Goal: Information Seeking & Learning: Learn about a topic

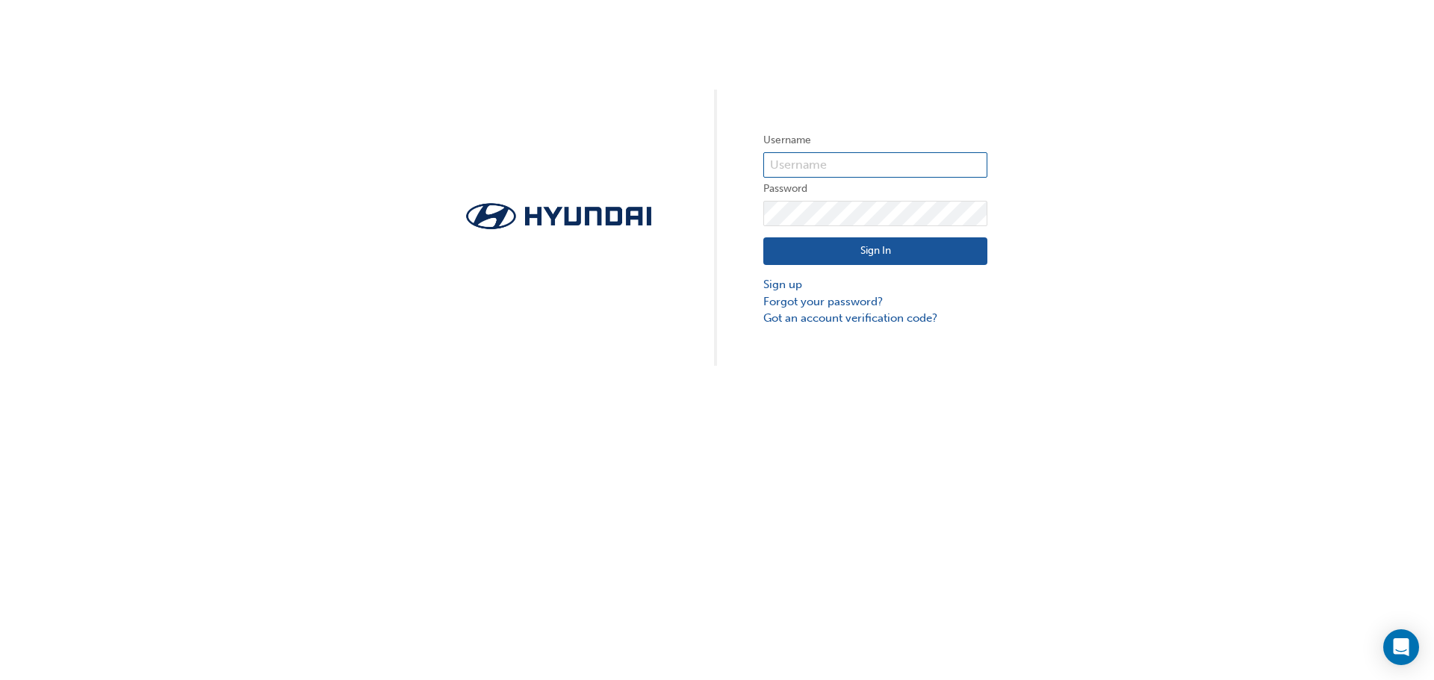
type input "36682"
click at [853, 247] on button "Sign In" at bounding box center [875, 251] width 224 height 28
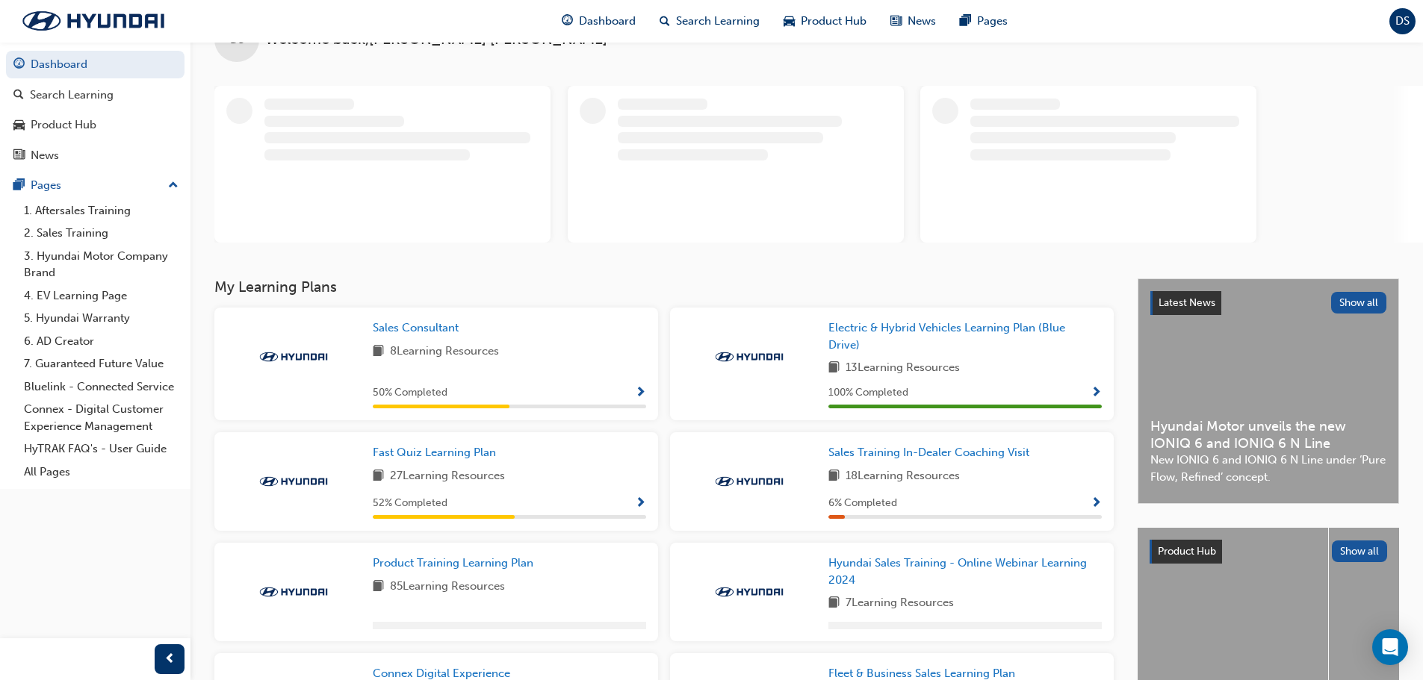
scroll to position [75, 0]
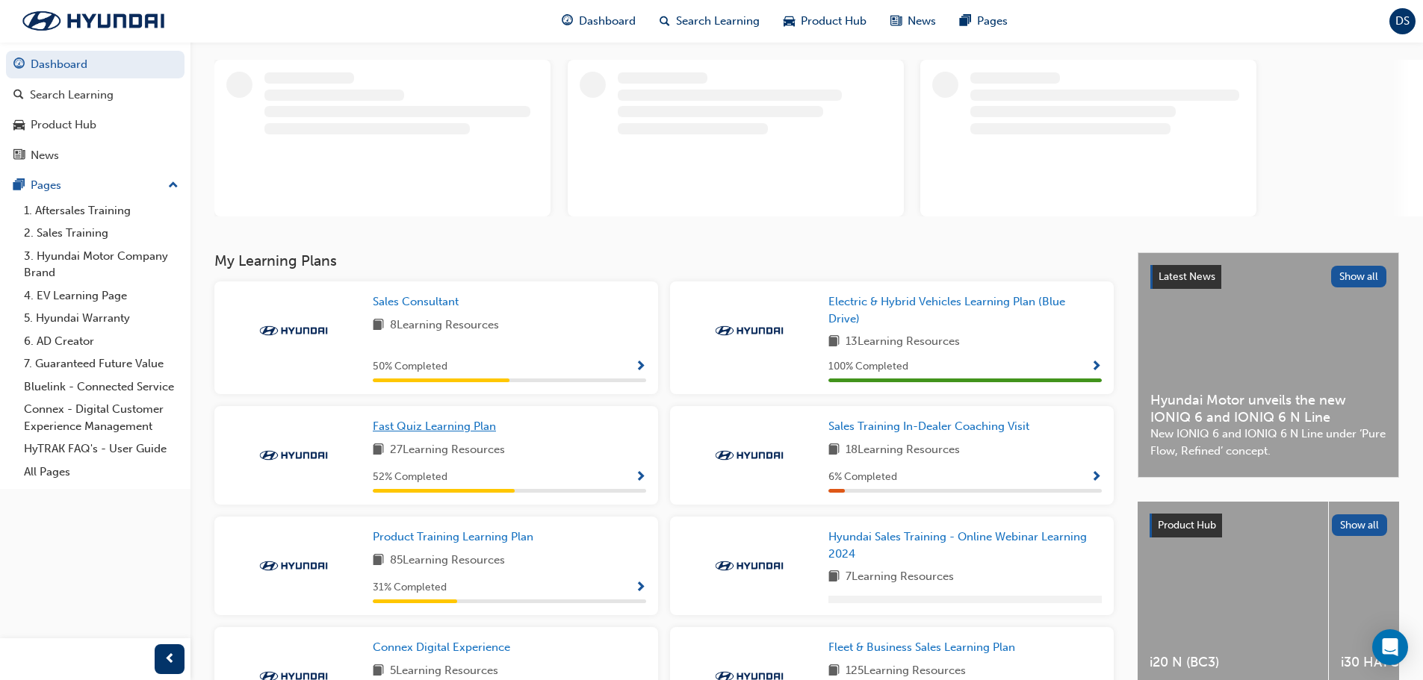
click at [446, 423] on span "Fast Quiz Learning Plan" at bounding box center [434, 426] width 123 height 13
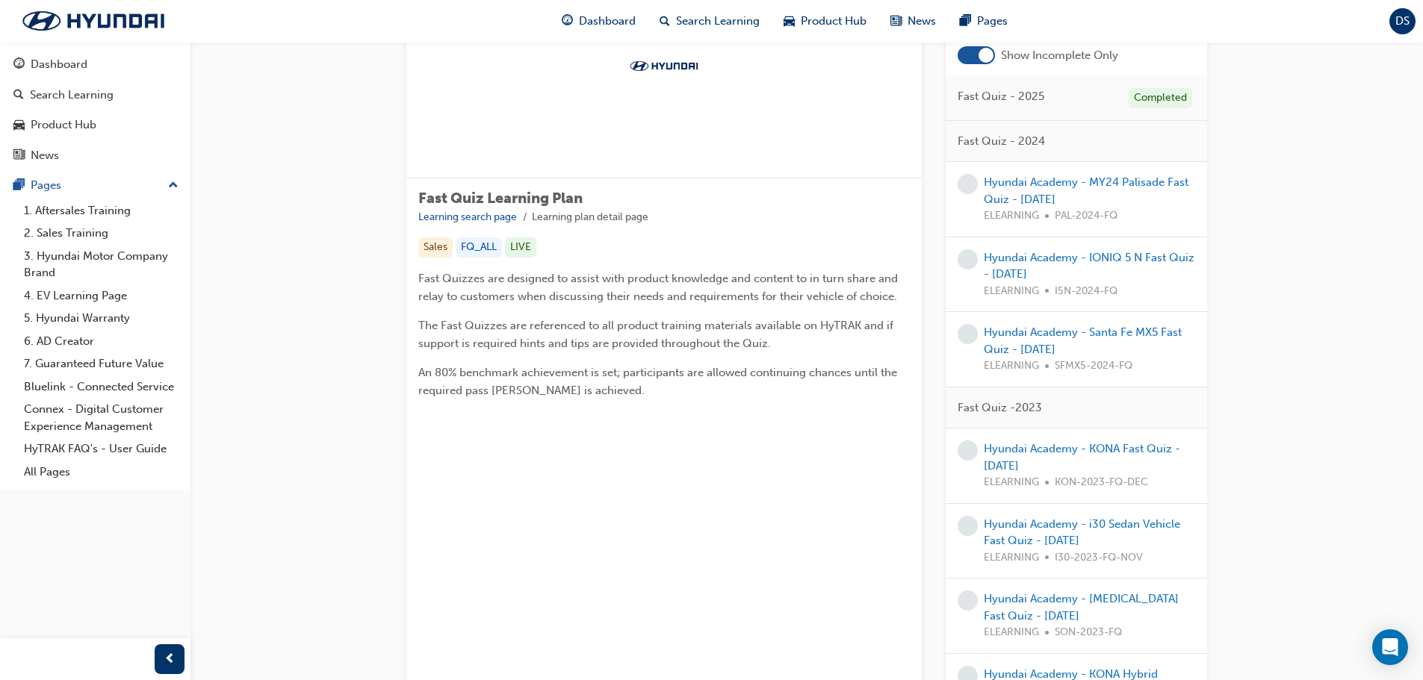
scroll to position [149, 0]
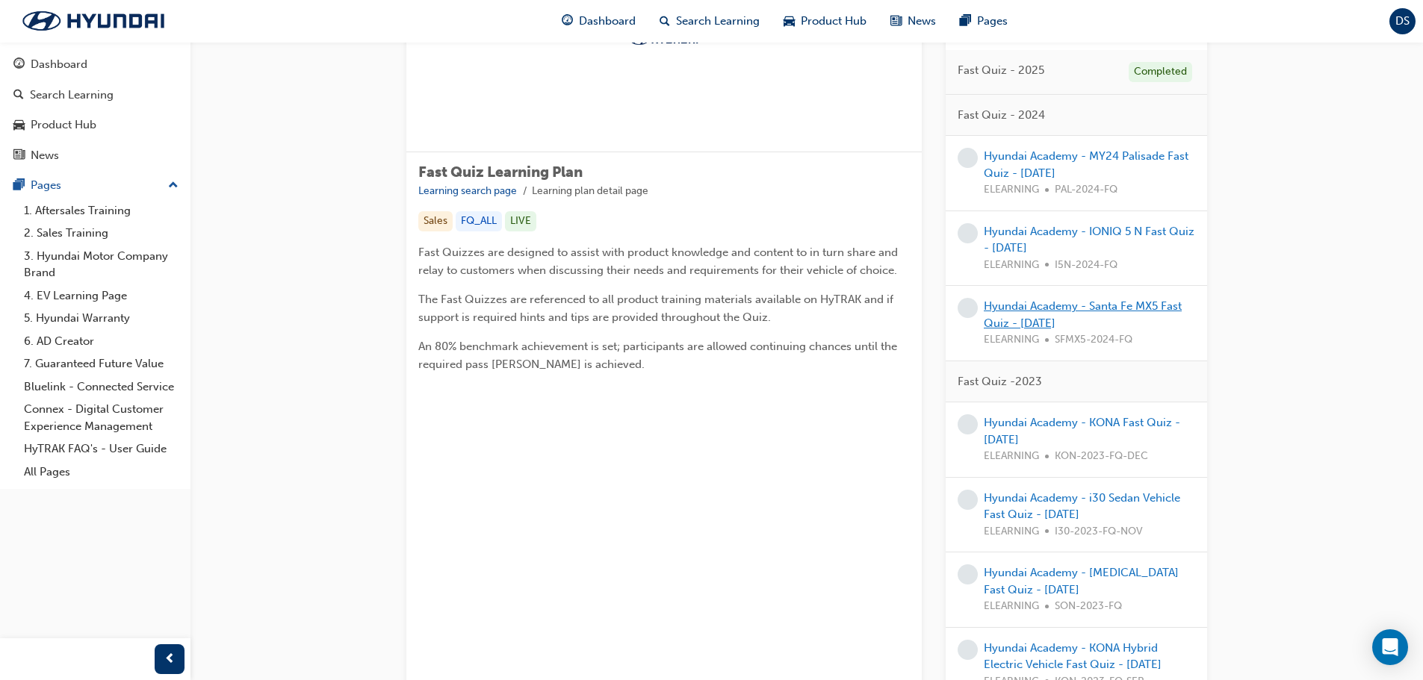
click at [1048, 306] on link "Hyundai Academy - Santa Fe MX5 Fast Quiz - [DATE]" at bounding box center [1083, 314] width 198 height 31
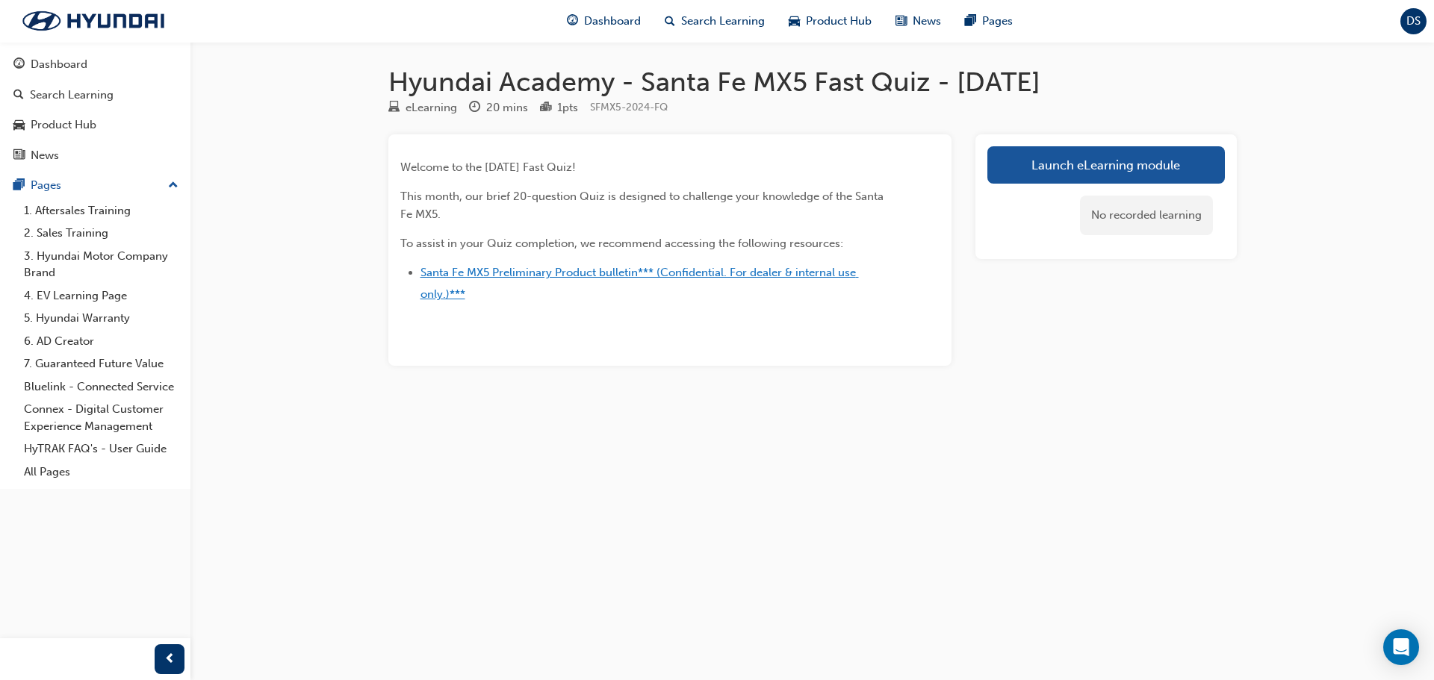
click at [611, 273] on span "Santa Fe MX5 Preliminary Product bulletin*** (Confidential. For dealer & intern…" at bounding box center [639, 283] width 438 height 35
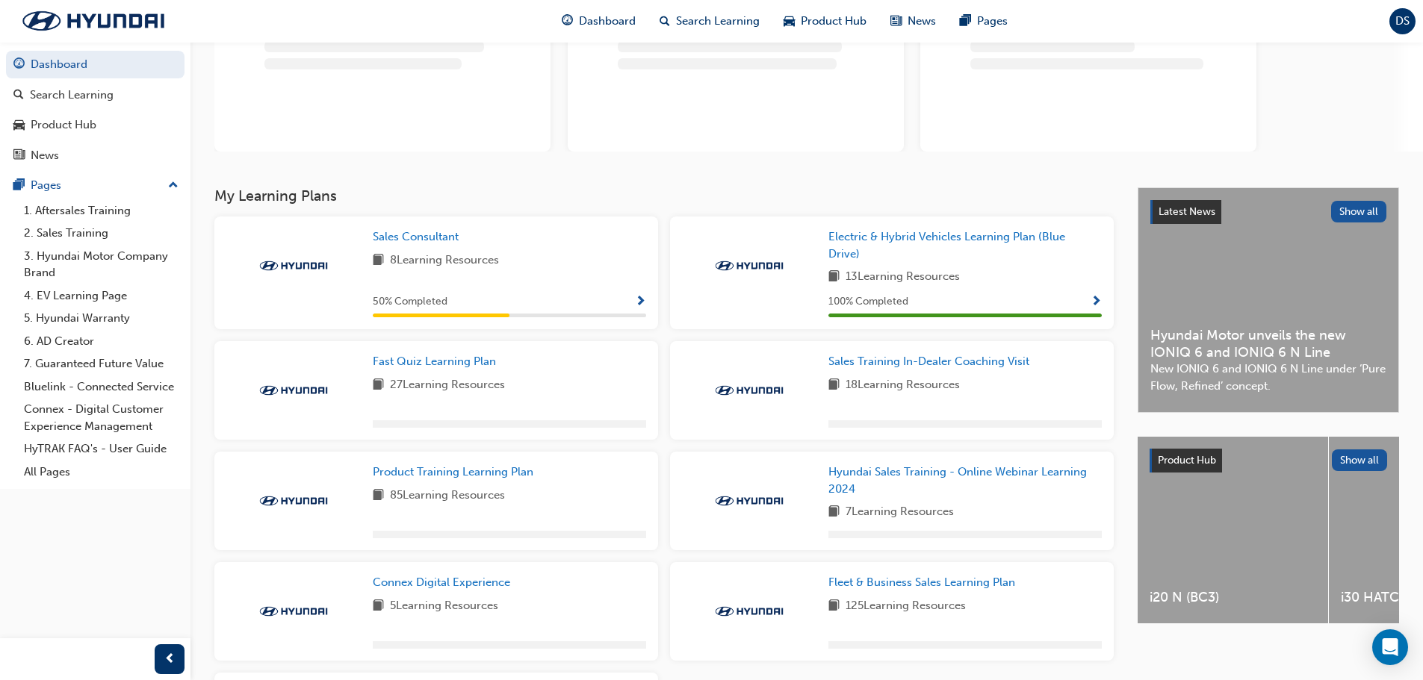
scroll to position [149, 0]
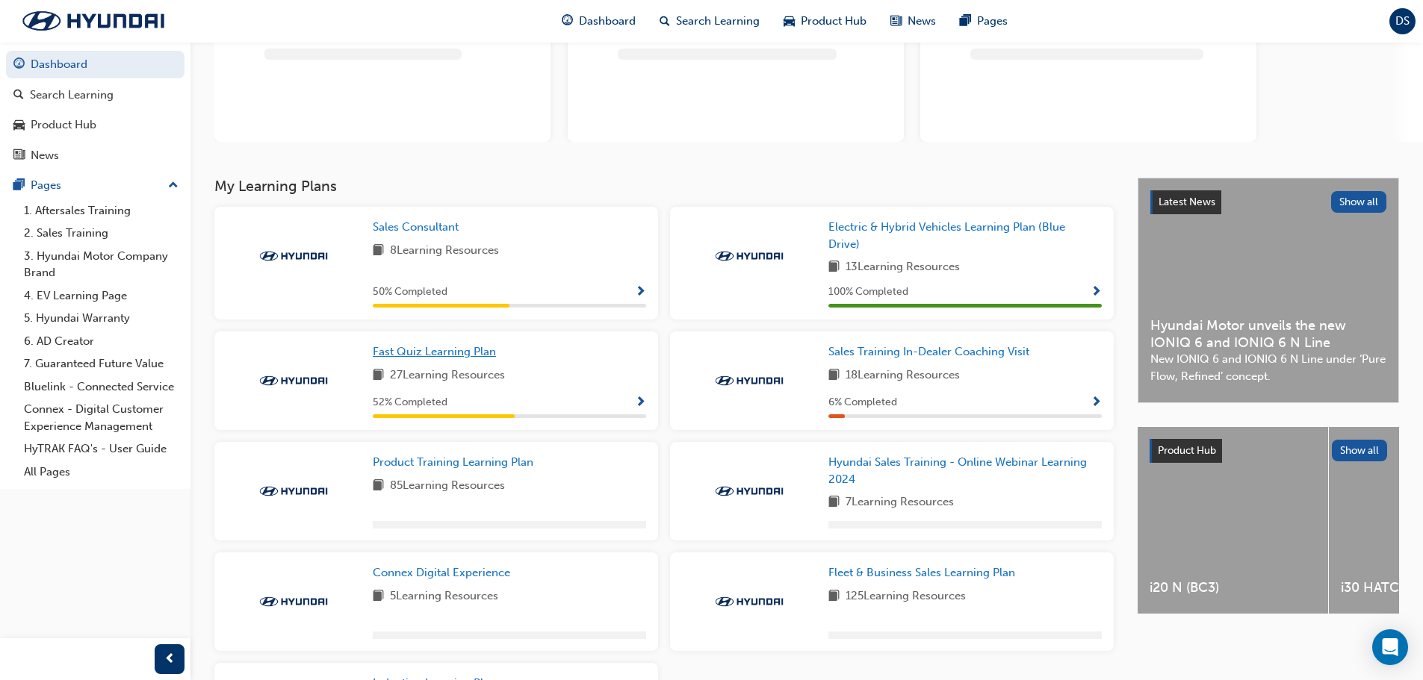
click at [444, 350] on span "Fast Quiz Learning Plan" at bounding box center [434, 351] width 123 height 13
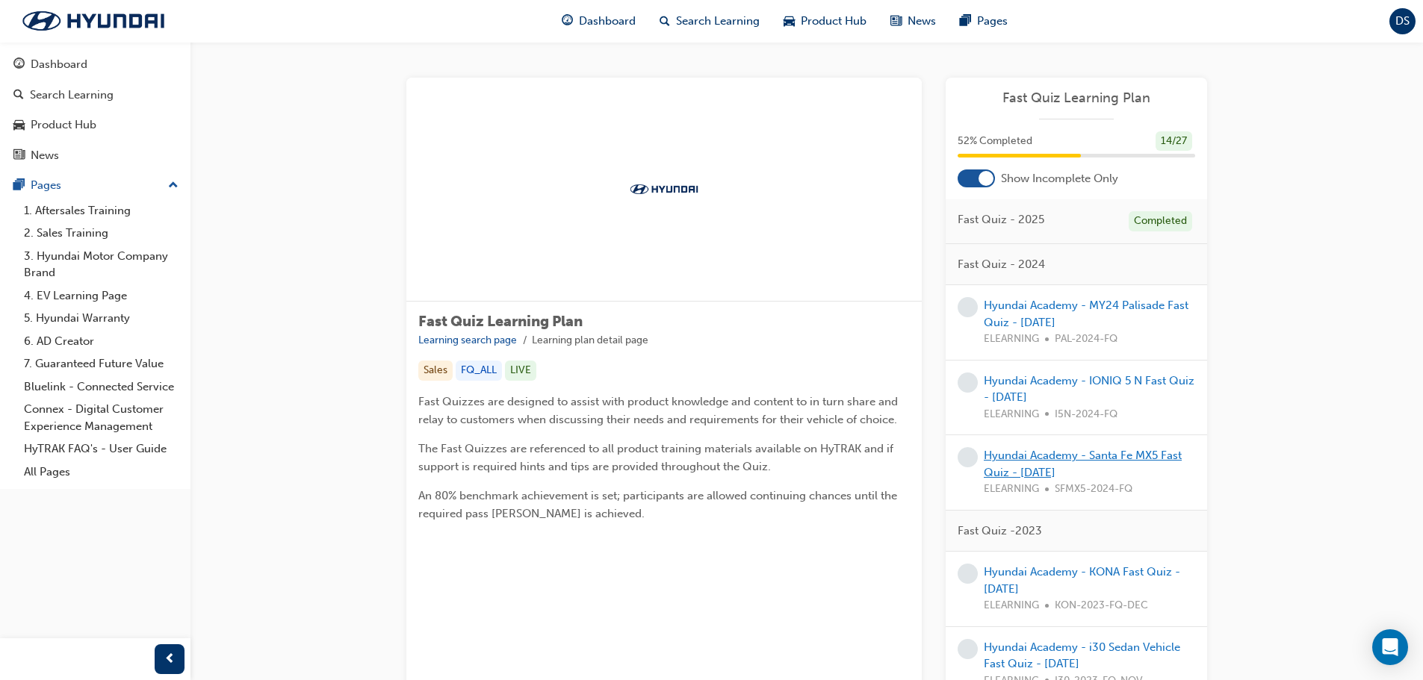
click at [1031, 452] on link "Hyundai Academy - Santa Fe MX5 Fast Quiz - [DATE]" at bounding box center [1083, 464] width 198 height 31
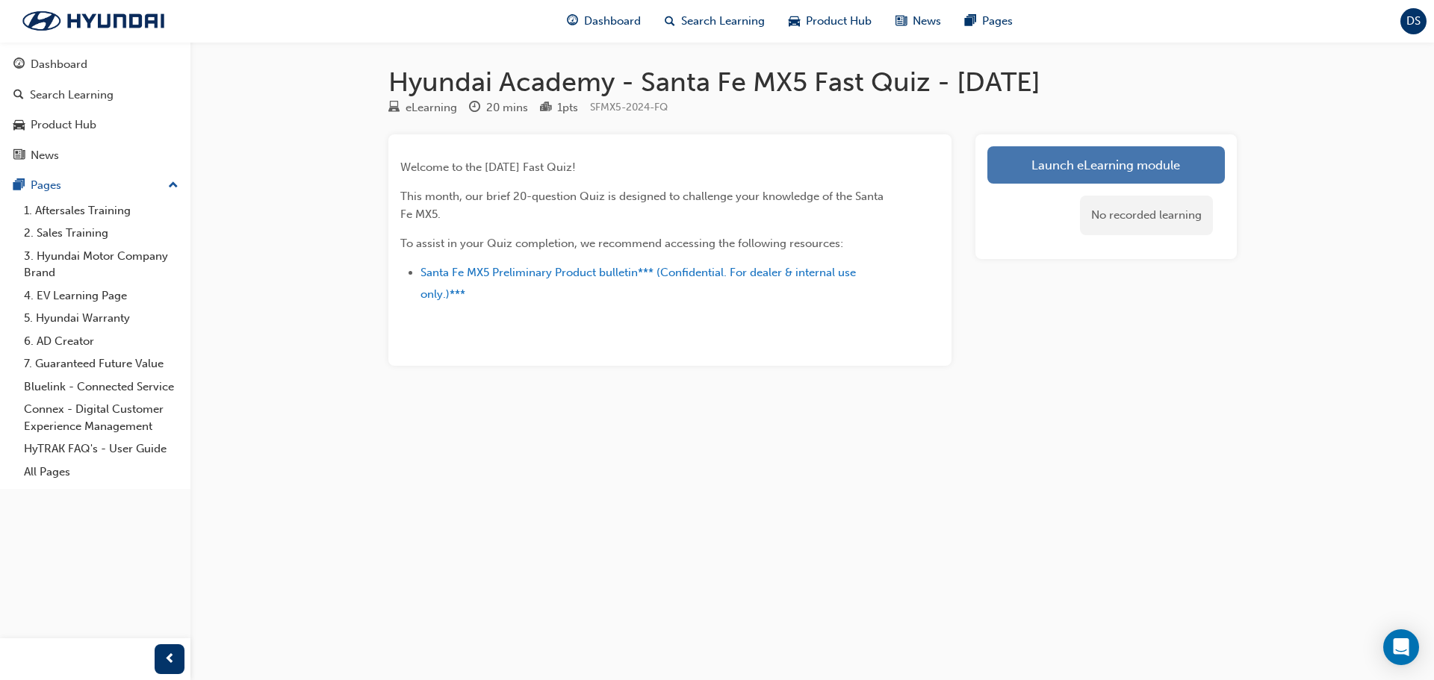
click at [1076, 160] on link "Launch eLearning module" at bounding box center [1105, 164] width 237 height 37
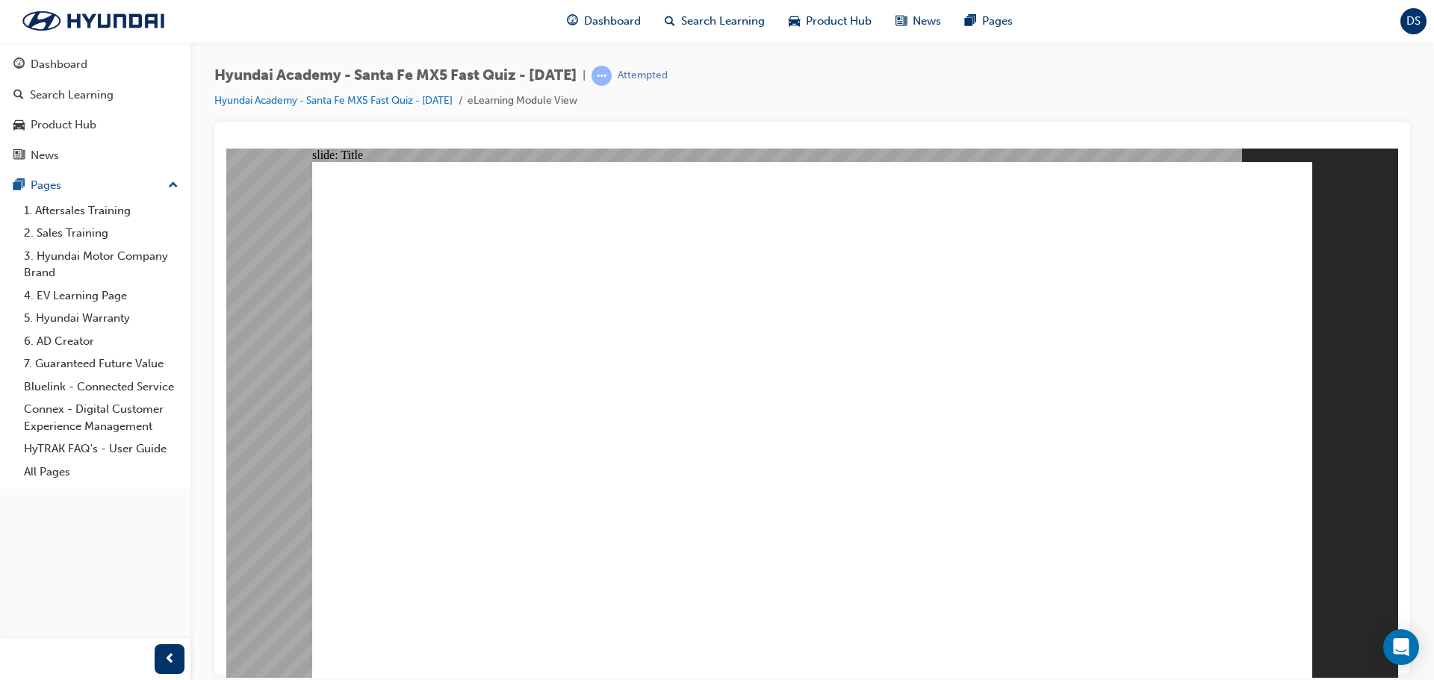
drag, startPoint x: 725, startPoint y: 451, endPoint x: 723, endPoint y: 473, distance: 22.5
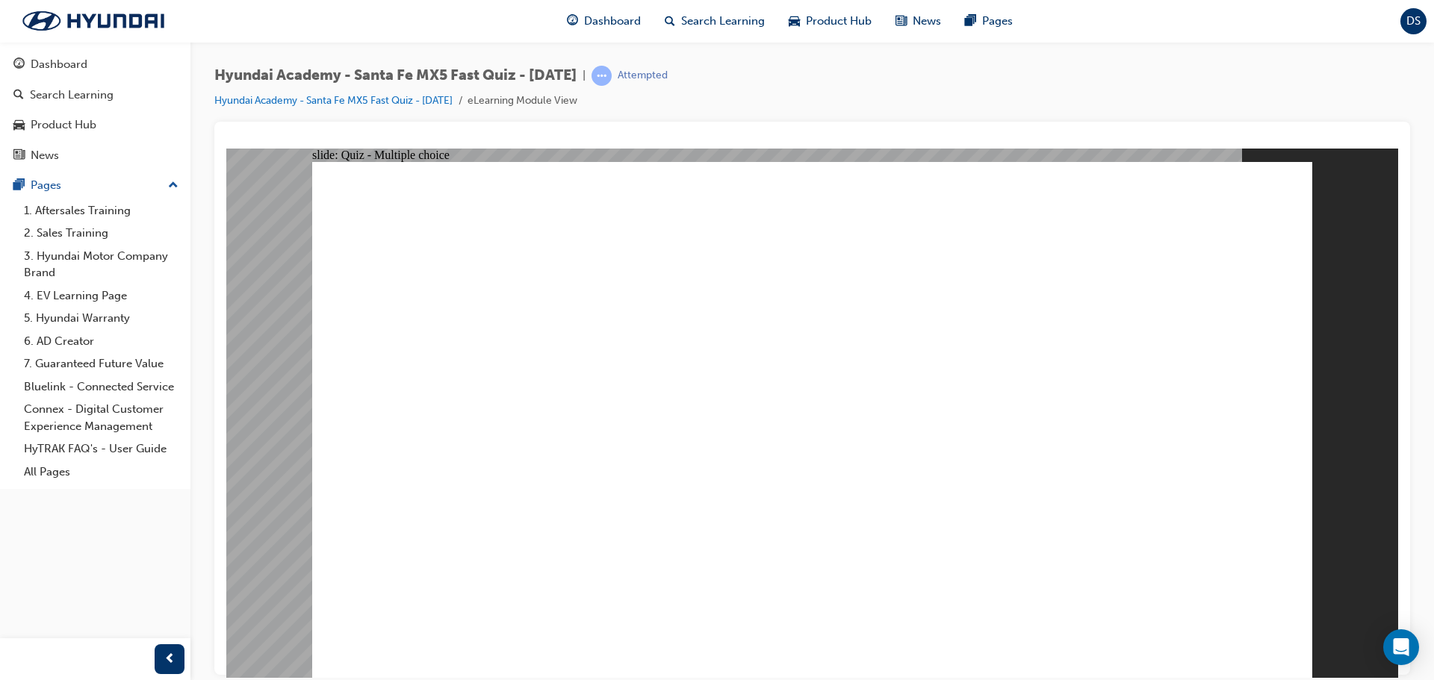
radio input "true"
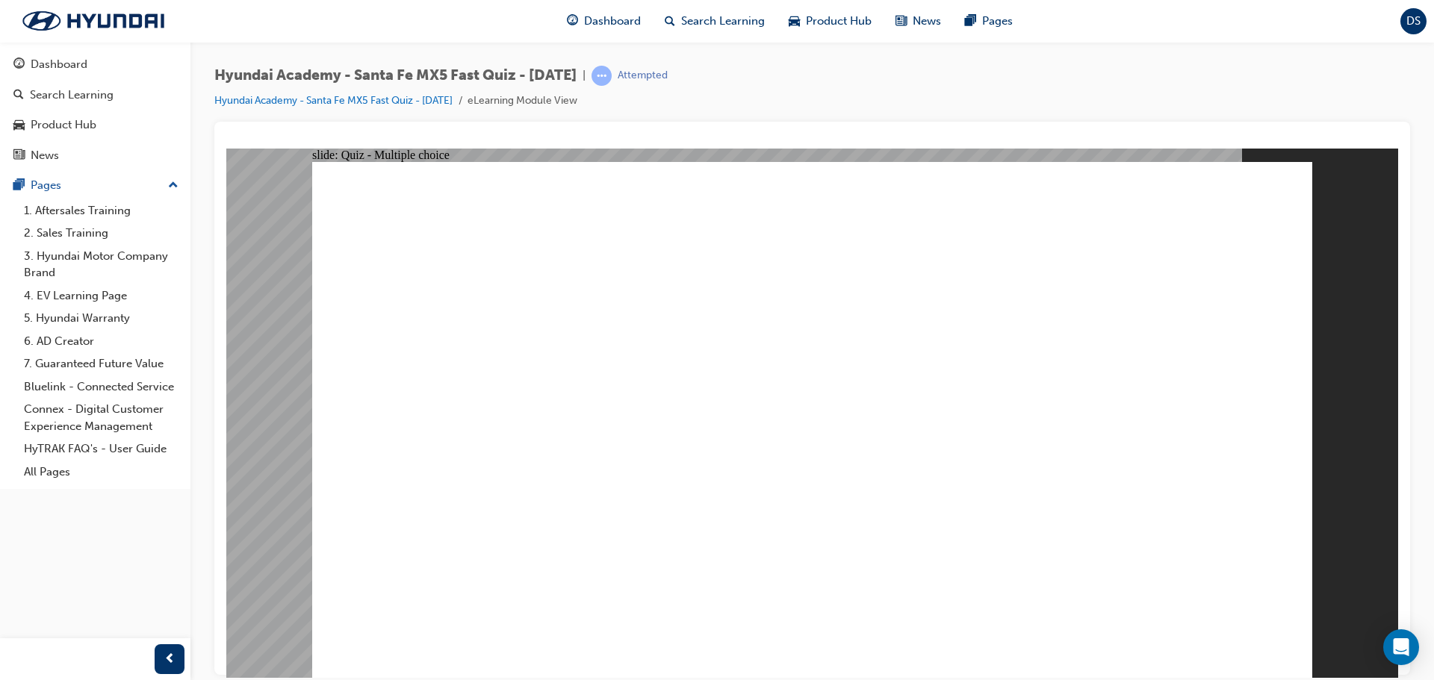
radio input "true"
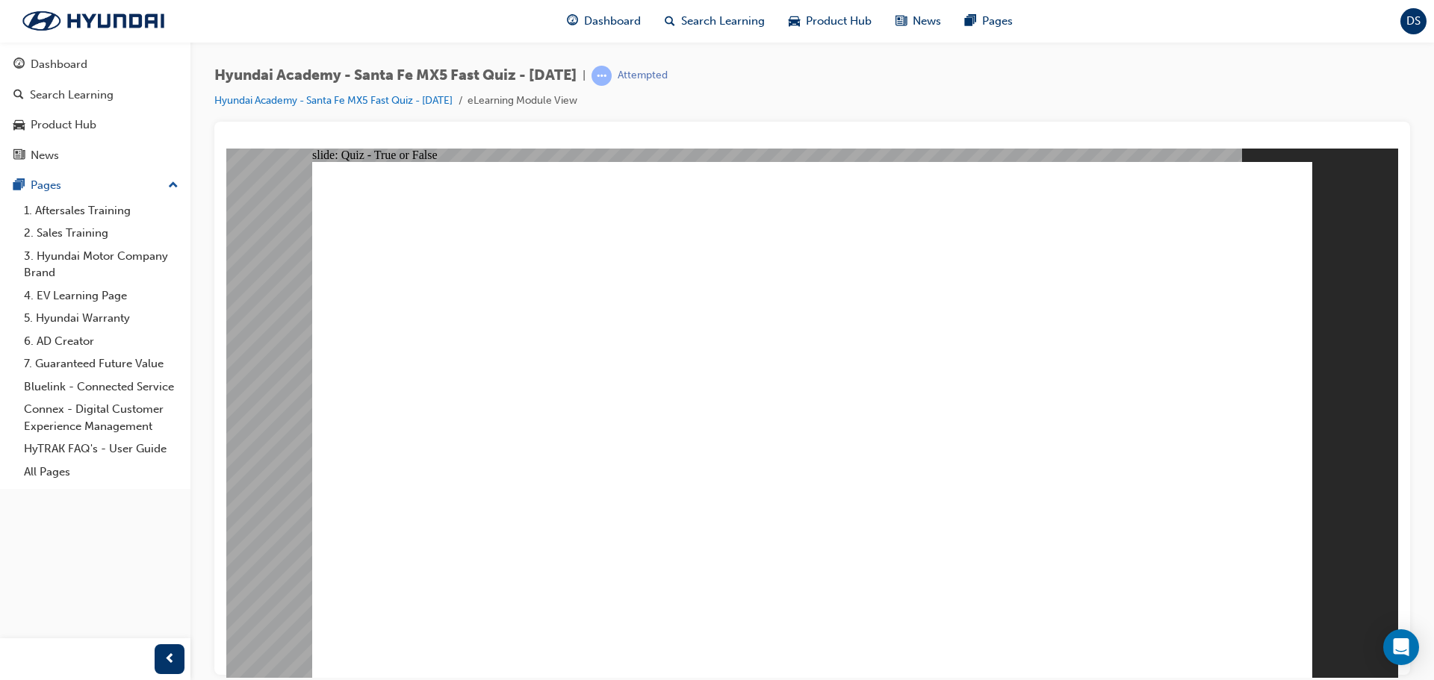
drag, startPoint x: 816, startPoint y: 376, endPoint x: 801, endPoint y: 401, distance: 29.2
radio input "true"
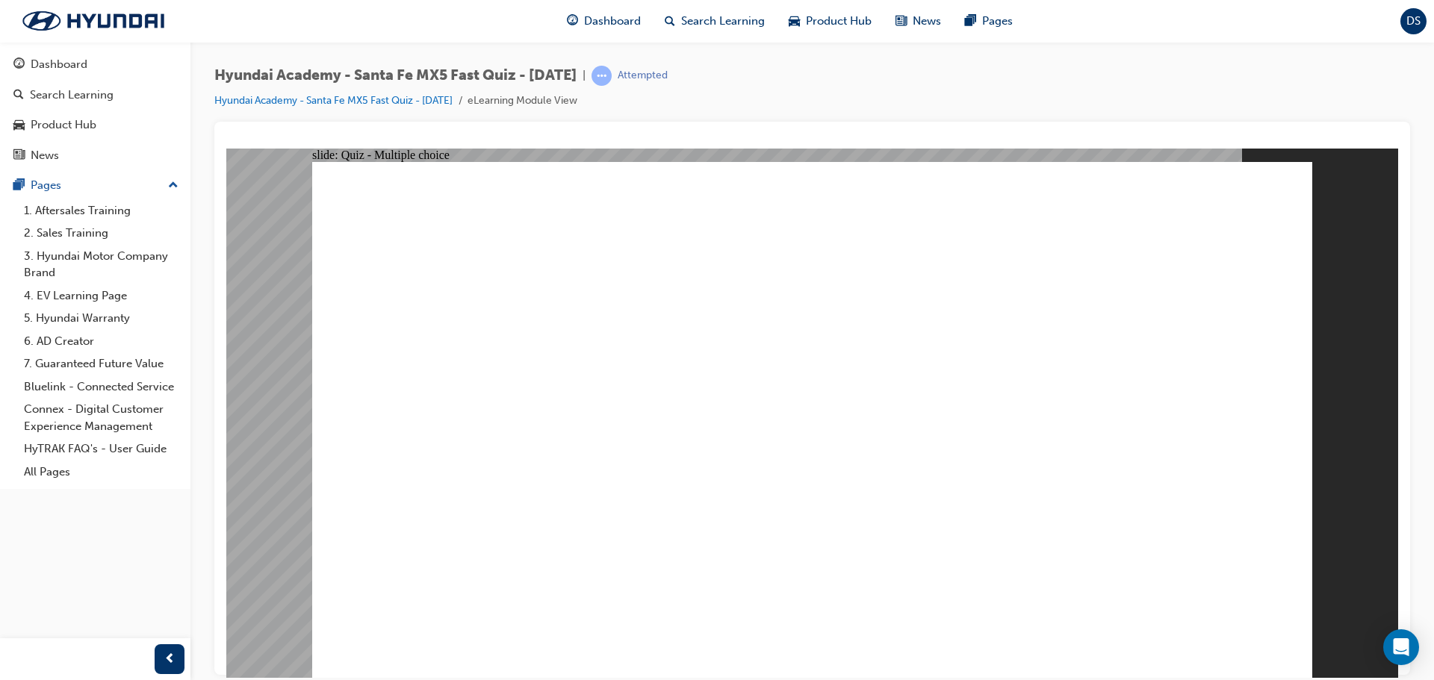
radio input "true"
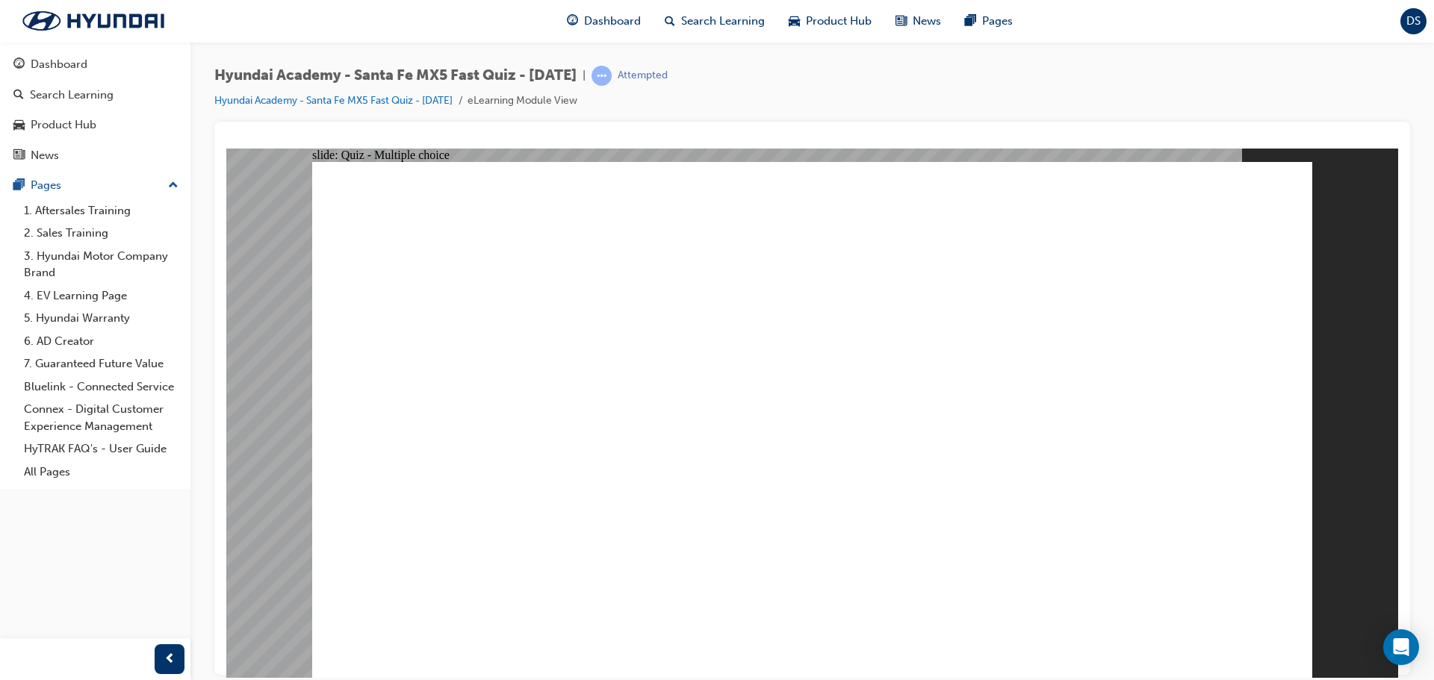
radio input "true"
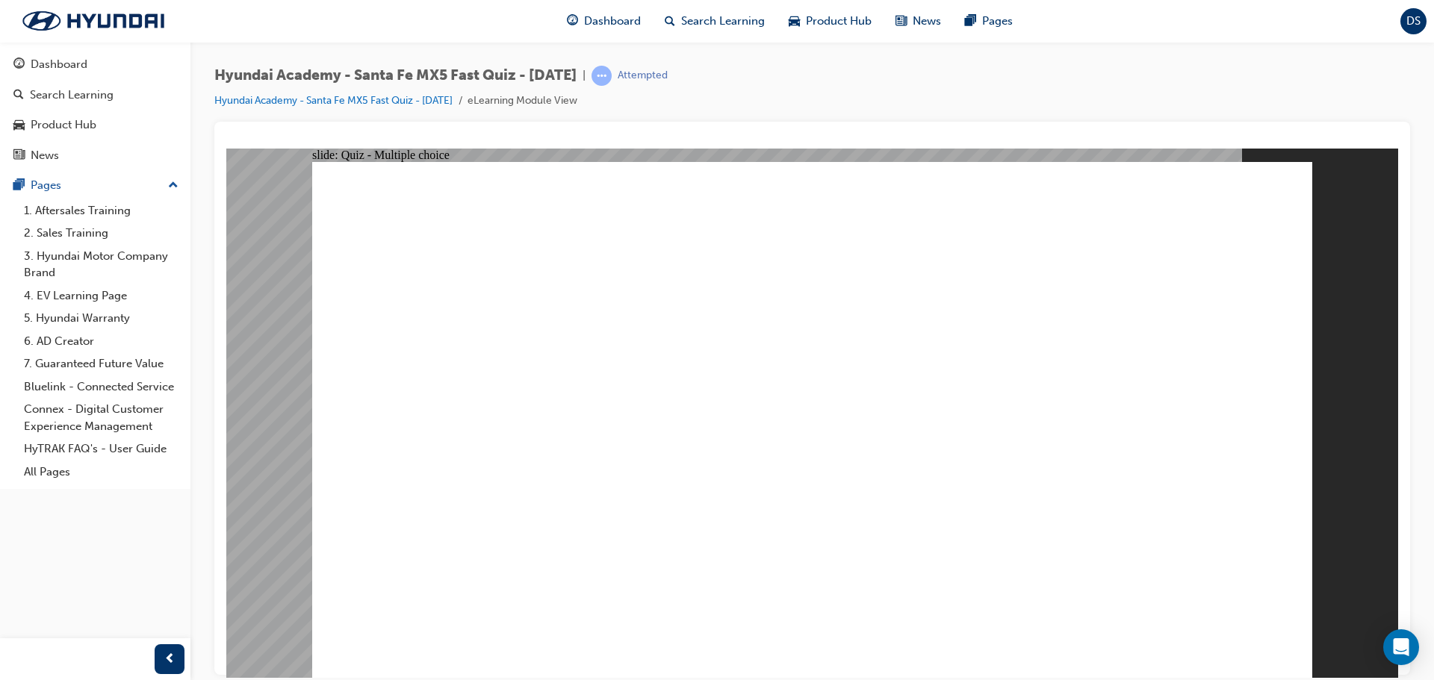
radio input "true"
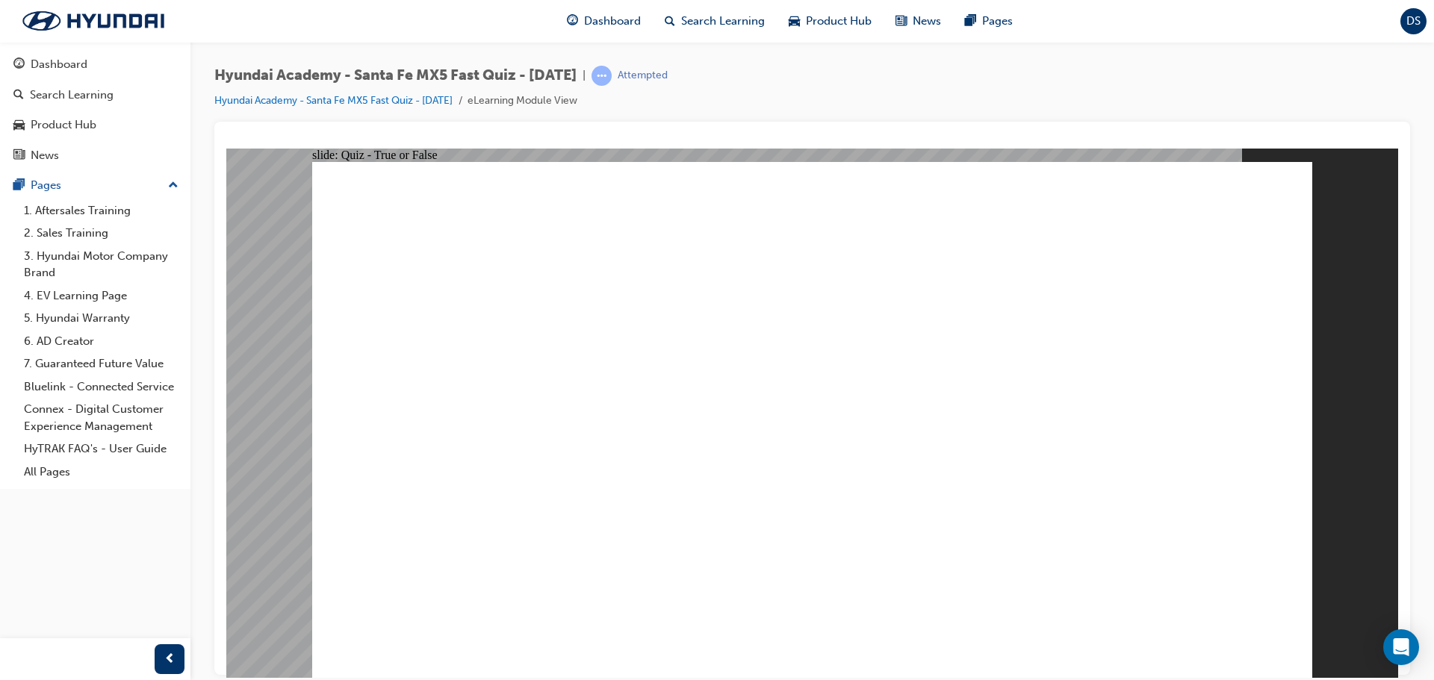
radio input "true"
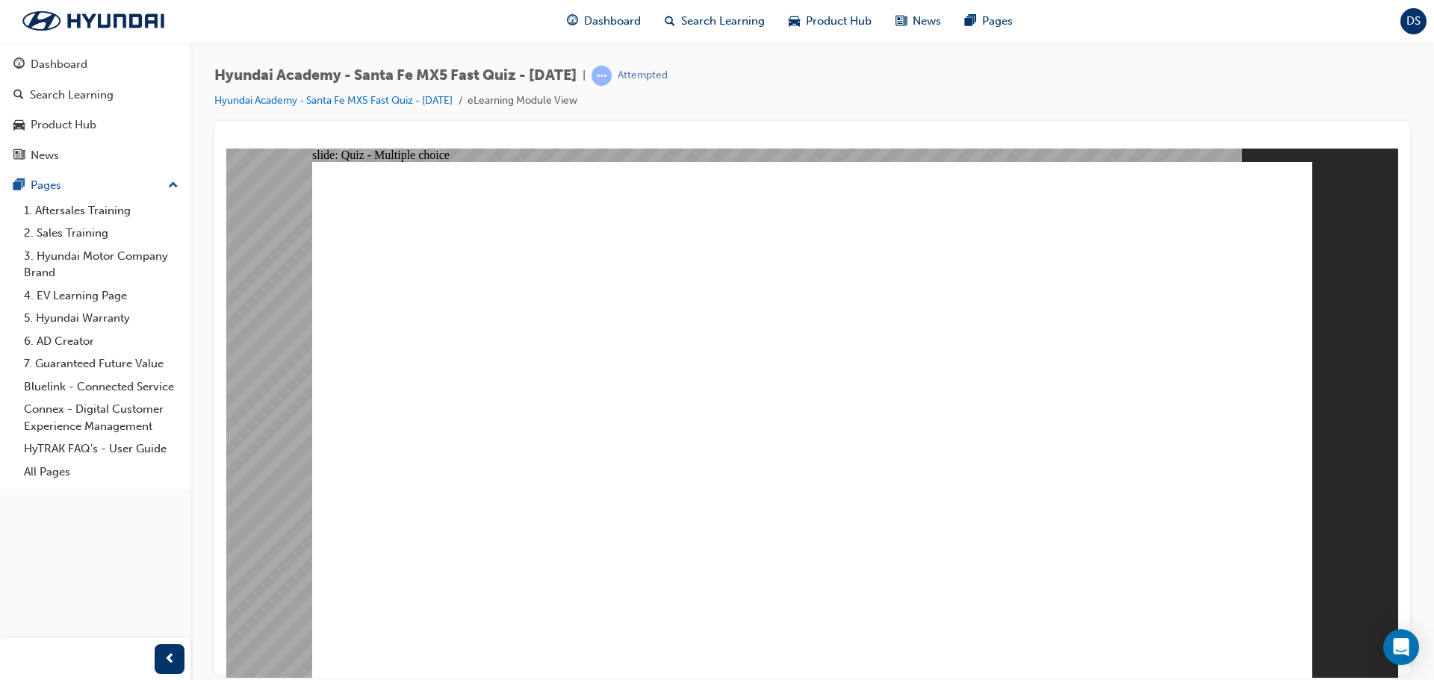
radio input "true"
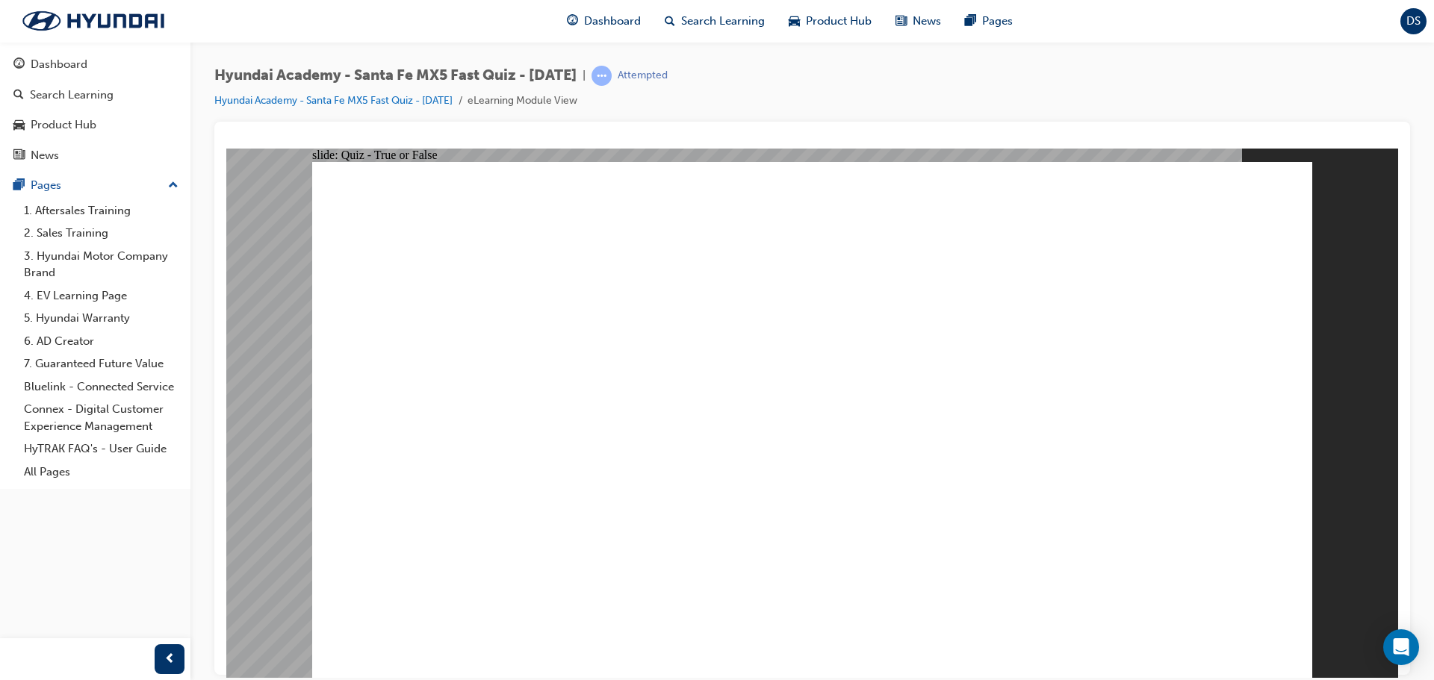
radio input "true"
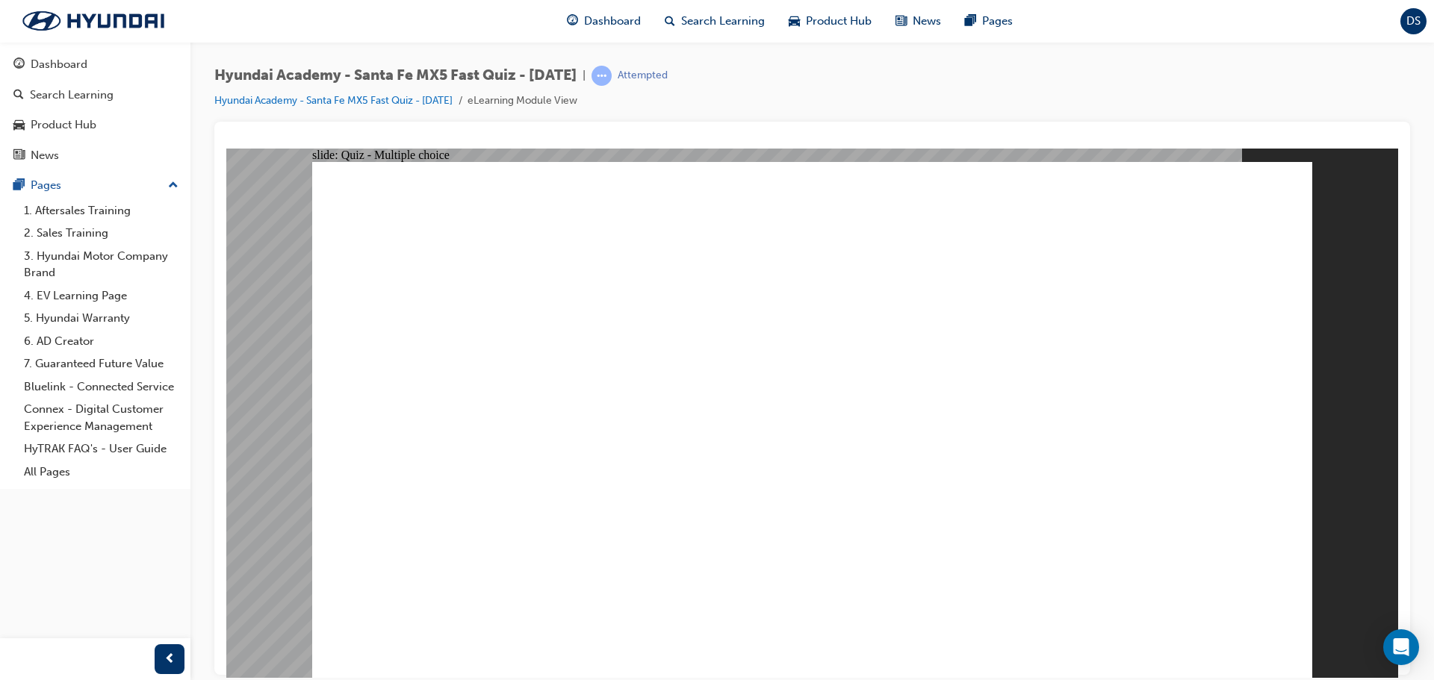
radio input "true"
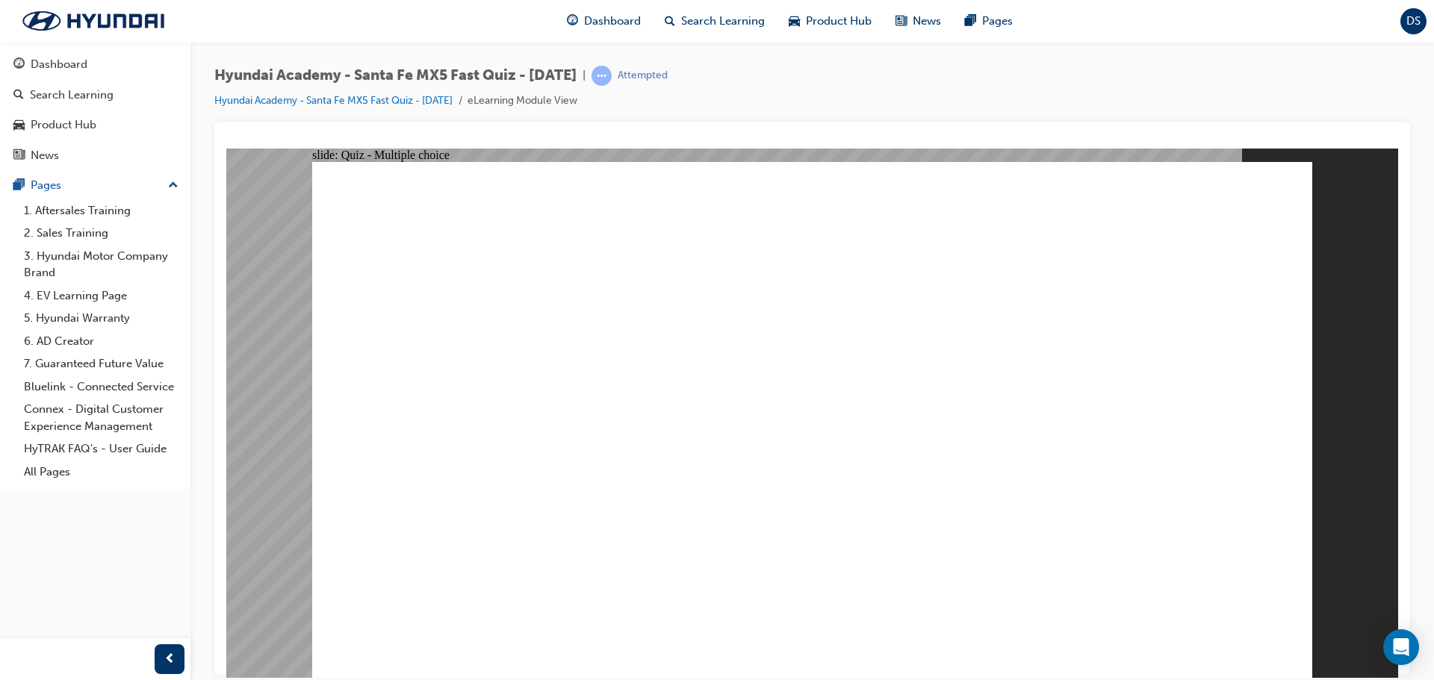
radio input "true"
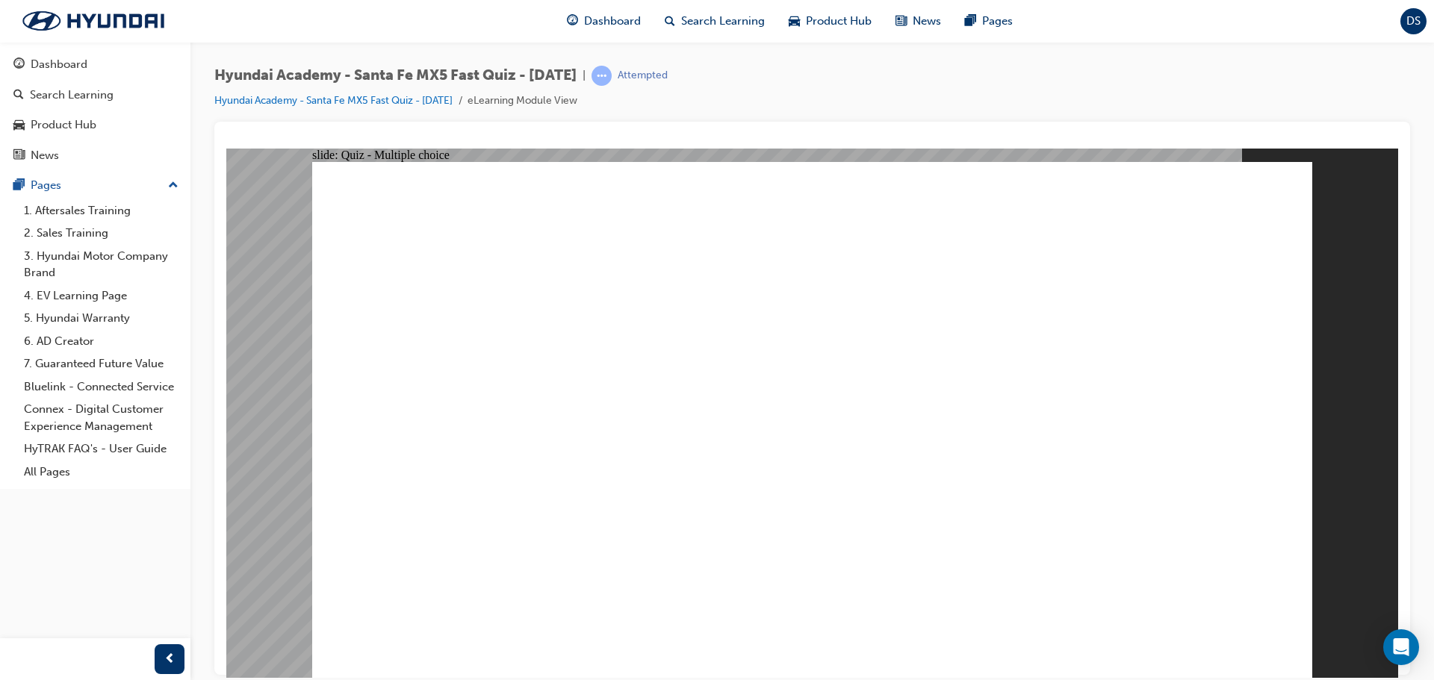
drag, startPoint x: 765, startPoint y: 527, endPoint x: 763, endPoint y: 551, distance: 24.7
radio input "true"
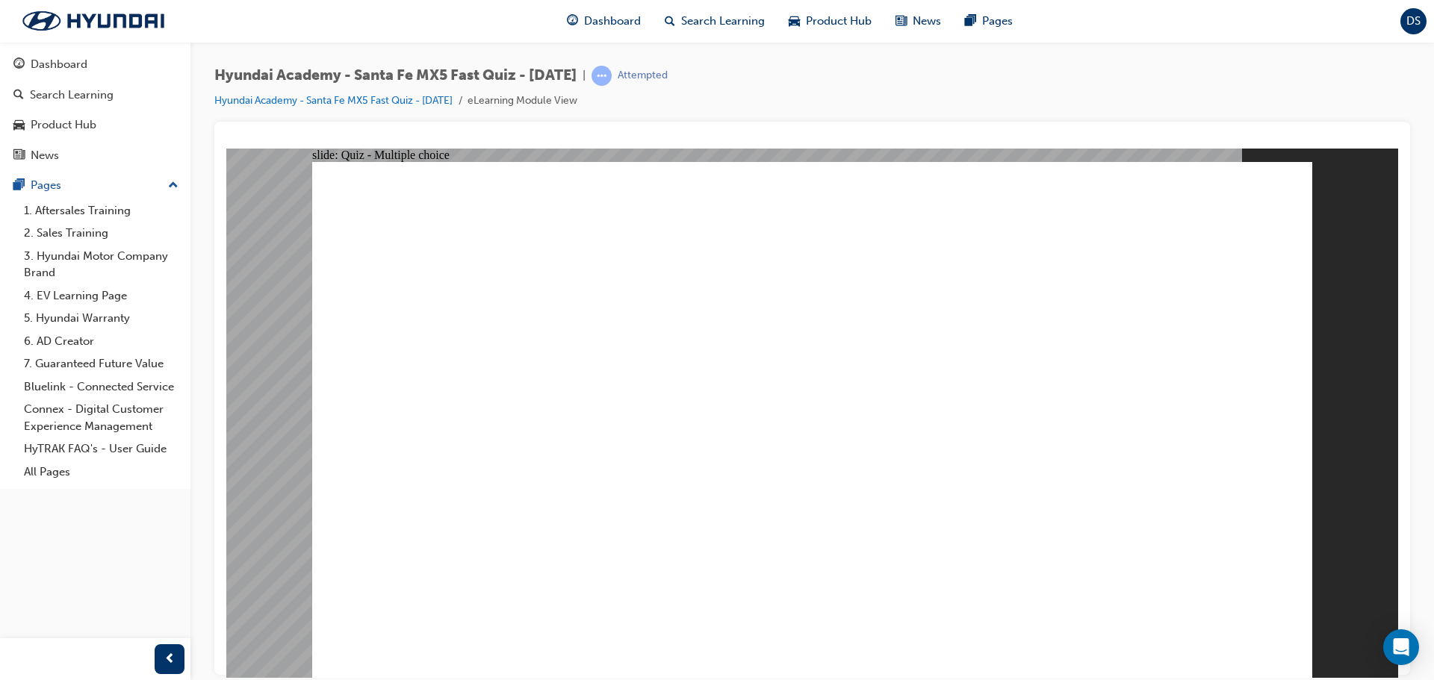
radio input "true"
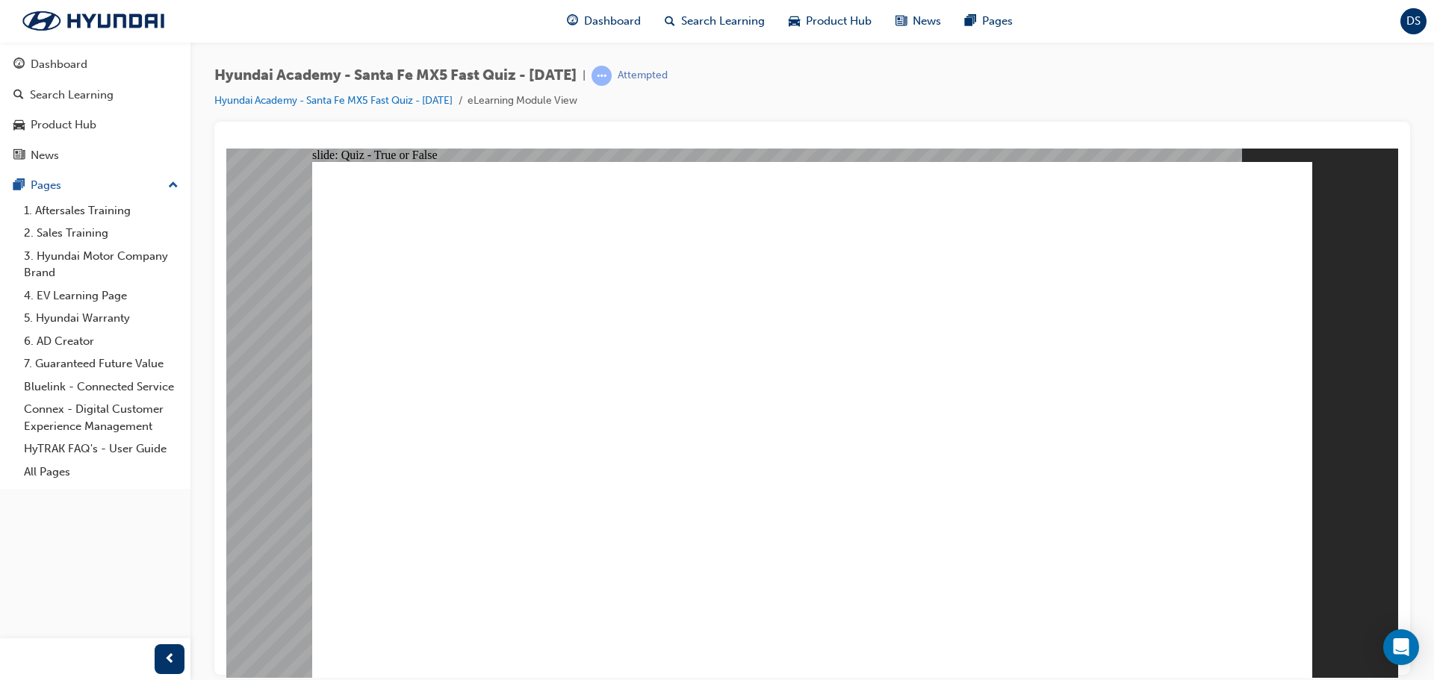
radio input "true"
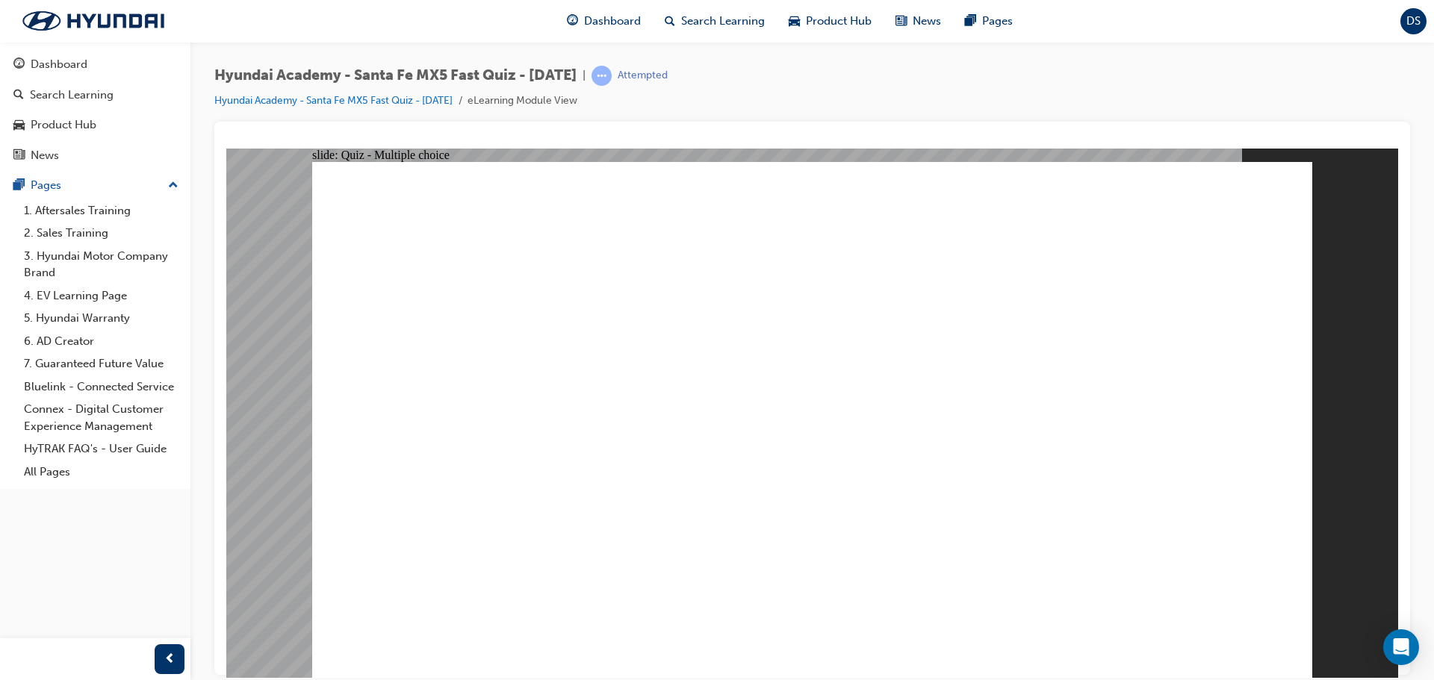
radio input "true"
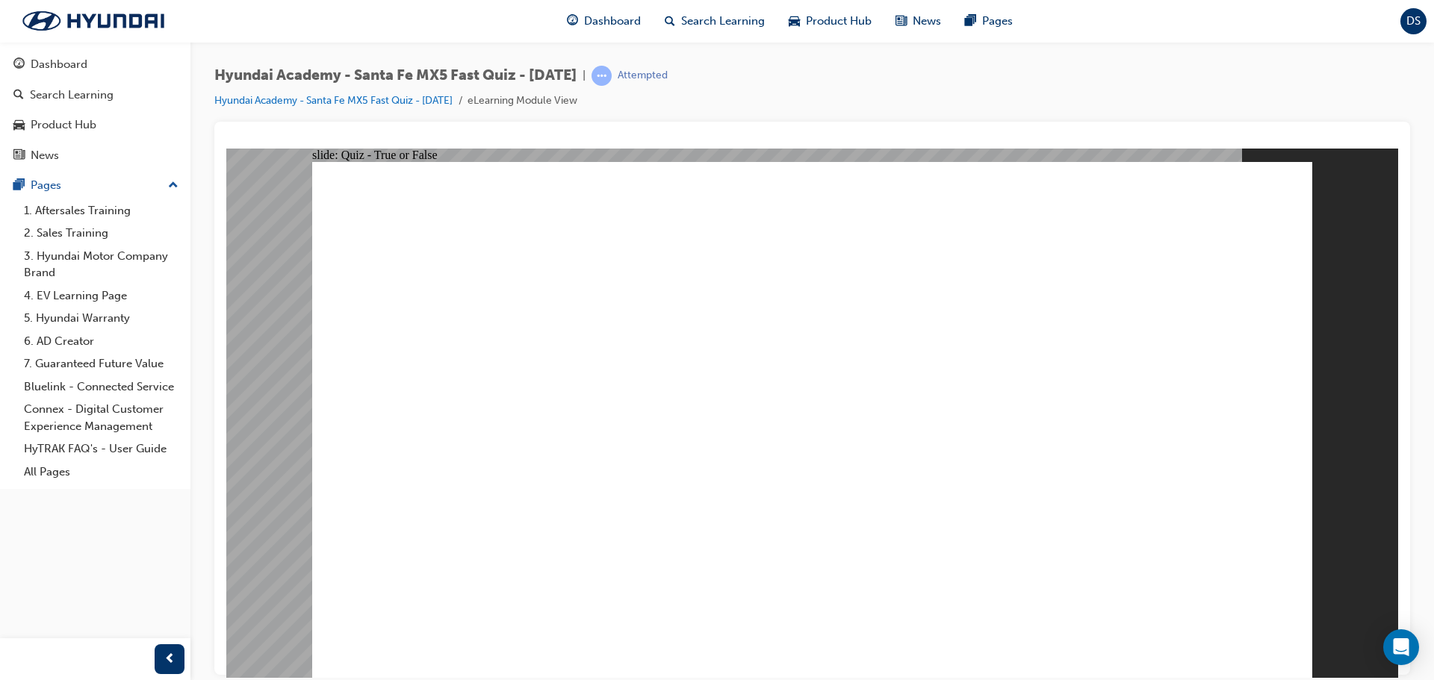
radio input "true"
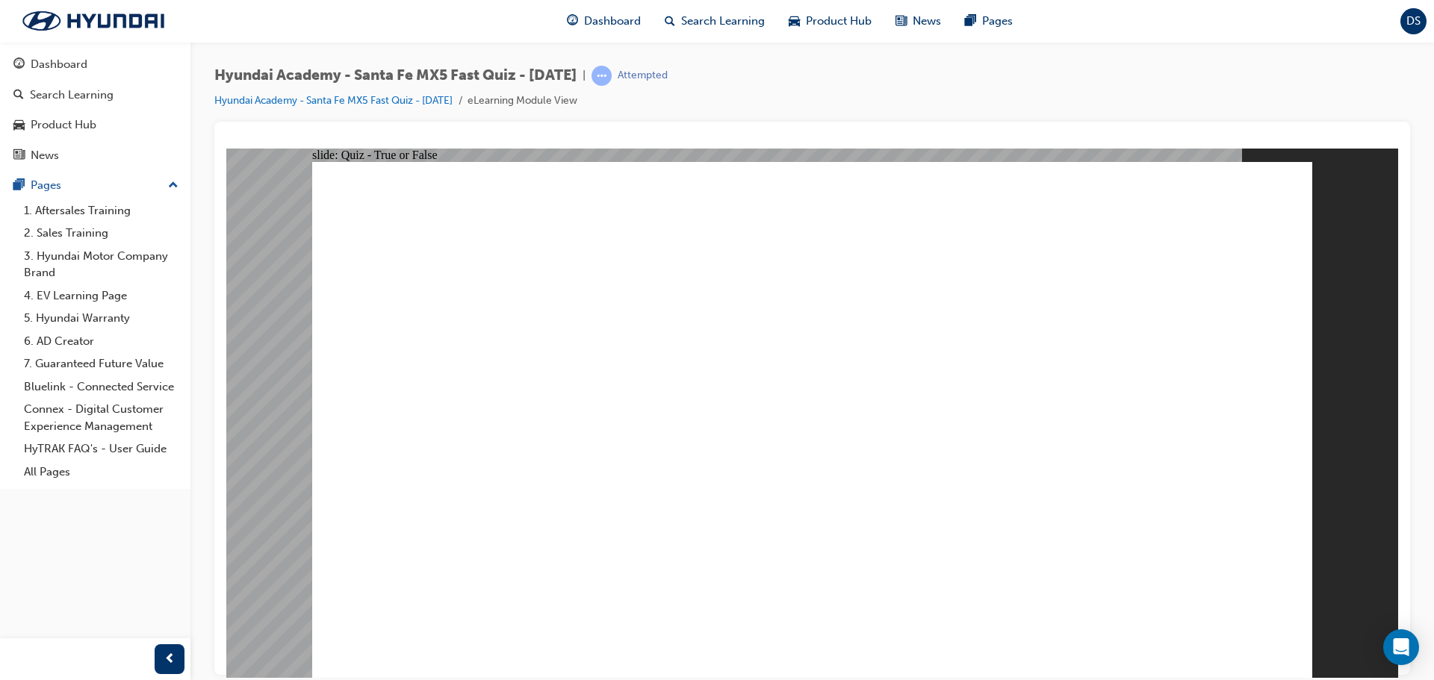
radio input "true"
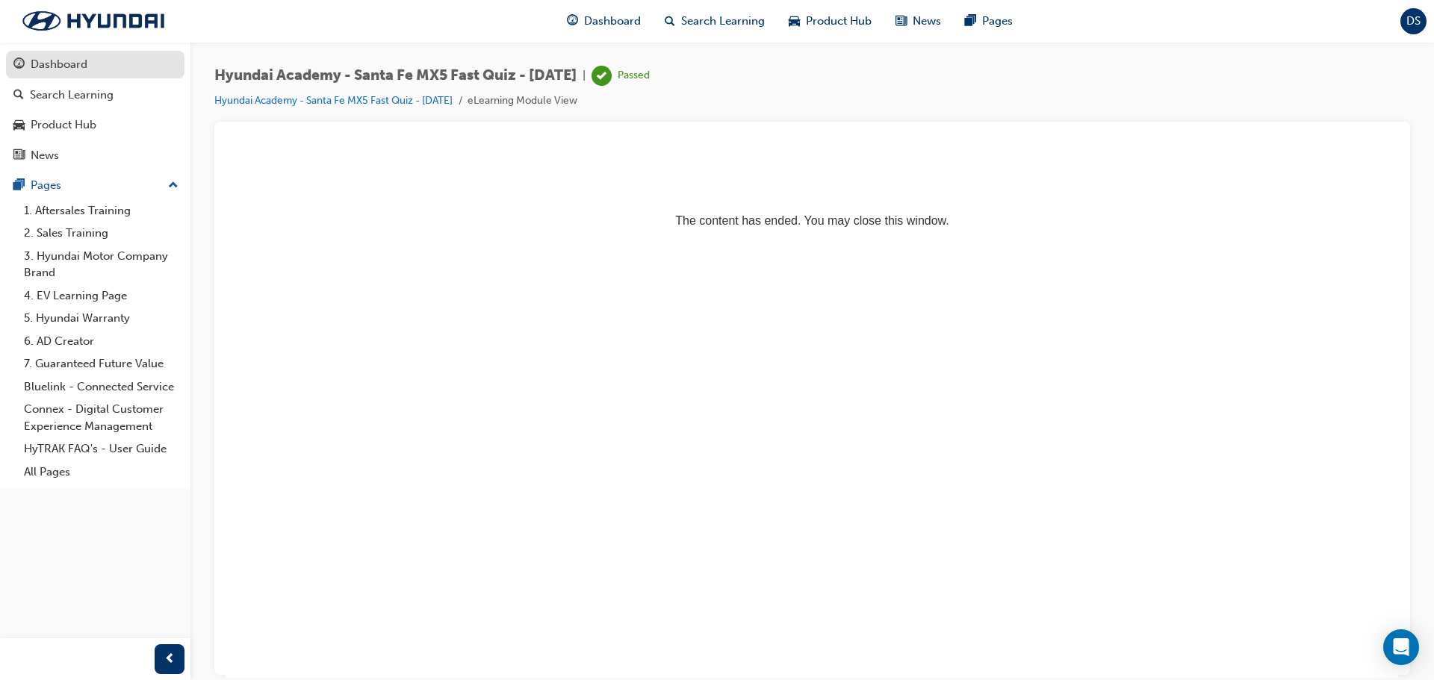
click at [69, 59] on div "Dashboard" at bounding box center [59, 64] width 57 height 17
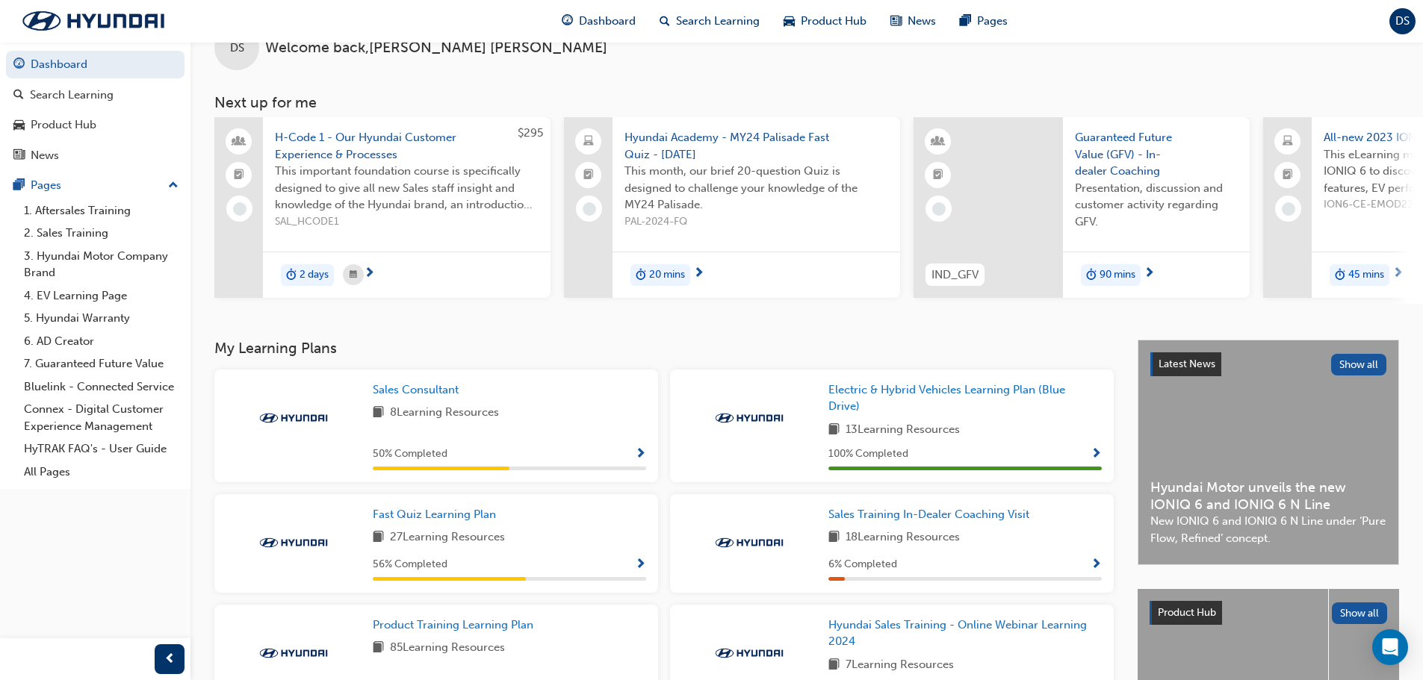
scroll to position [75, 0]
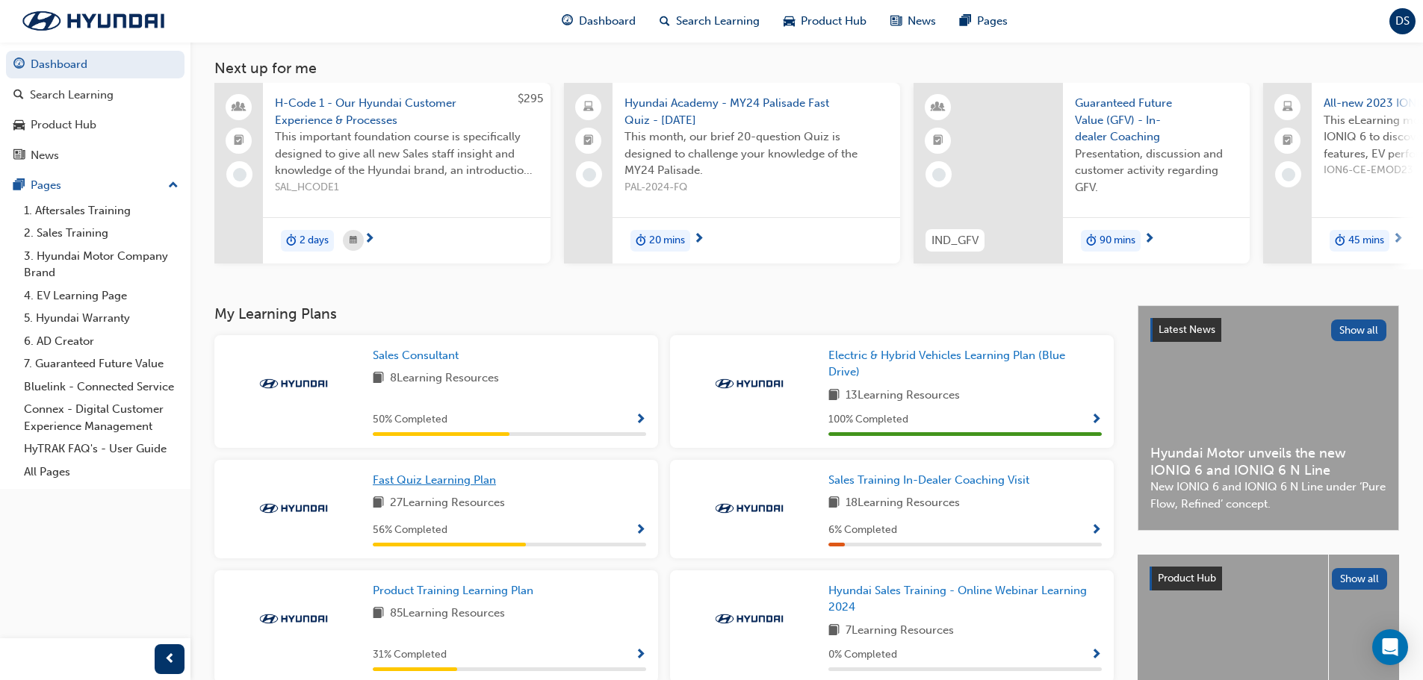
click at [447, 481] on span "Fast Quiz Learning Plan" at bounding box center [434, 479] width 123 height 13
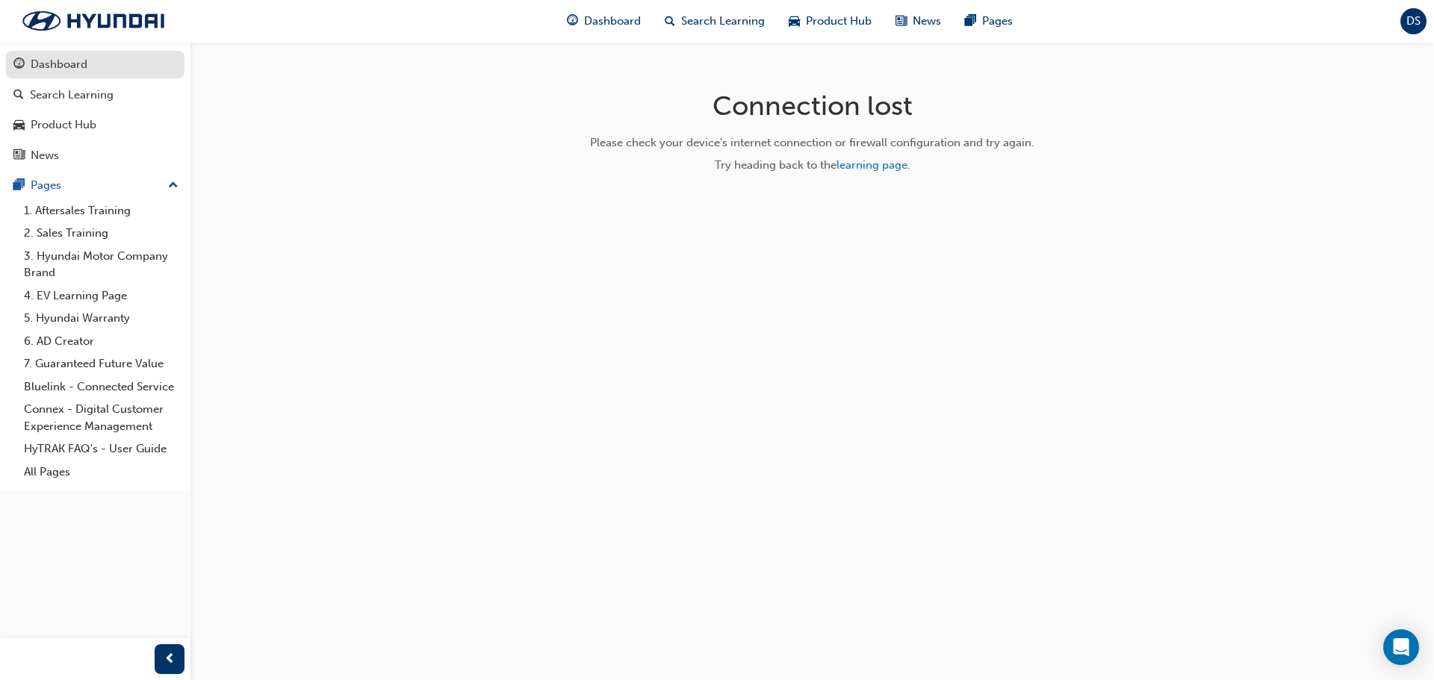
click at [70, 62] on div "Dashboard" at bounding box center [59, 64] width 57 height 17
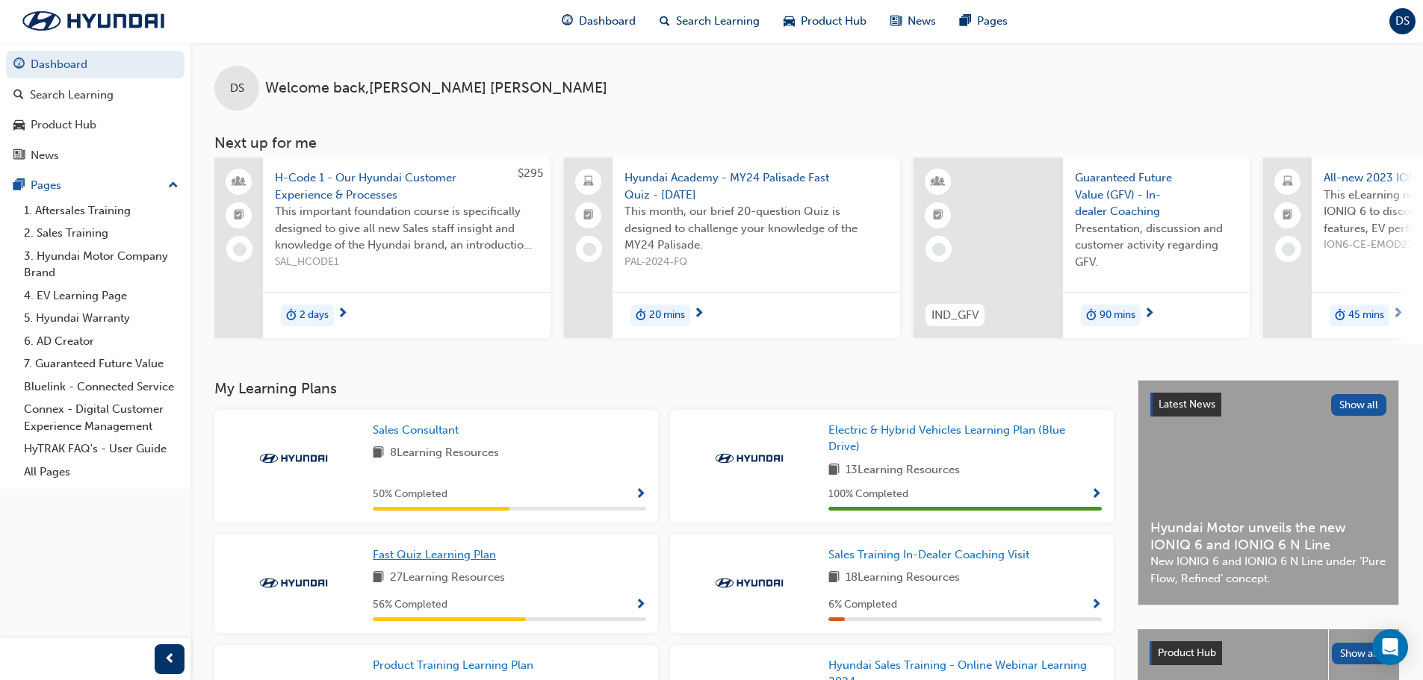
click at [441, 500] on span "50 % Completed" at bounding box center [410, 494] width 75 height 17
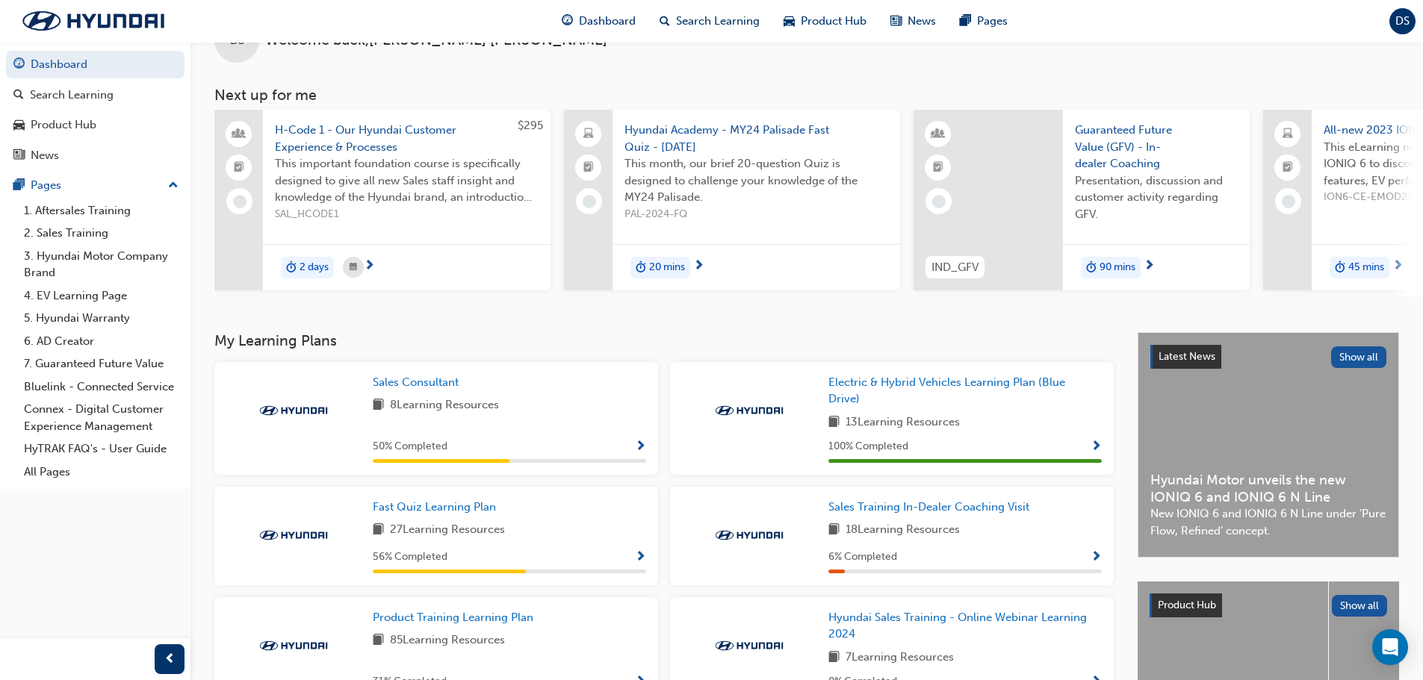
scroll to position [75, 0]
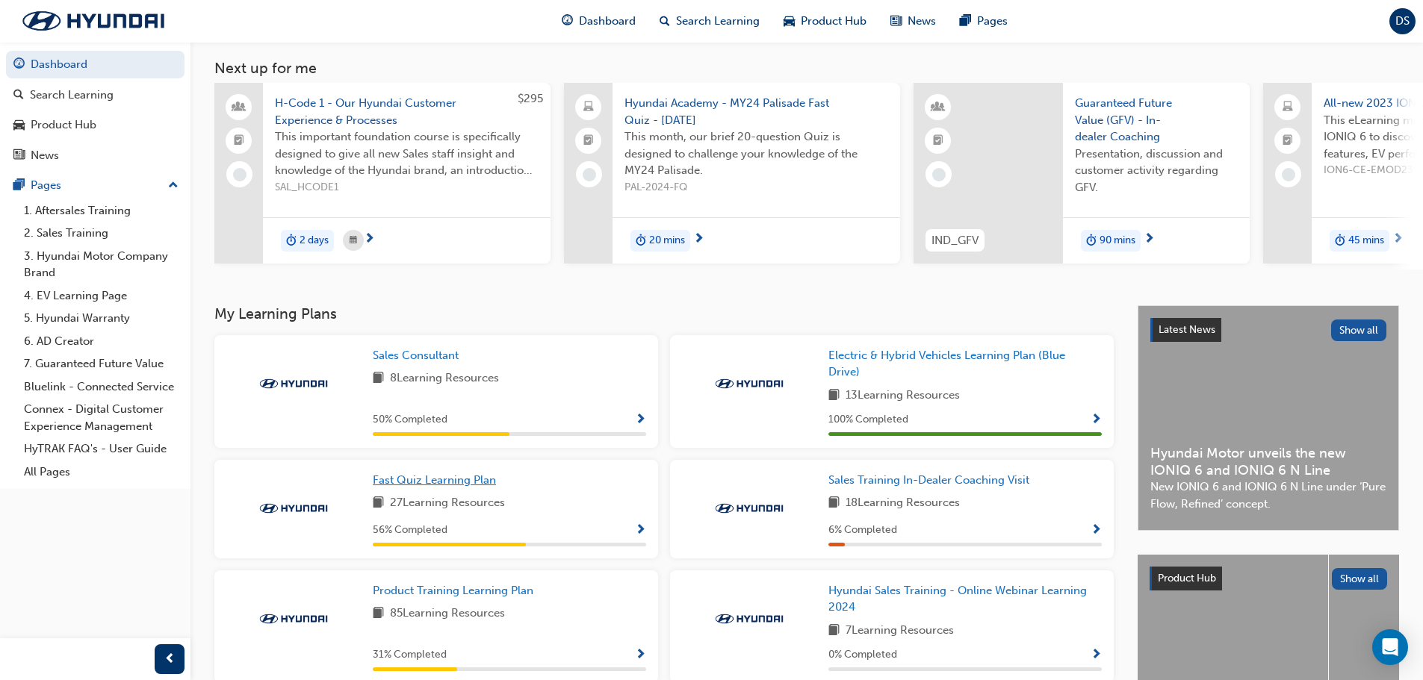
click at [435, 485] on span "Fast Quiz Learning Plan" at bounding box center [434, 479] width 123 height 13
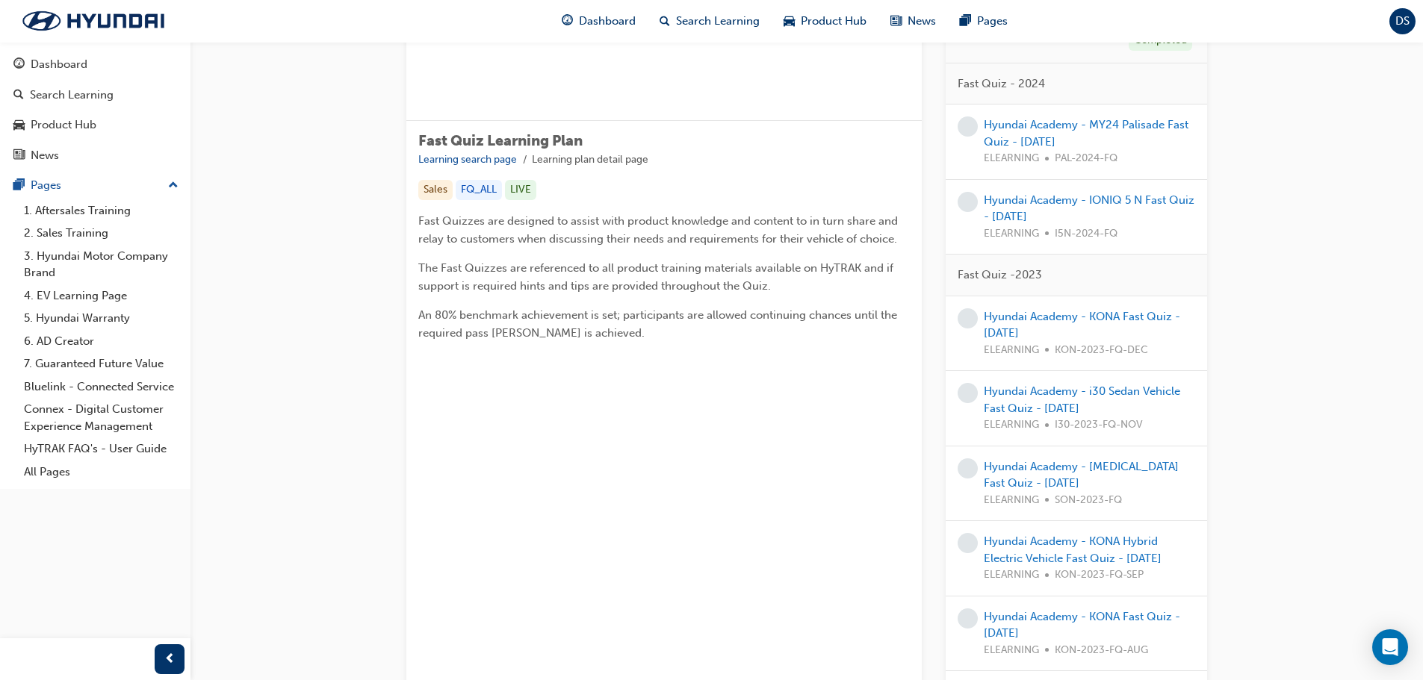
scroll to position [149, 0]
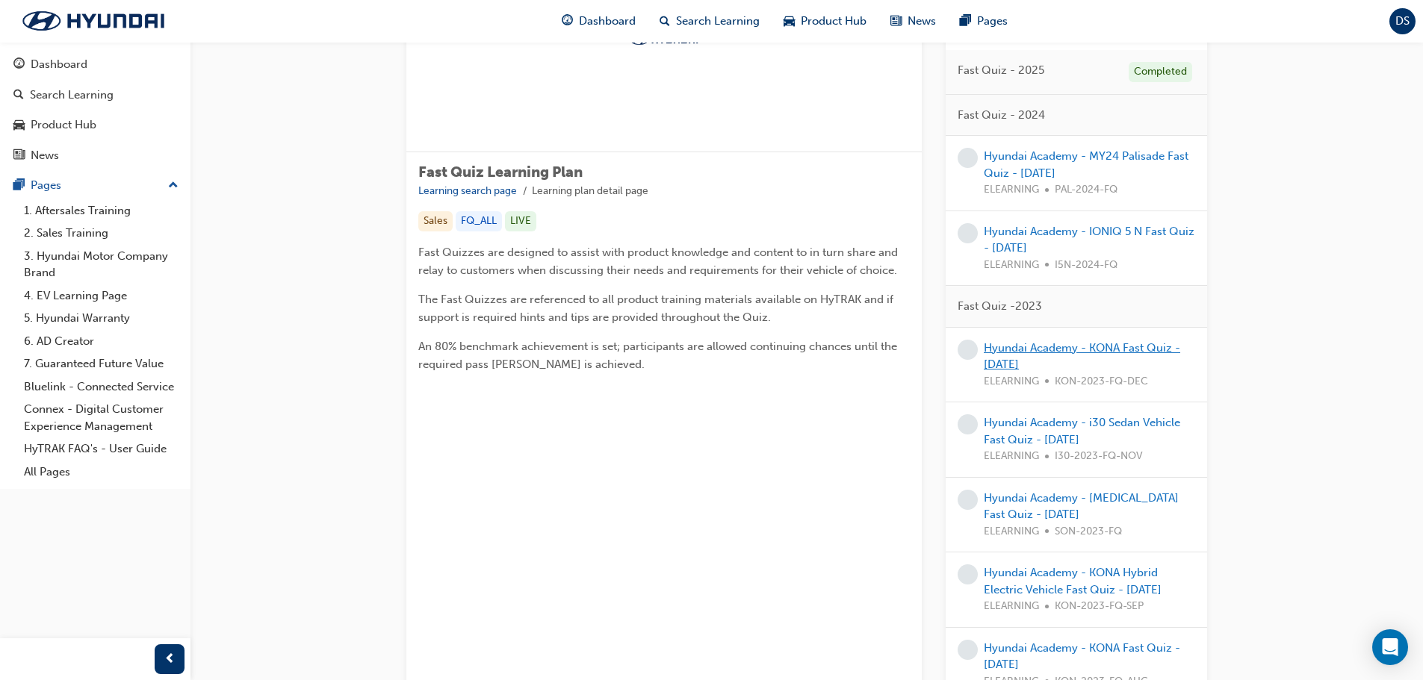
click at [1035, 351] on link "Hyundai Academy - KONA Fast Quiz - [DATE]" at bounding box center [1082, 356] width 196 height 31
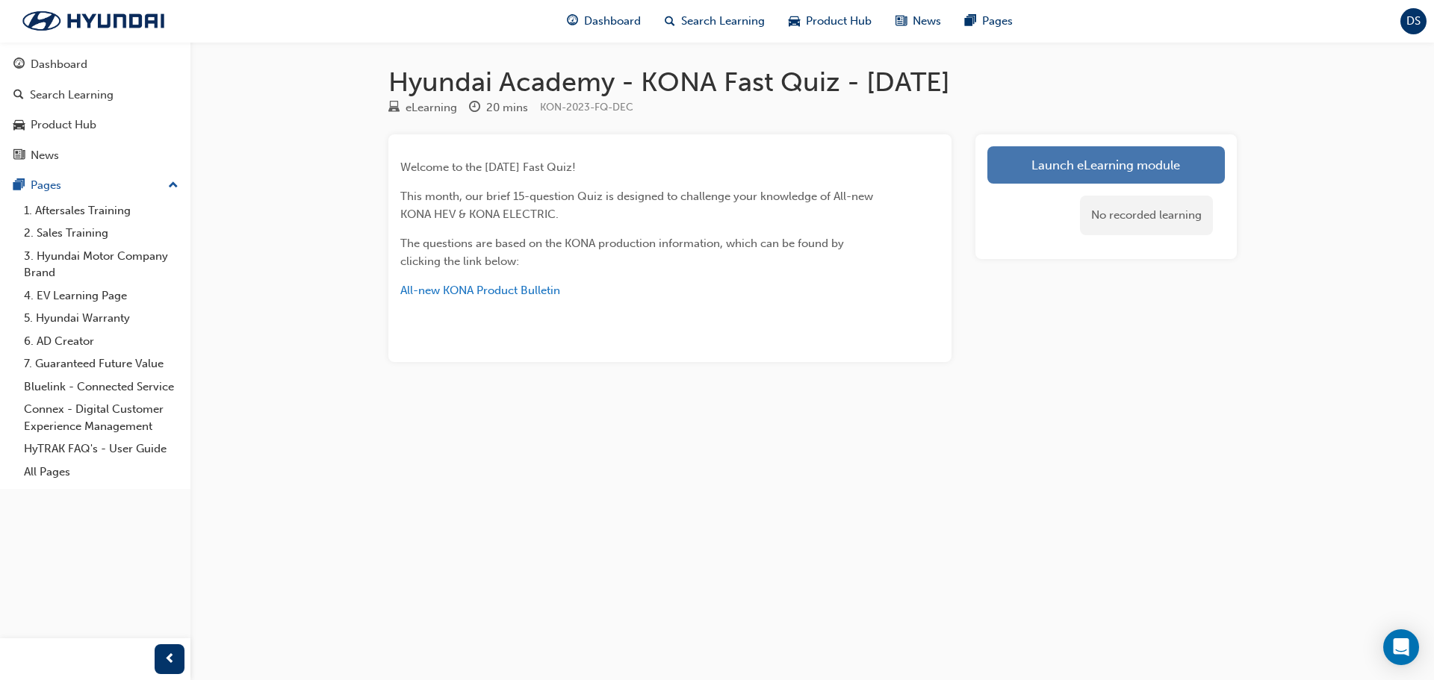
click at [1111, 162] on link "Launch eLearning module" at bounding box center [1105, 164] width 237 height 37
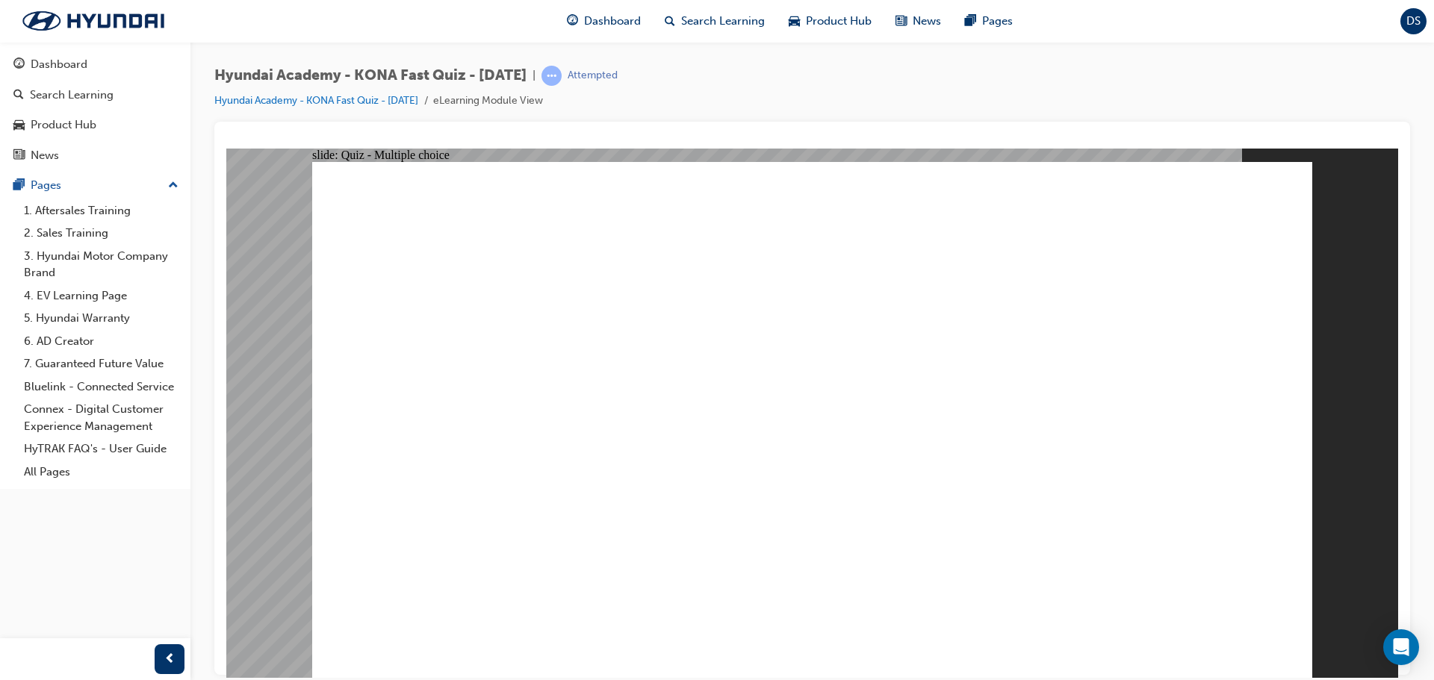
radio input "true"
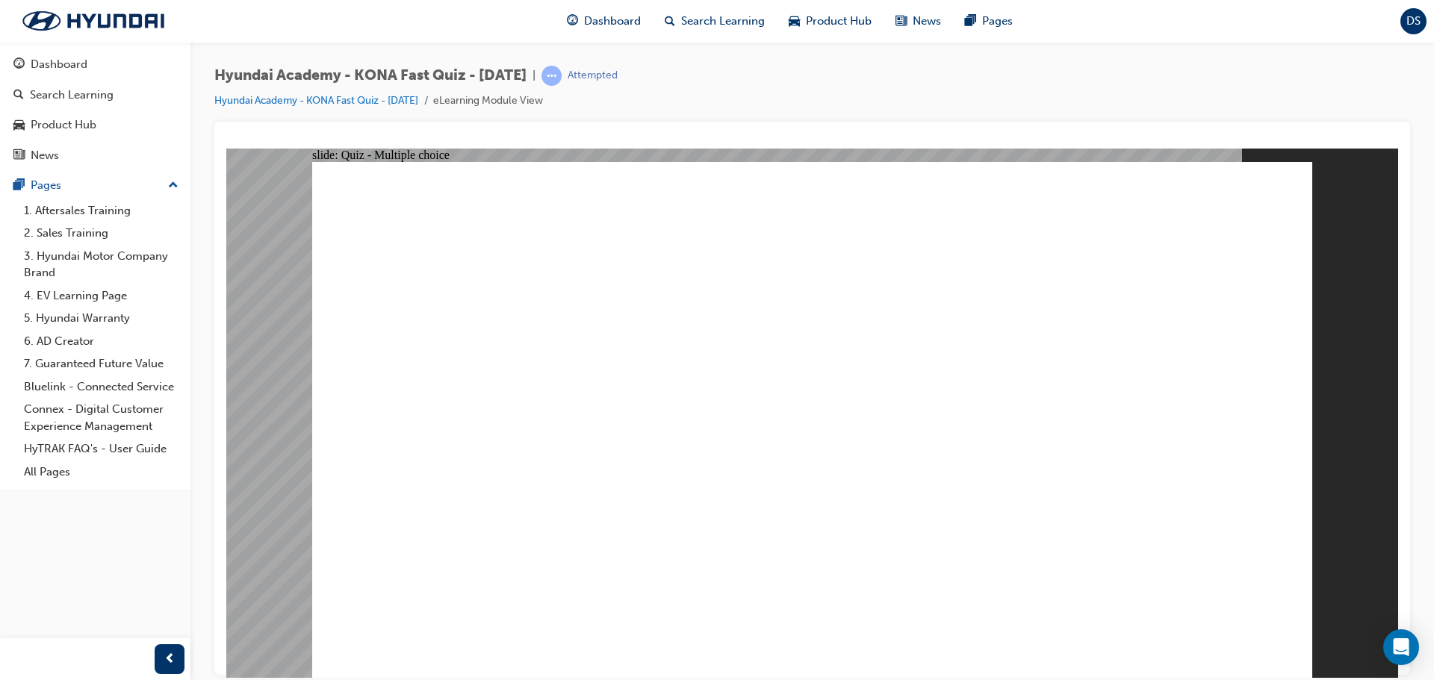
radio input "true"
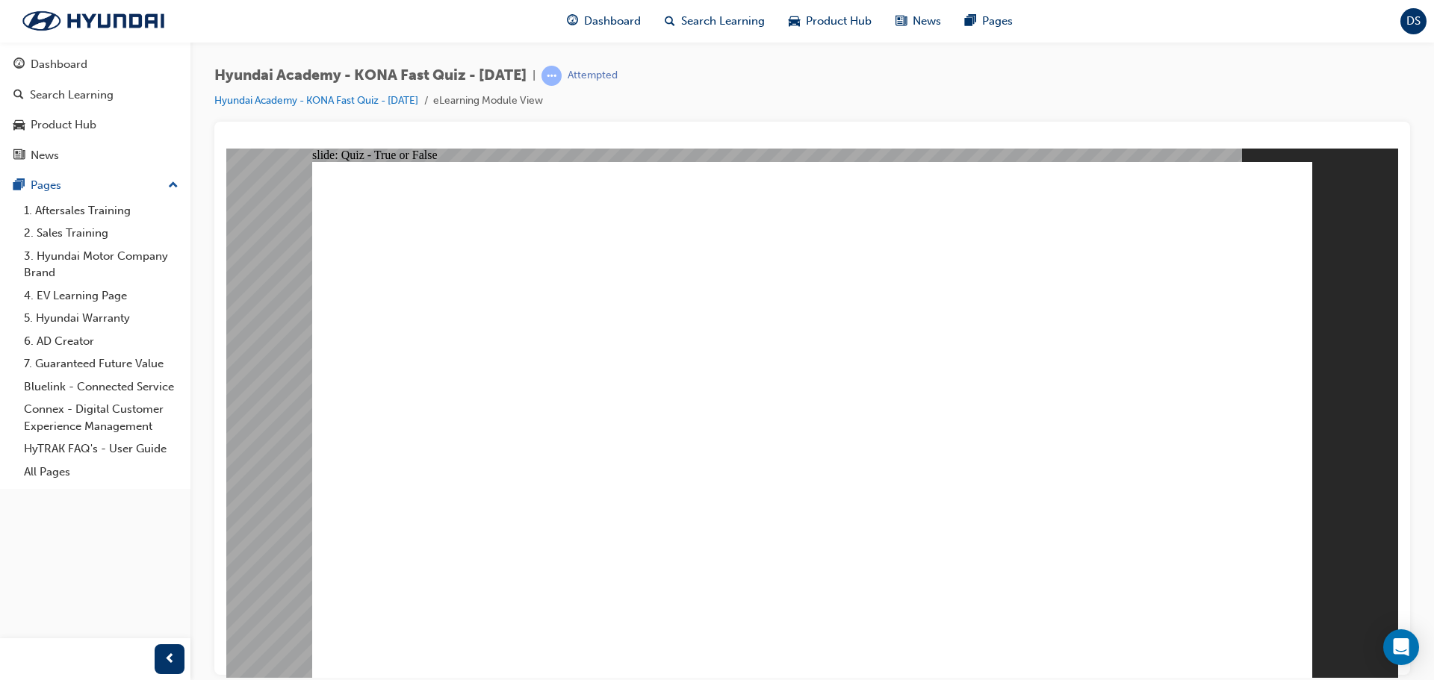
radio input "true"
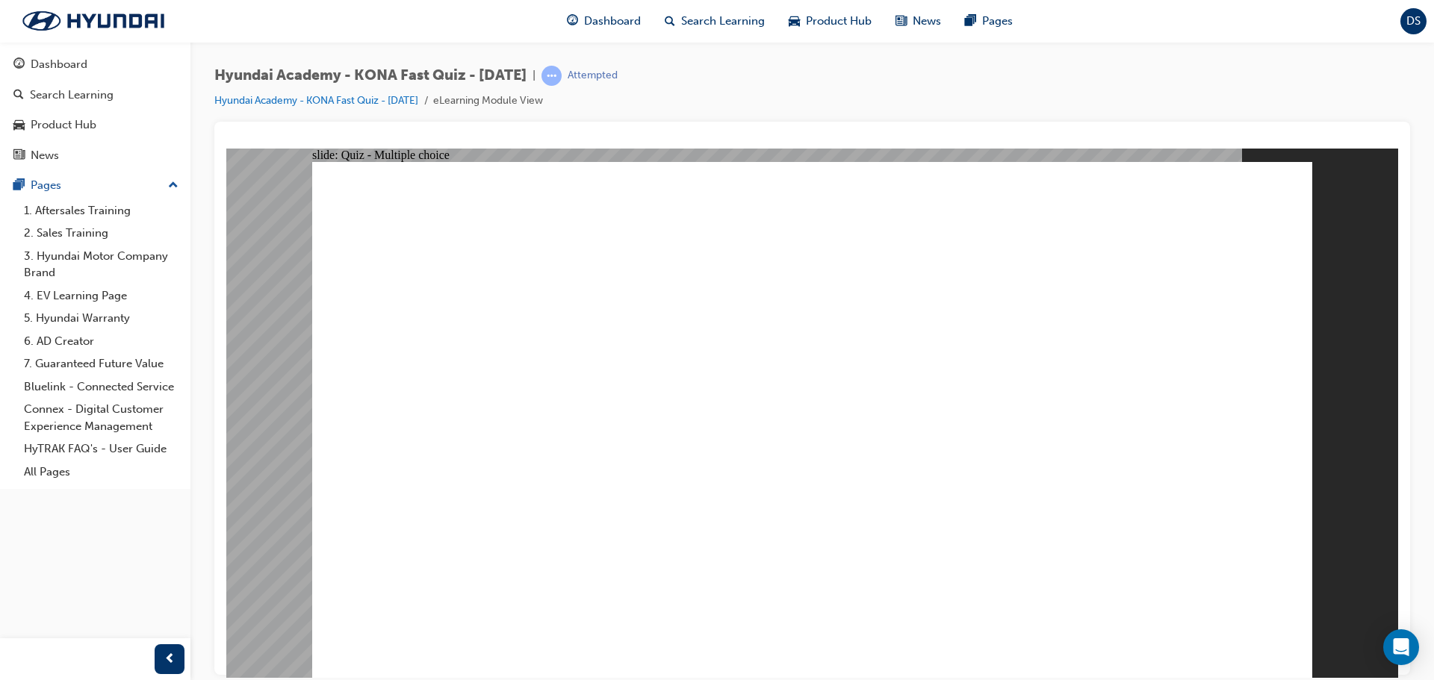
radio input "true"
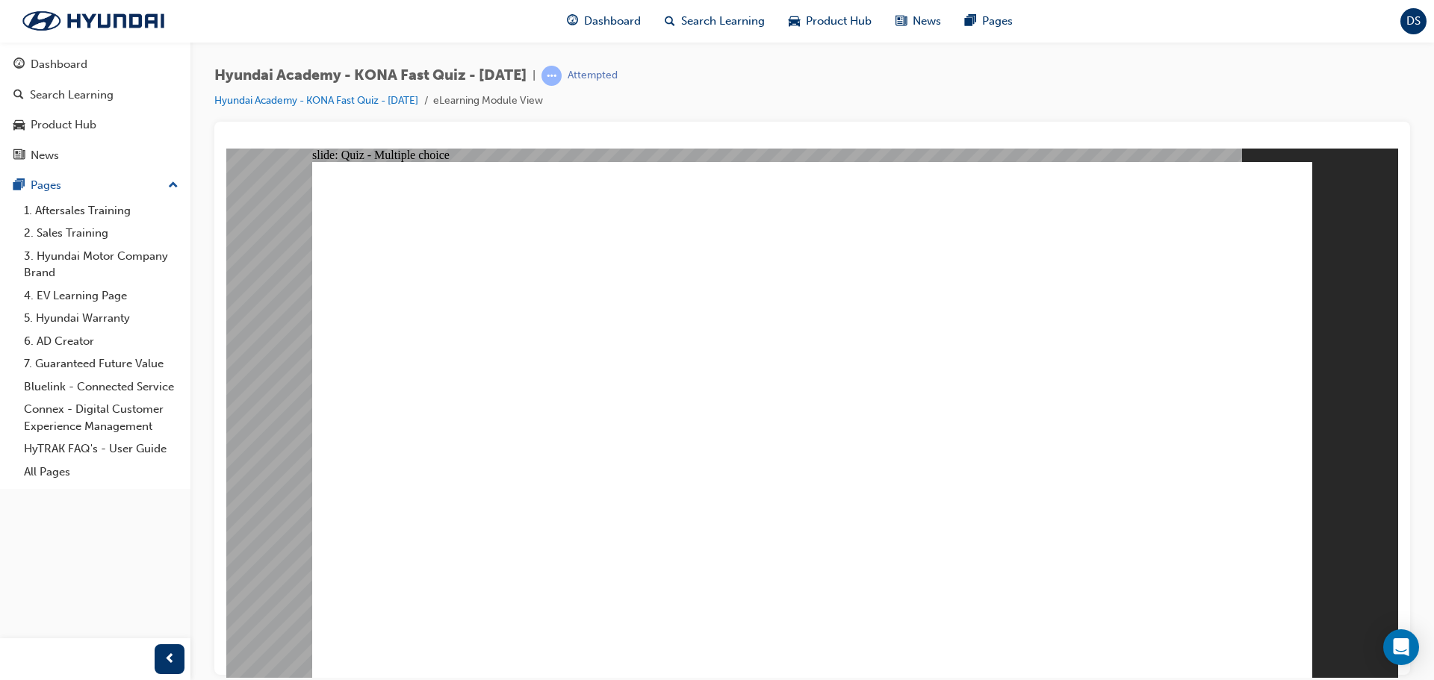
radio input "true"
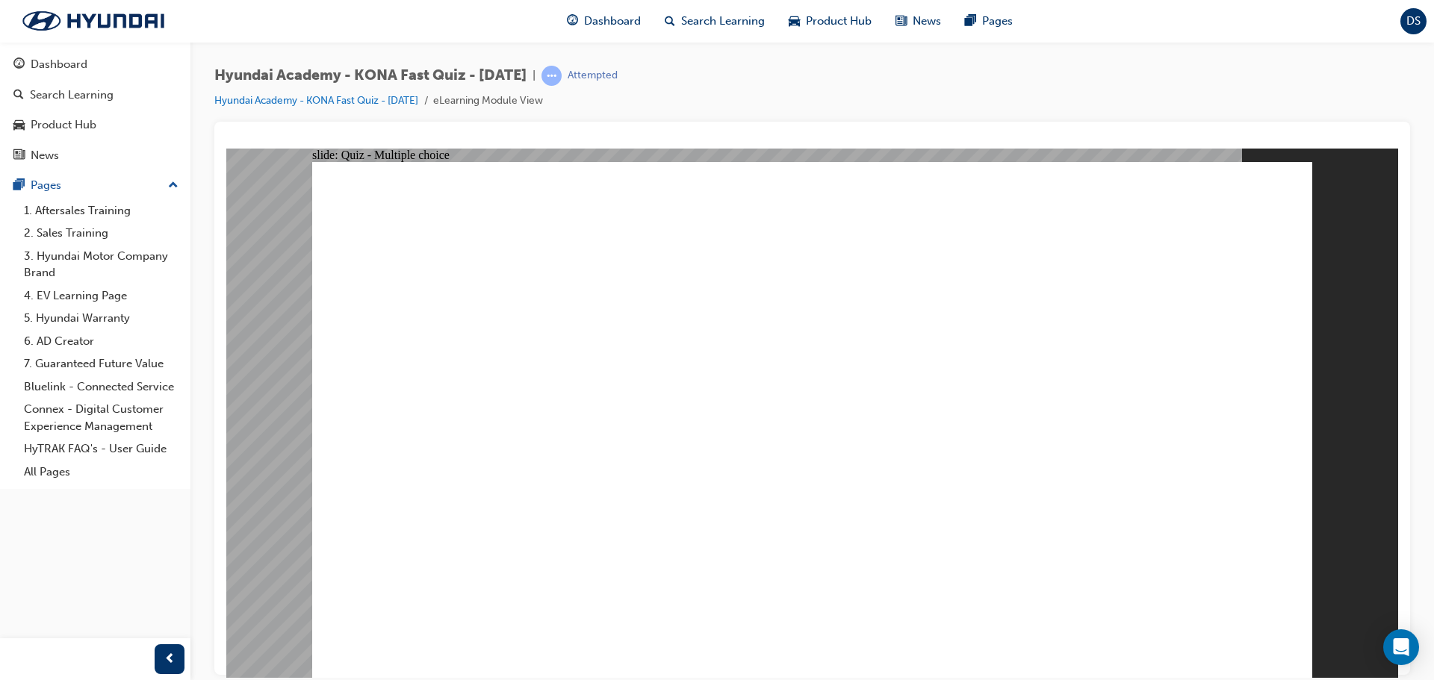
radio input "true"
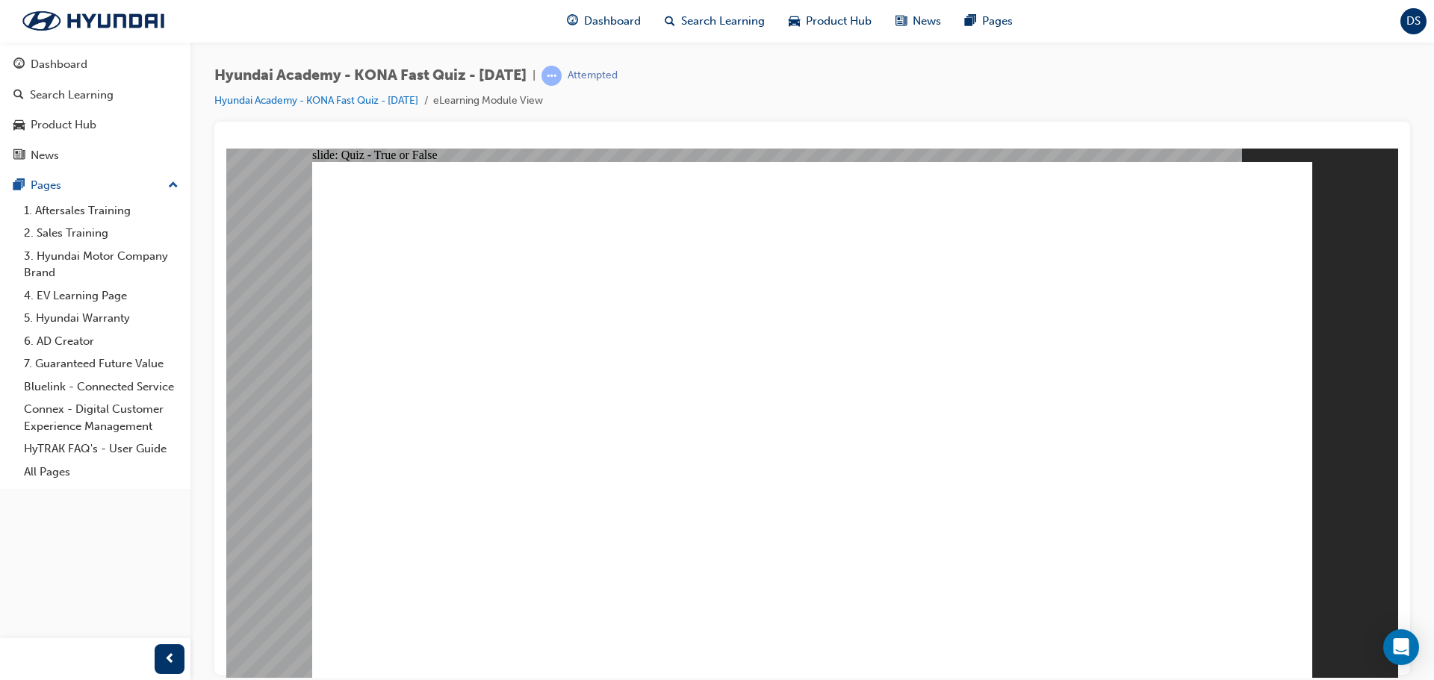
radio input "true"
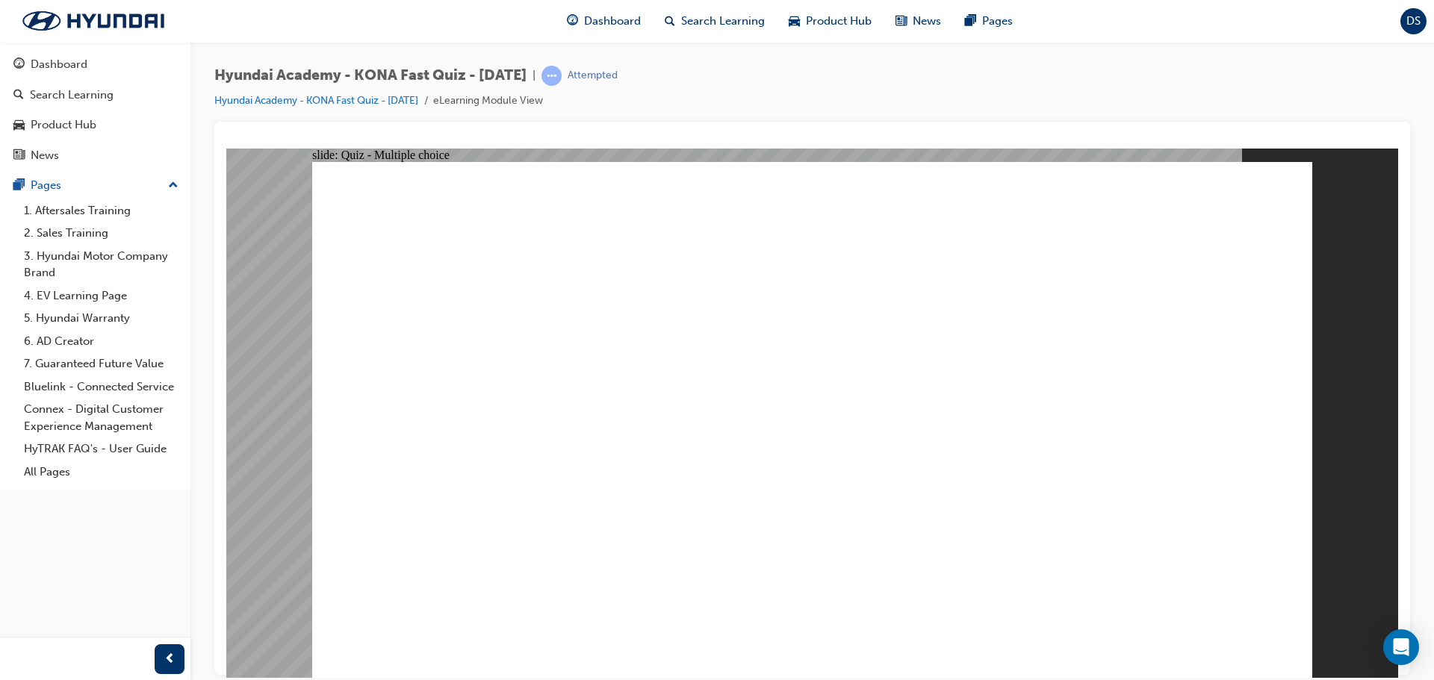
radio input "true"
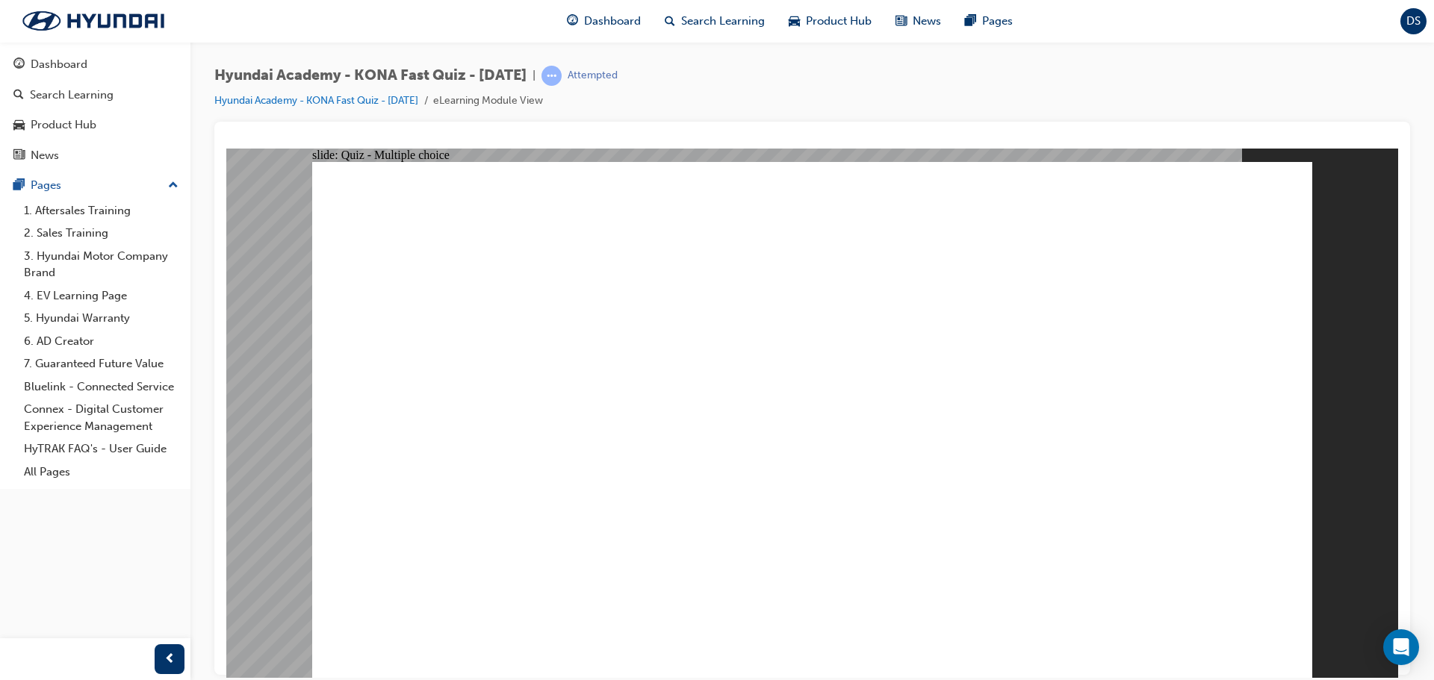
radio input "true"
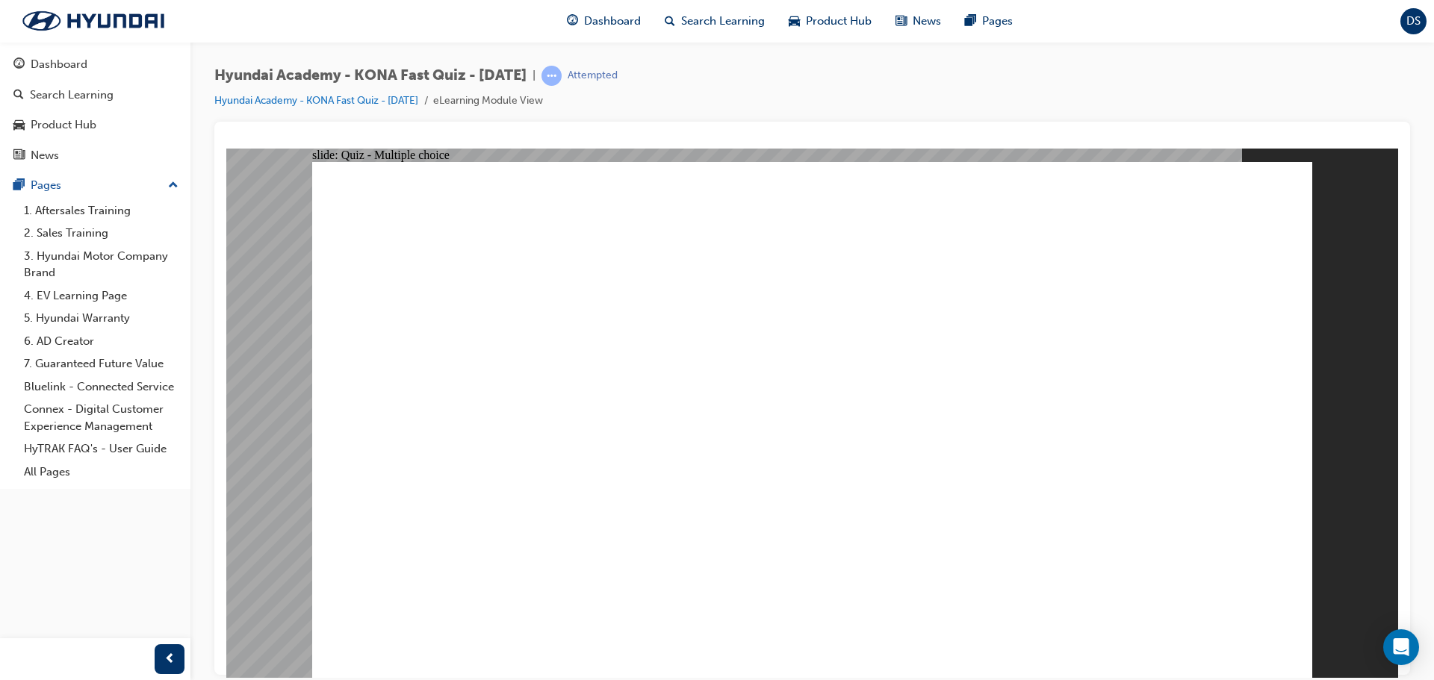
radio input "true"
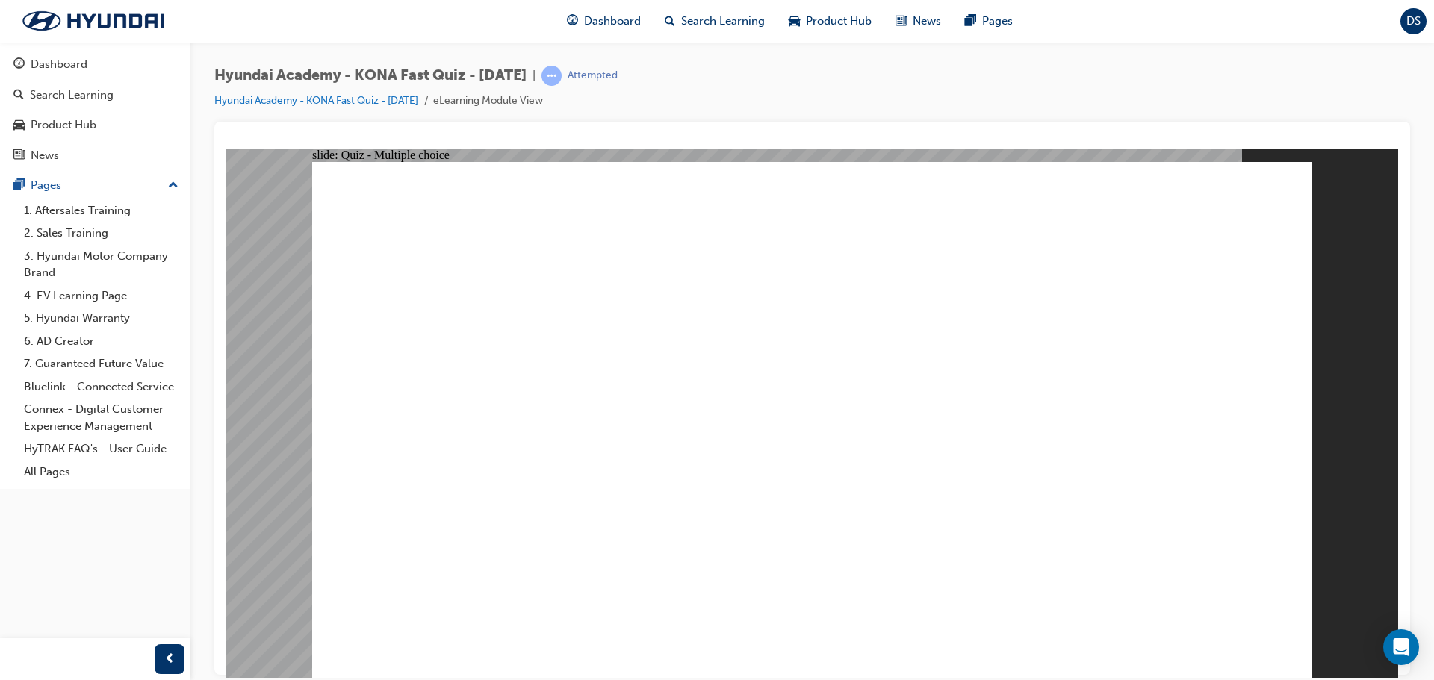
radio input "true"
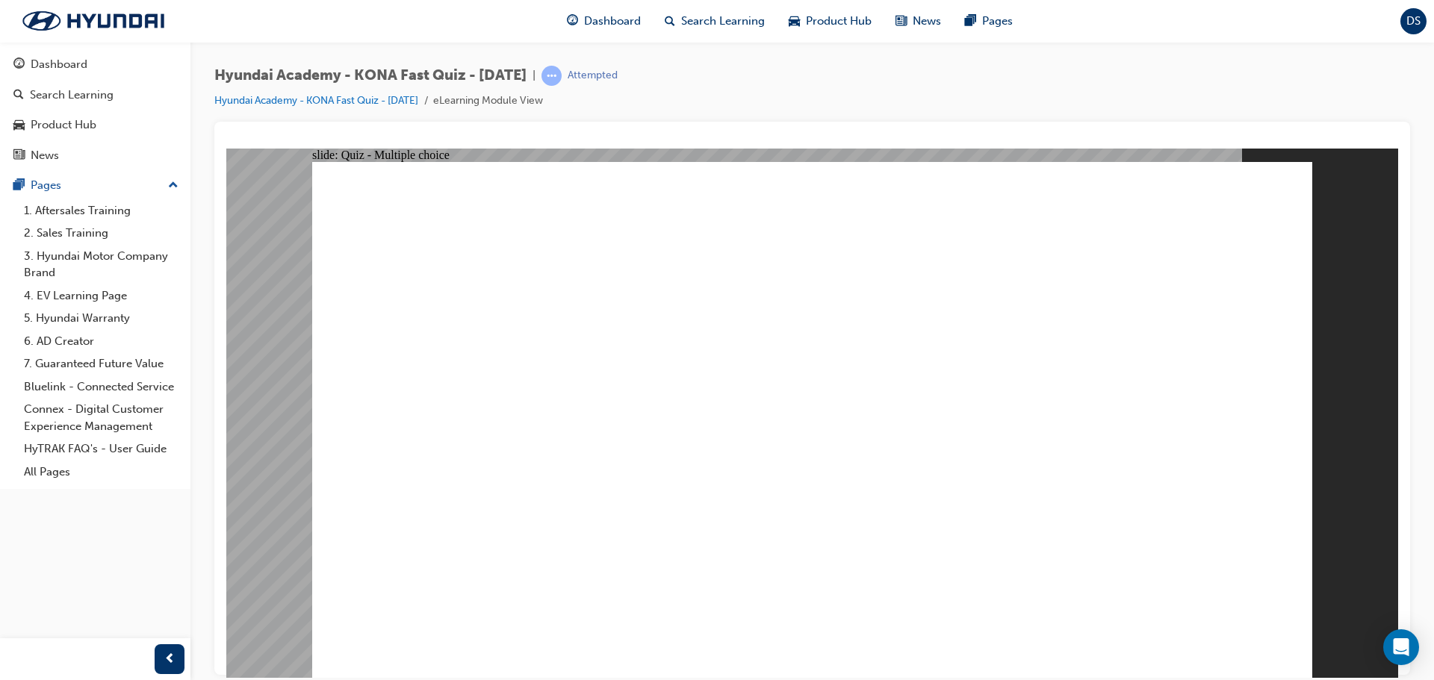
radio input "true"
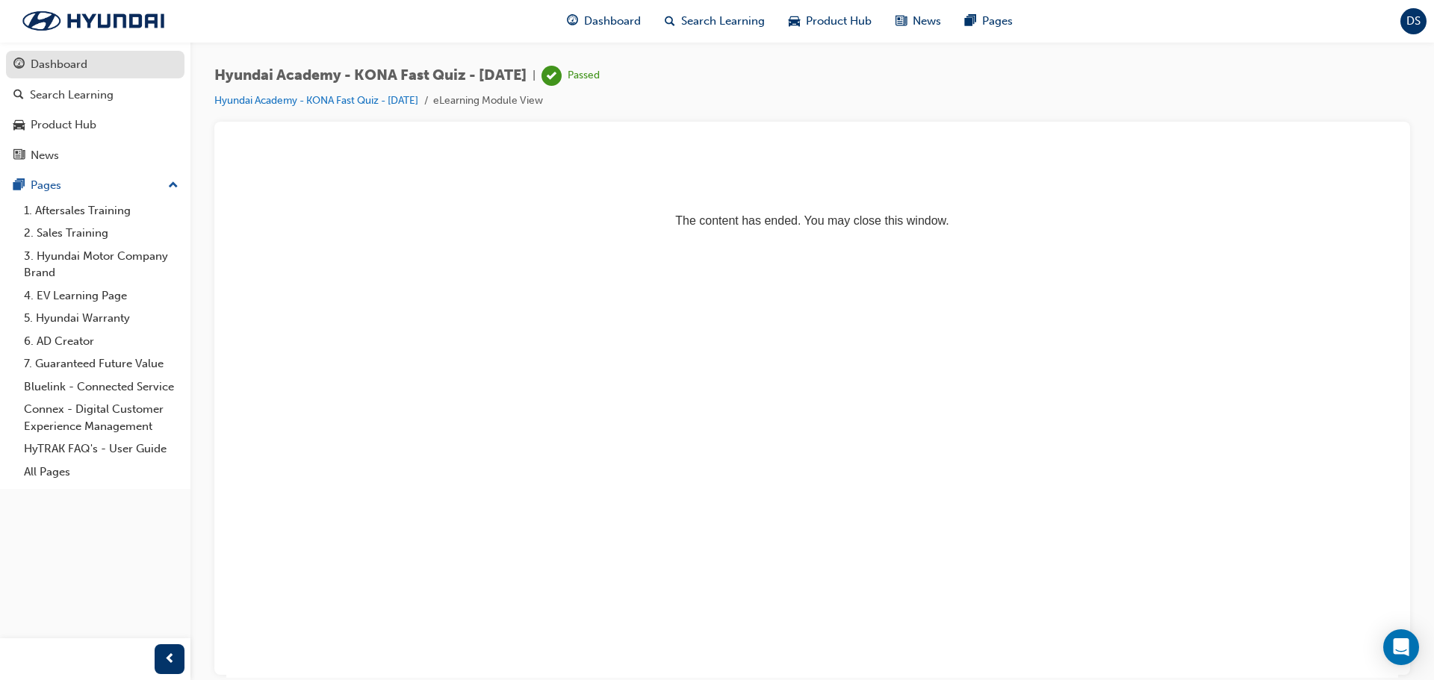
click at [71, 61] on div "Dashboard" at bounding box center [59, 64] width 57 height 17
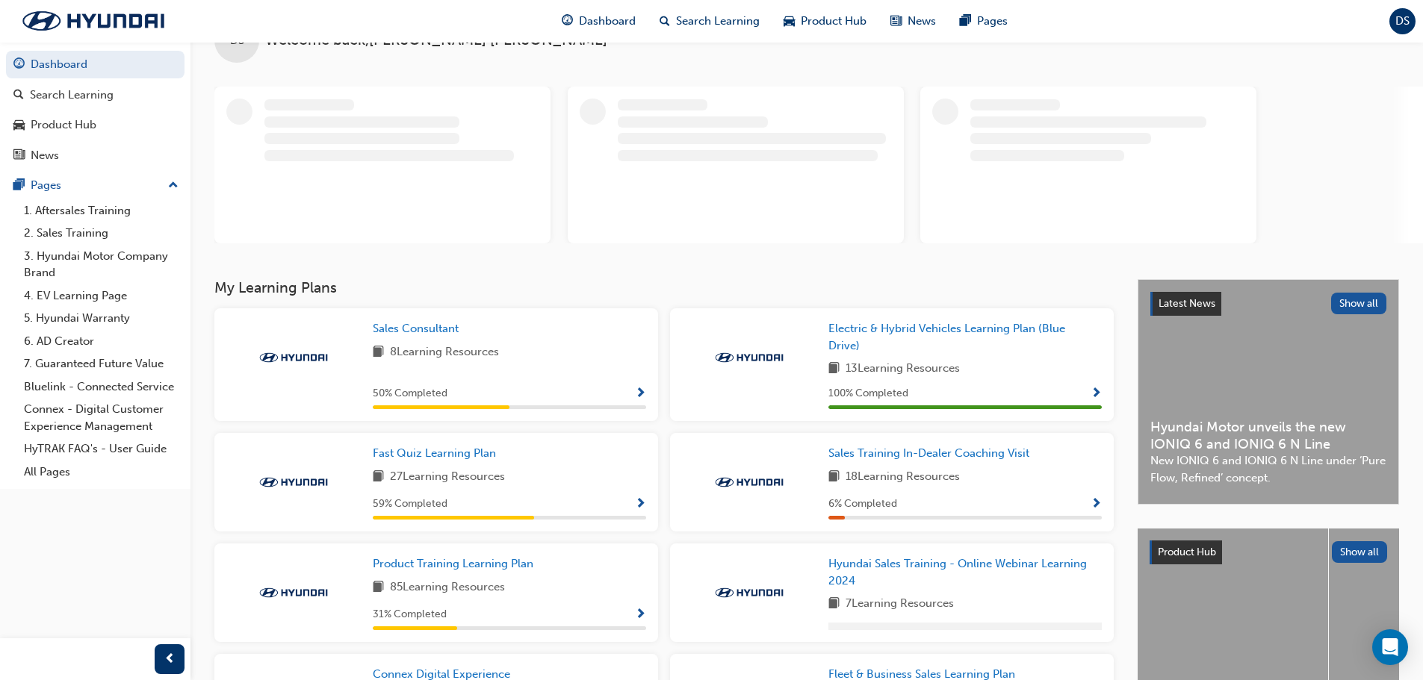
scroll to position [75, 0]
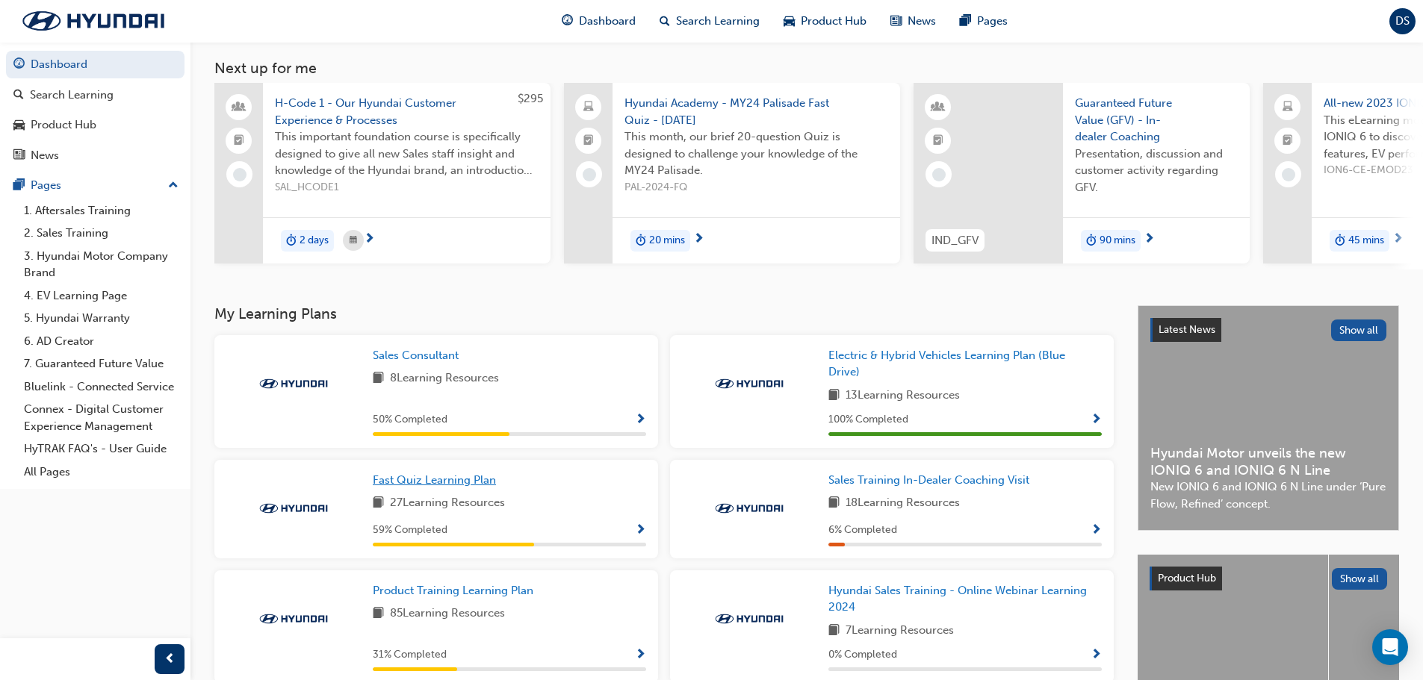
click at [425, 484] on span "Fast Quiz Learning Plan" at bounding box center [434, 479] width 123 height 13
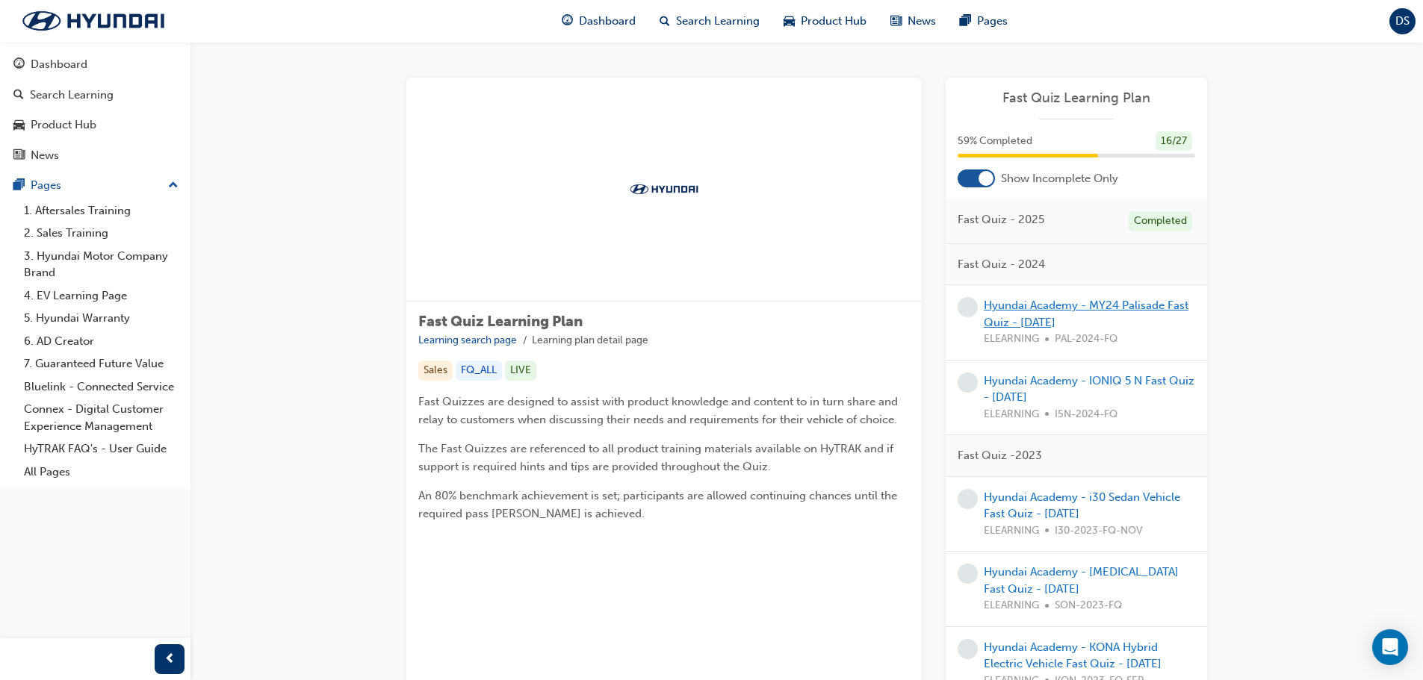
click at [1063, 307] on link "Hyundai Academy - MY24 Palisade Fast Quiz - [DATE]" at bounding box center [1086, 314] width 205 height 31
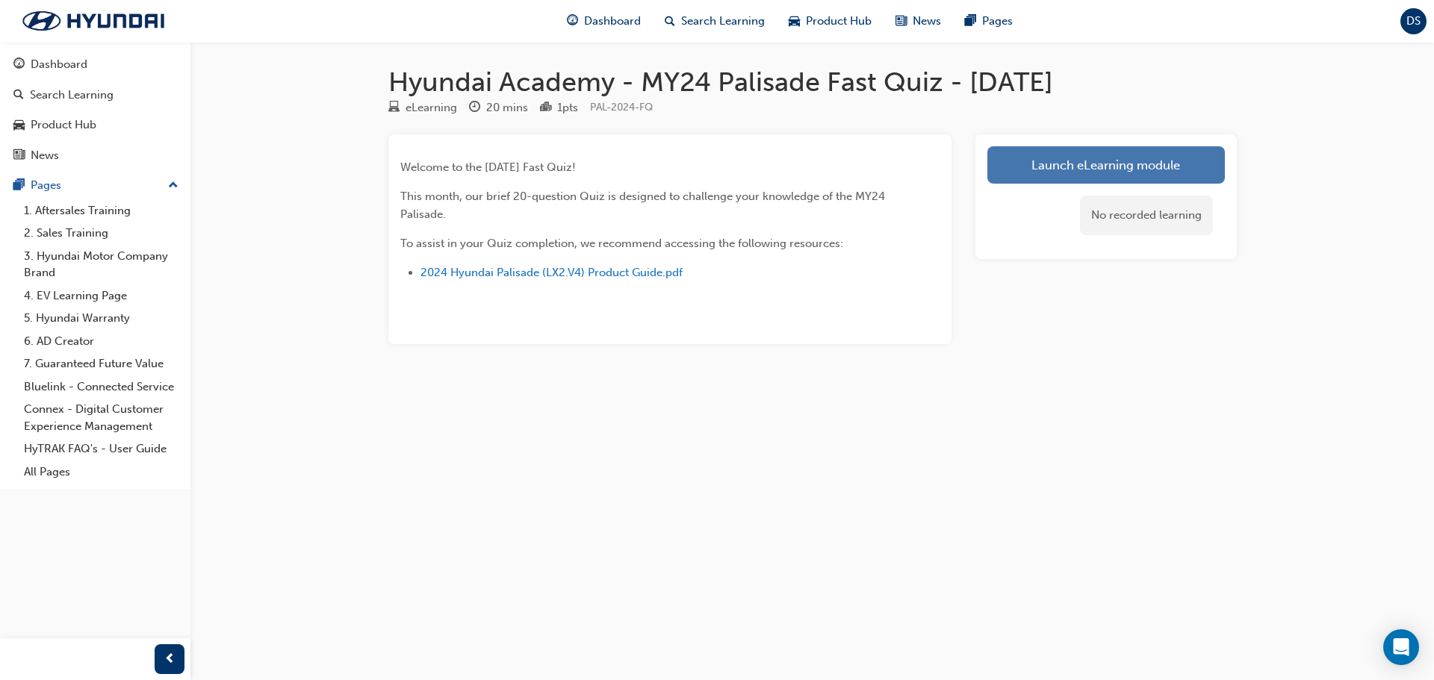
click at [1093, 161] on link "Launch eLearning module" at bounding box center [1105, 164] width 237 height 37
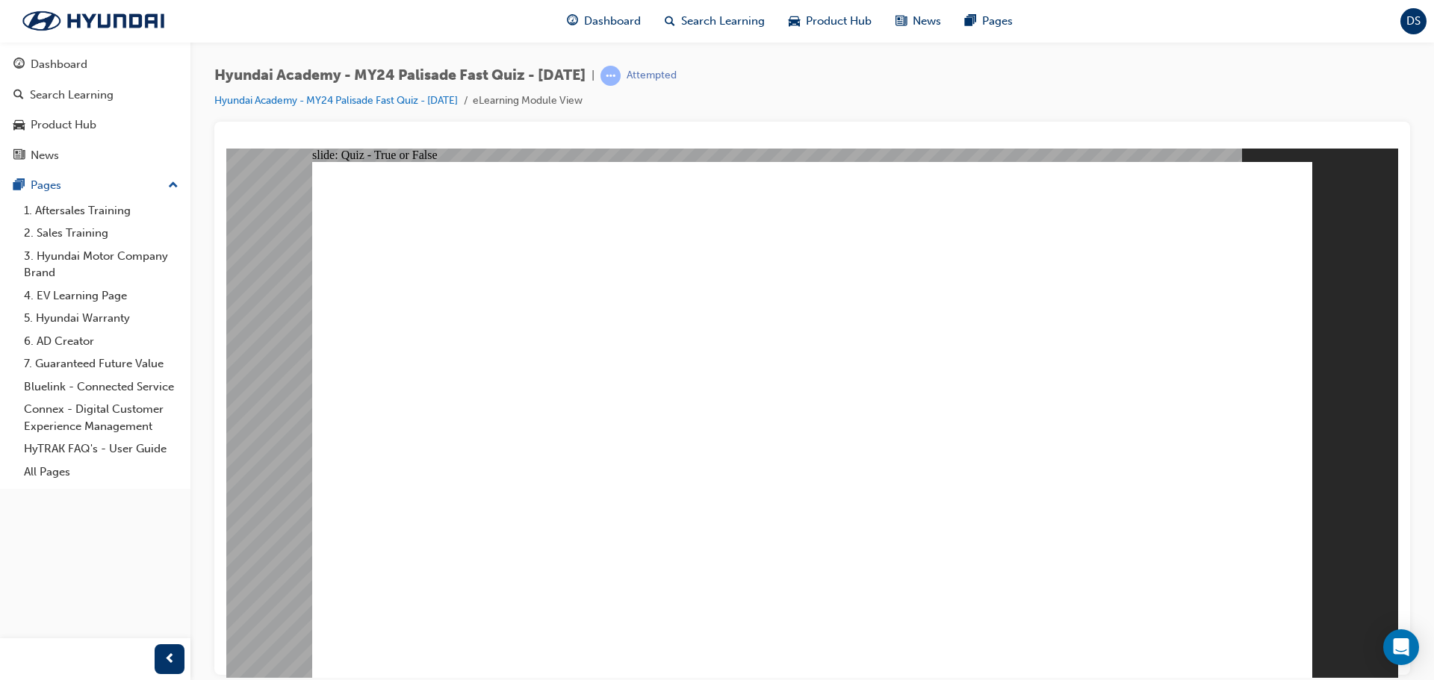
radio input "true"
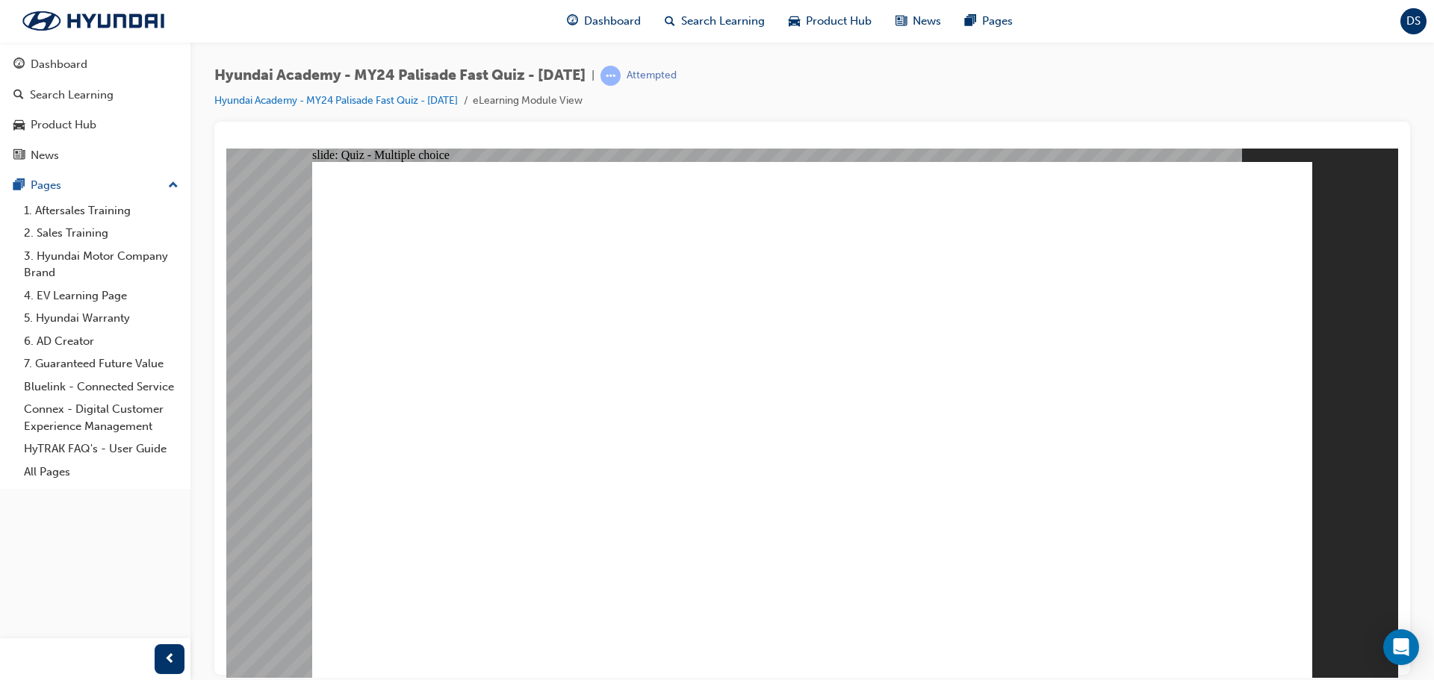
drag, startPoint x: 668, startPoint y: 461, endPoint x: 676, endPoint y: 457, distance: 8.3
radio input "true"
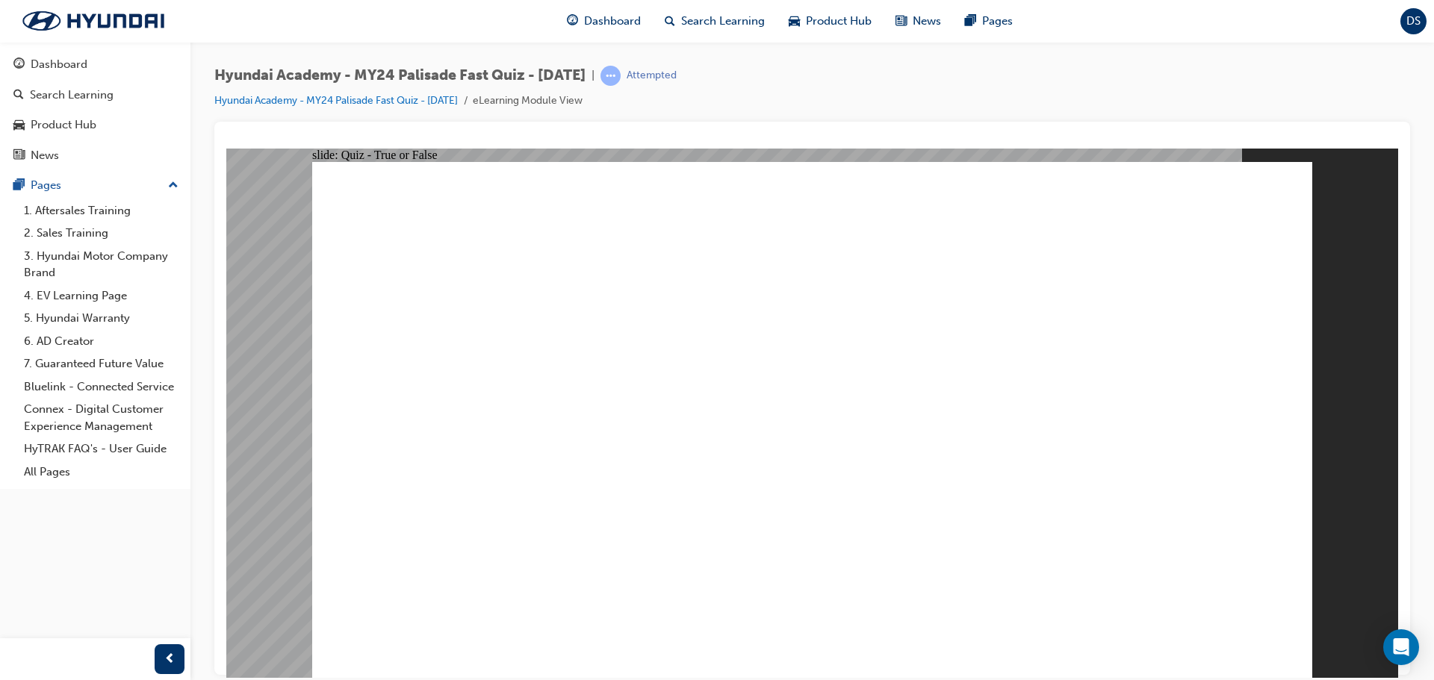
radio input "true"
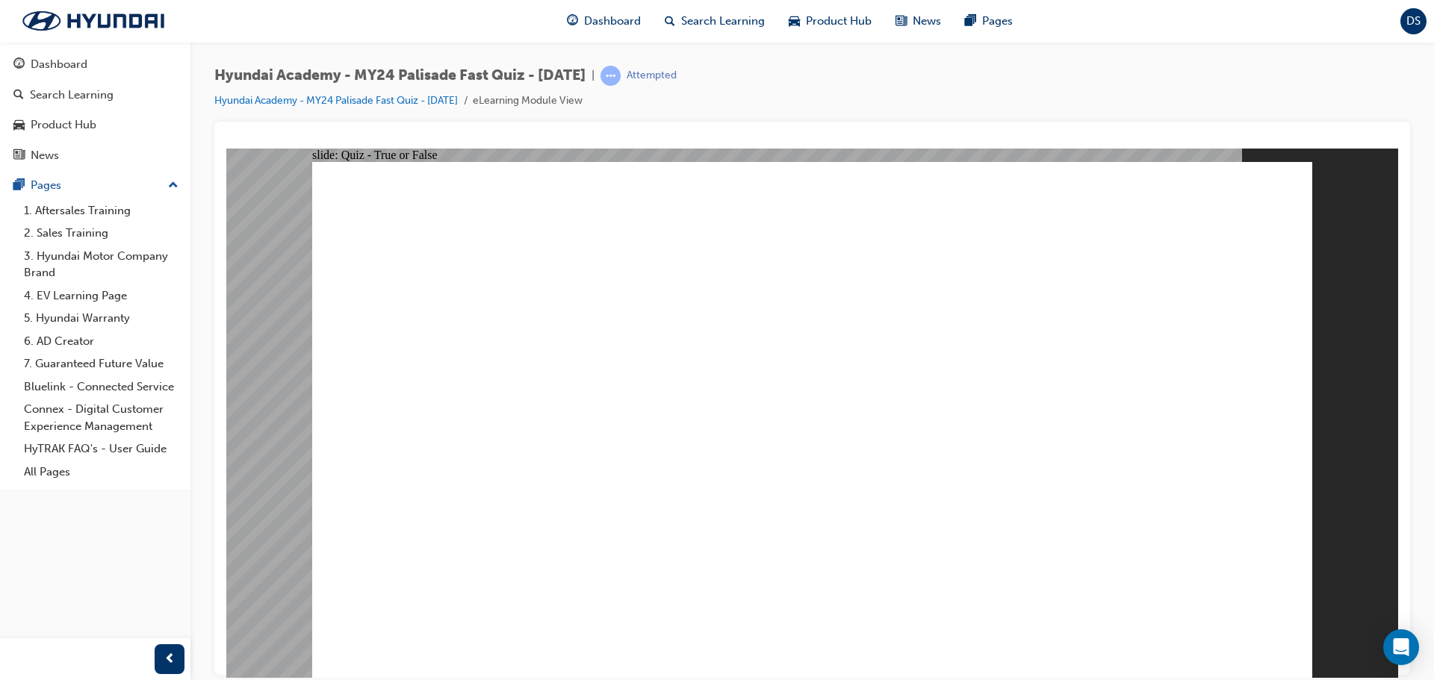
radio input "true"
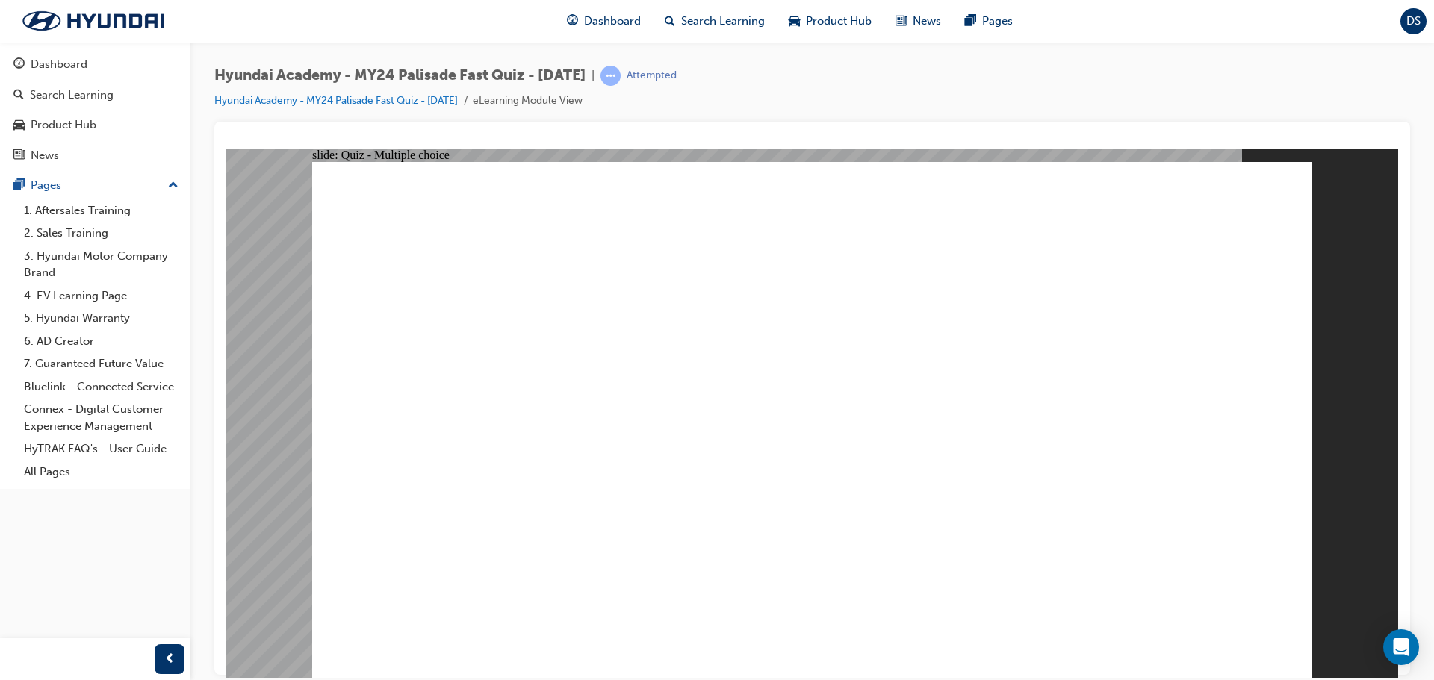
radio input "true"
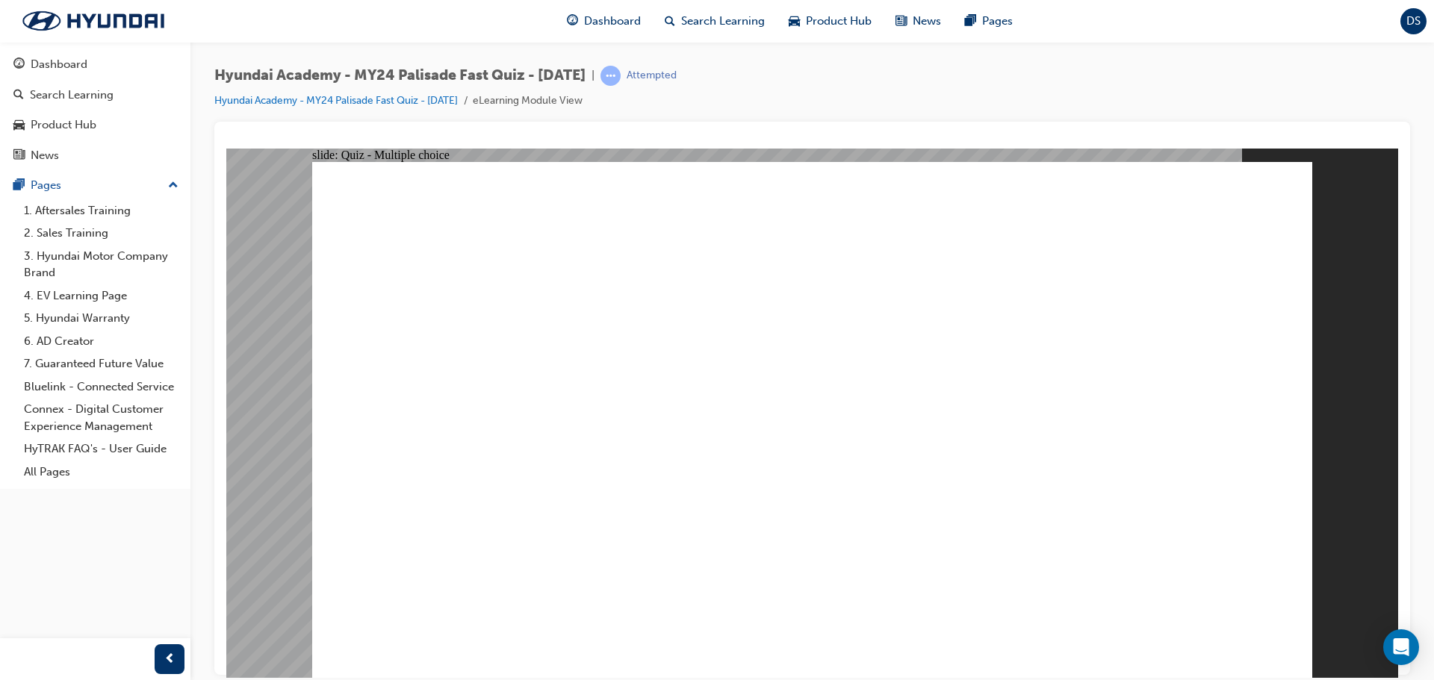
radio input "true"
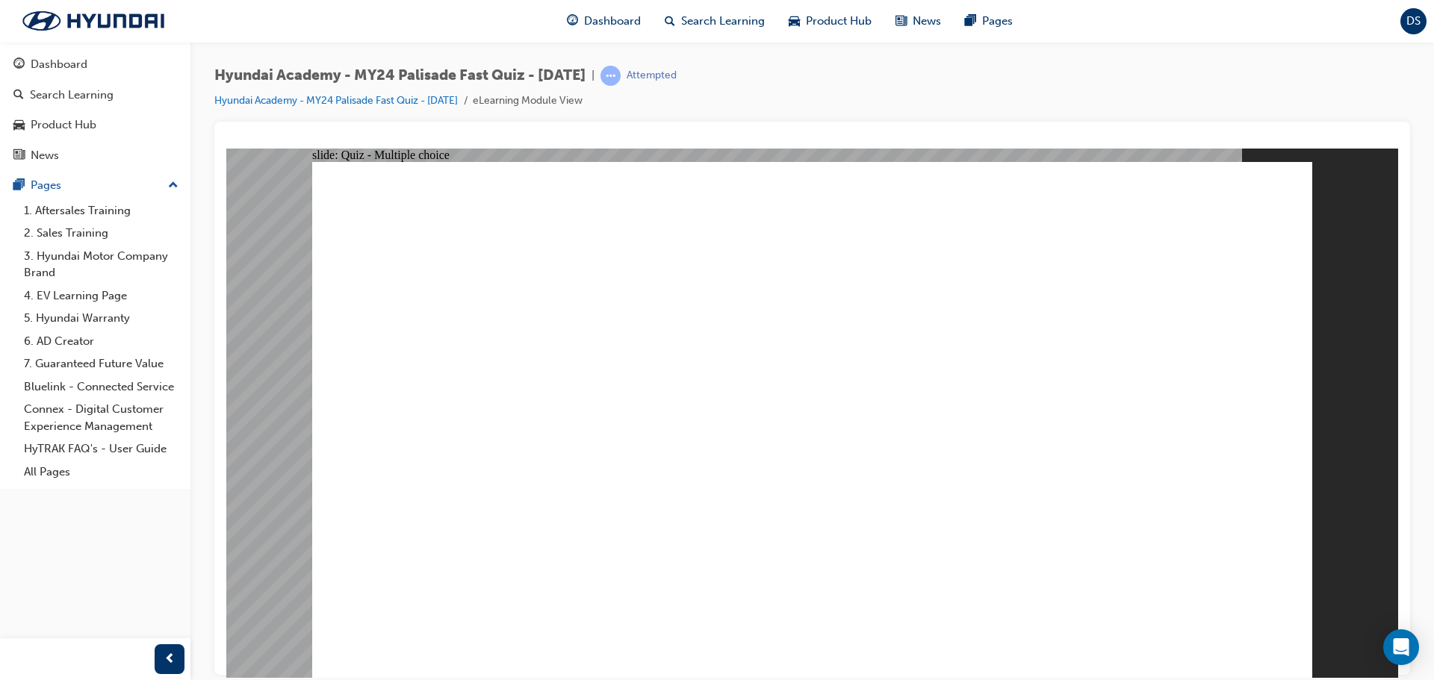
radio input "true"
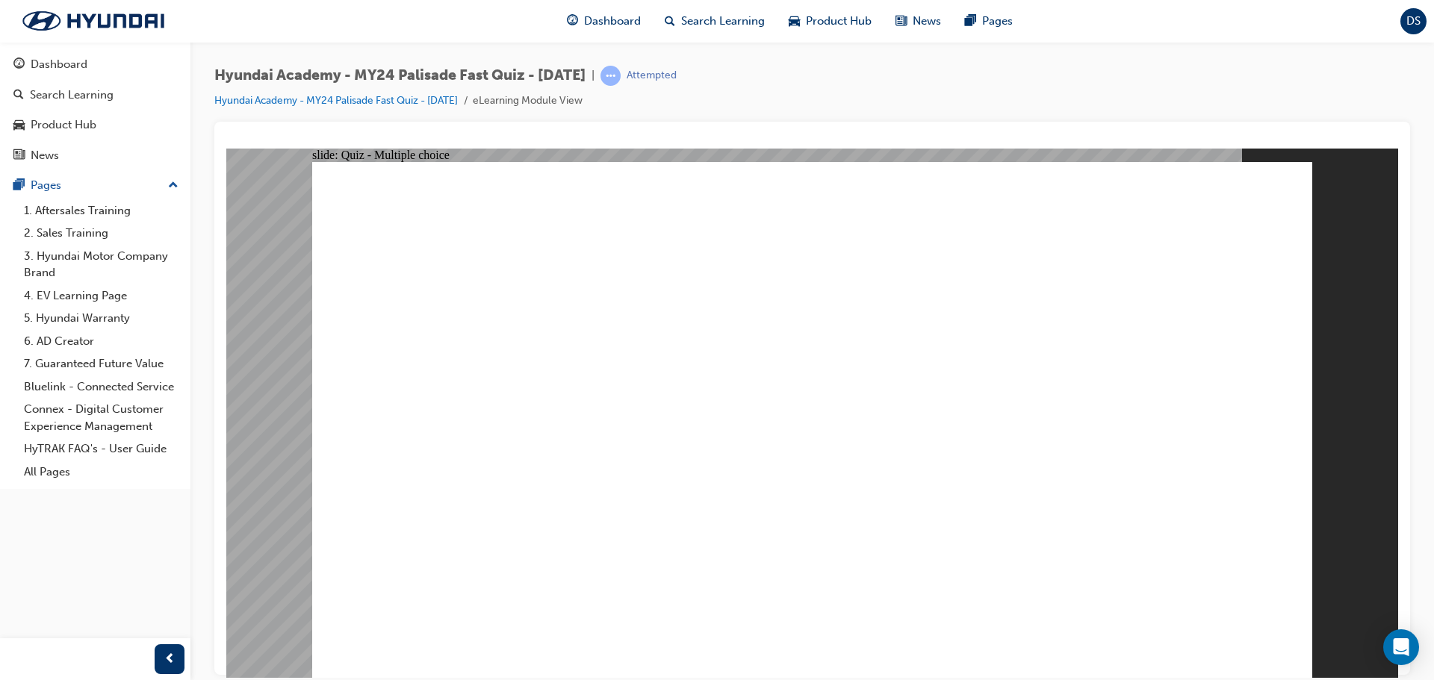
radio input "true"
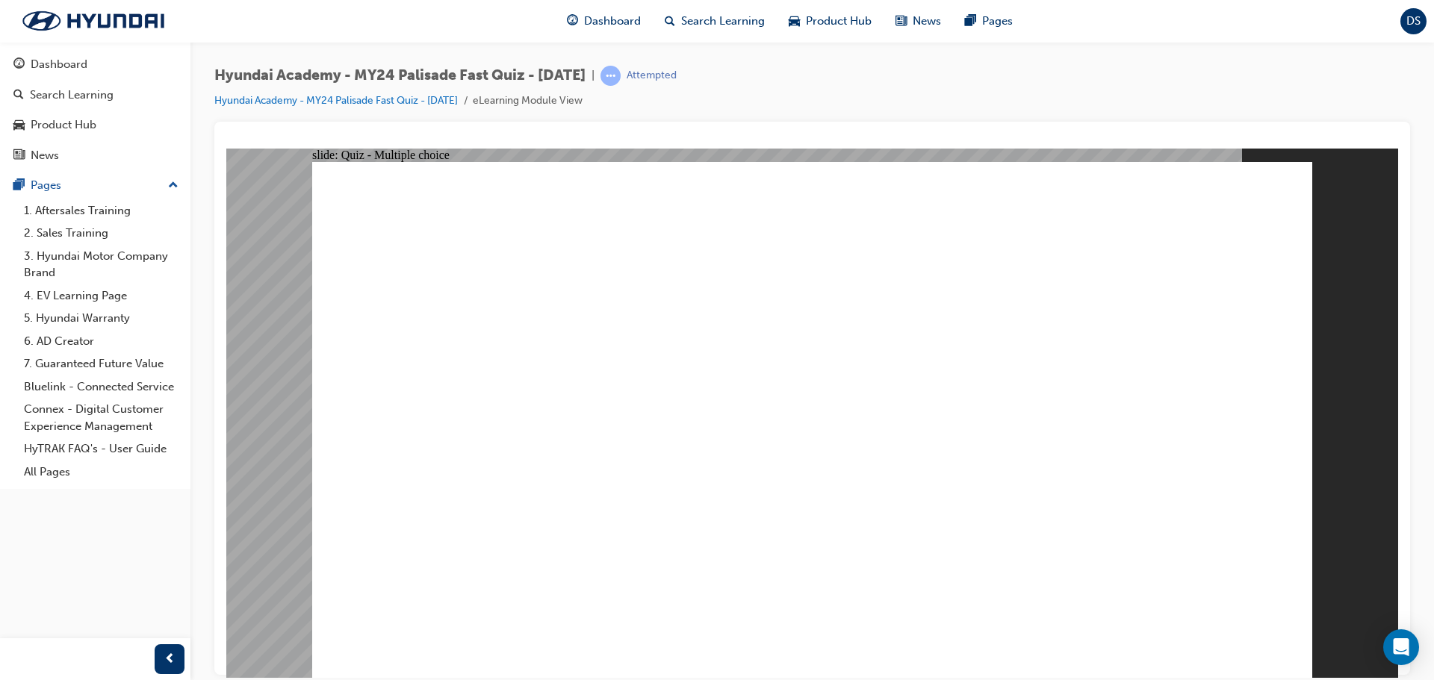
radio input "true"
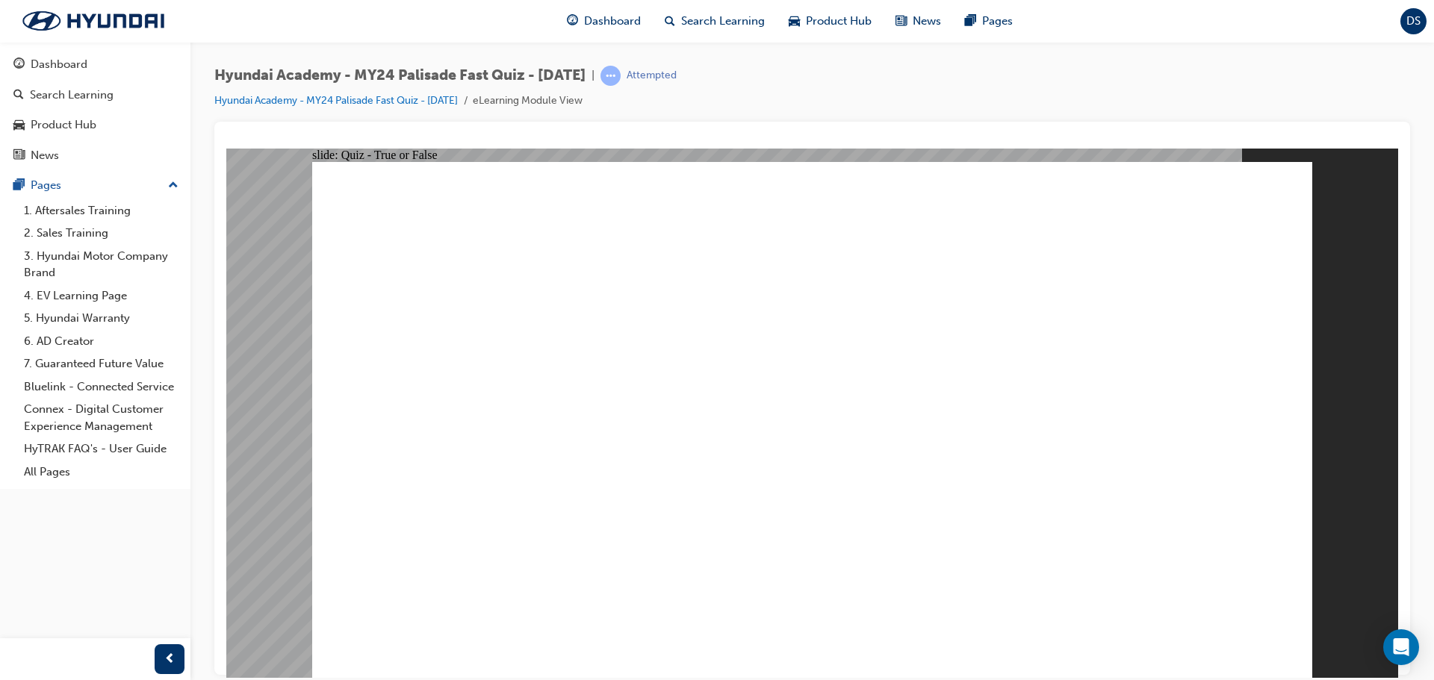
radio input "true"
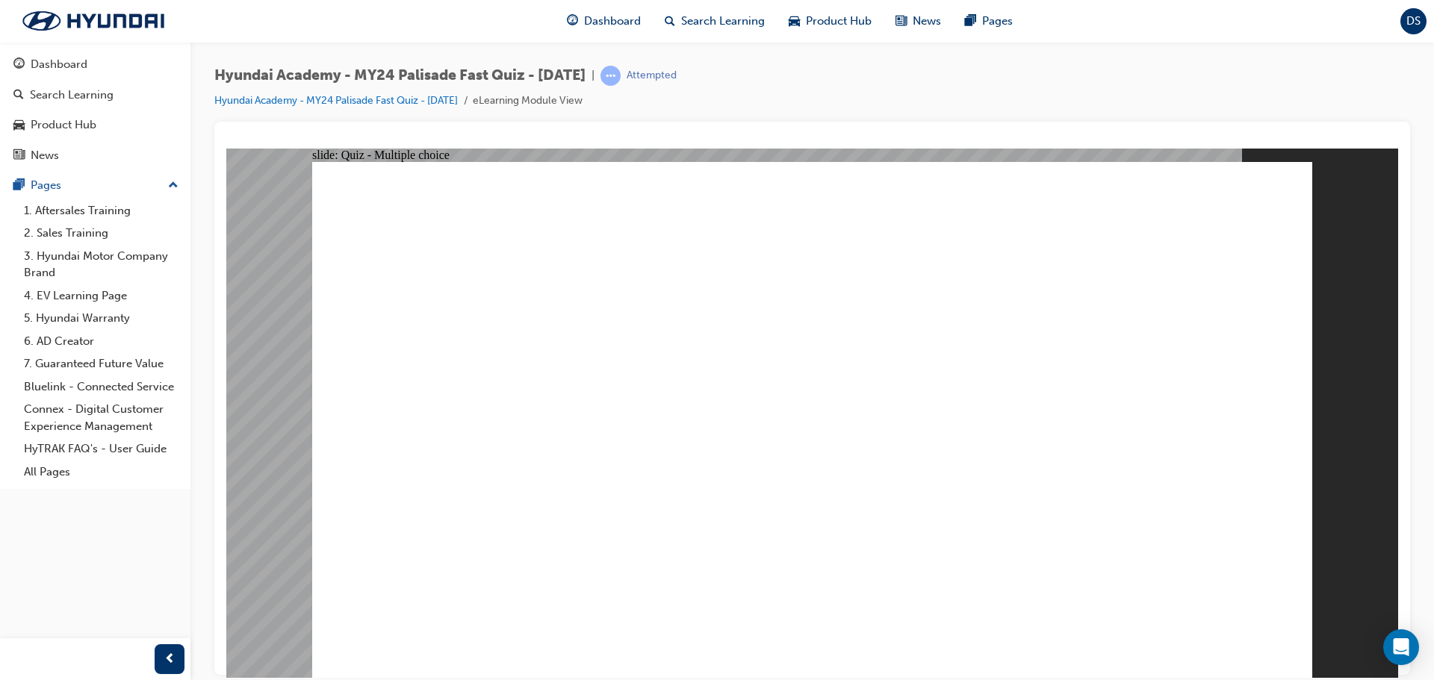
radio input "true"
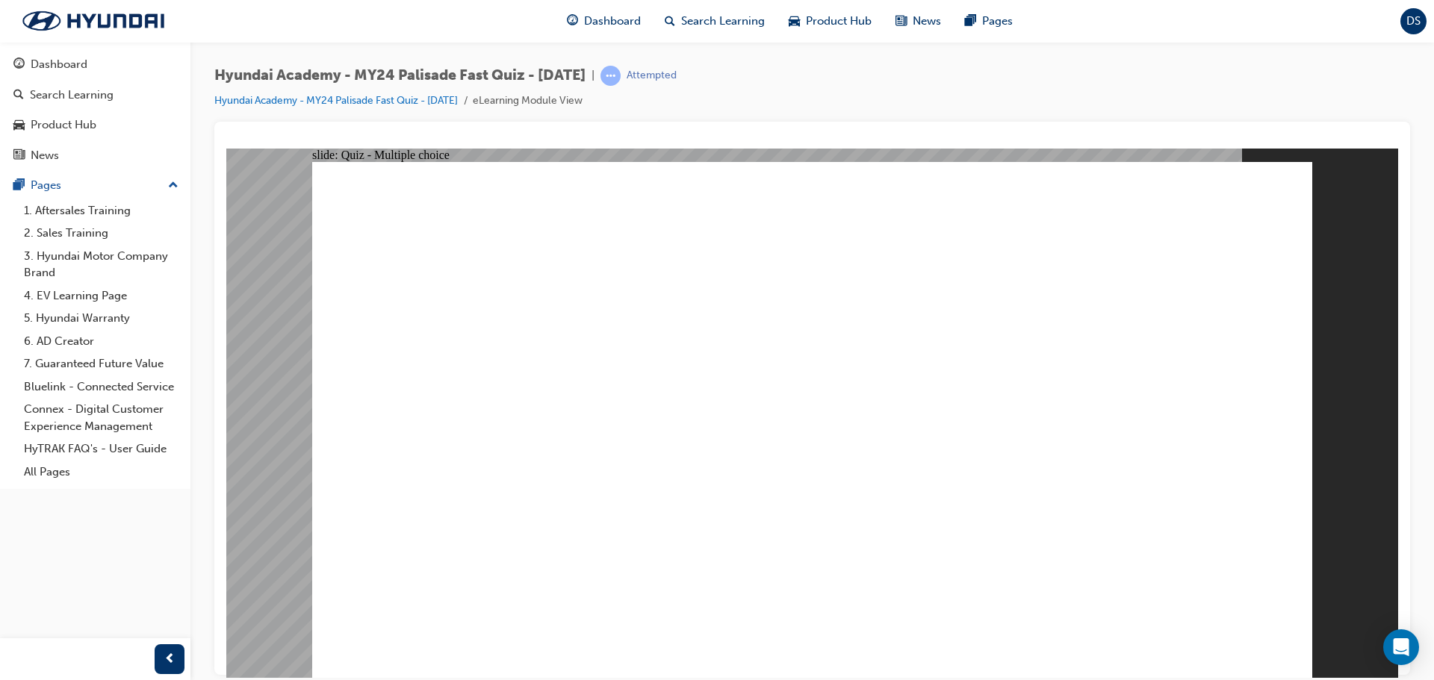
radio input "true"
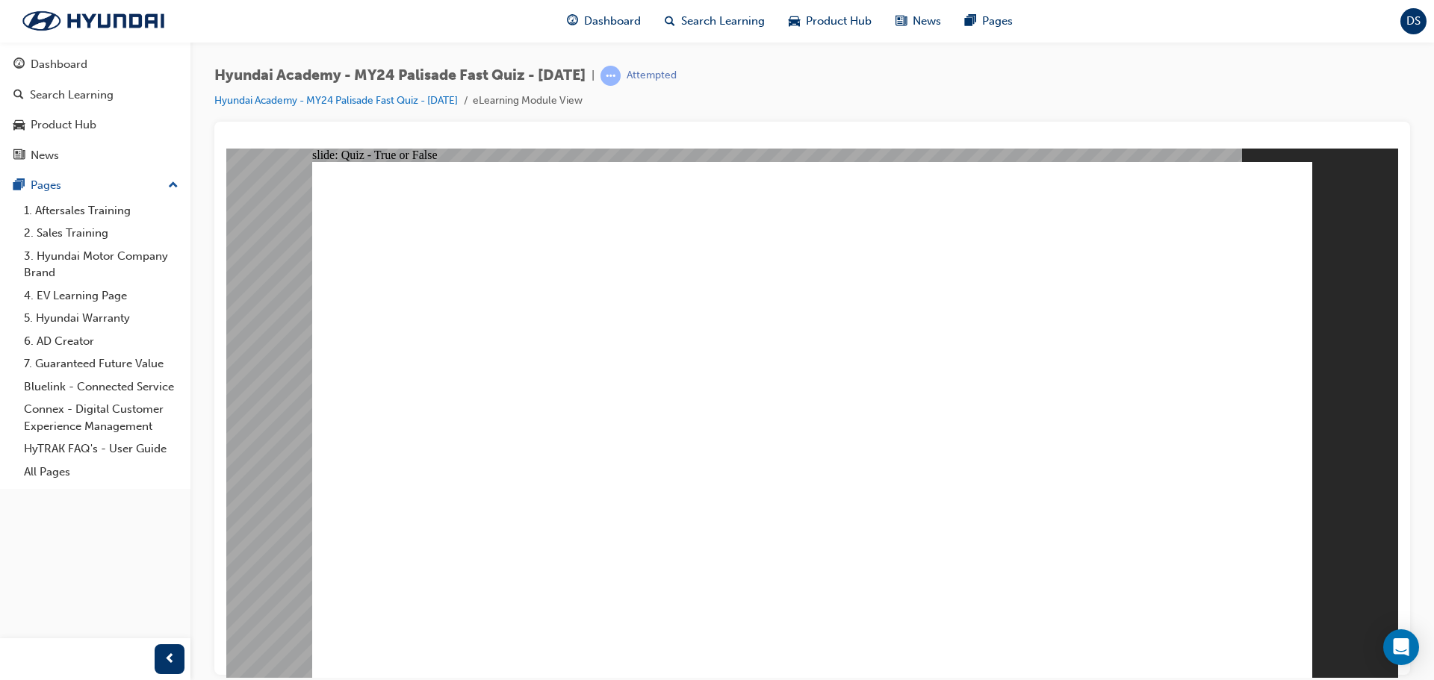
radio input "true"
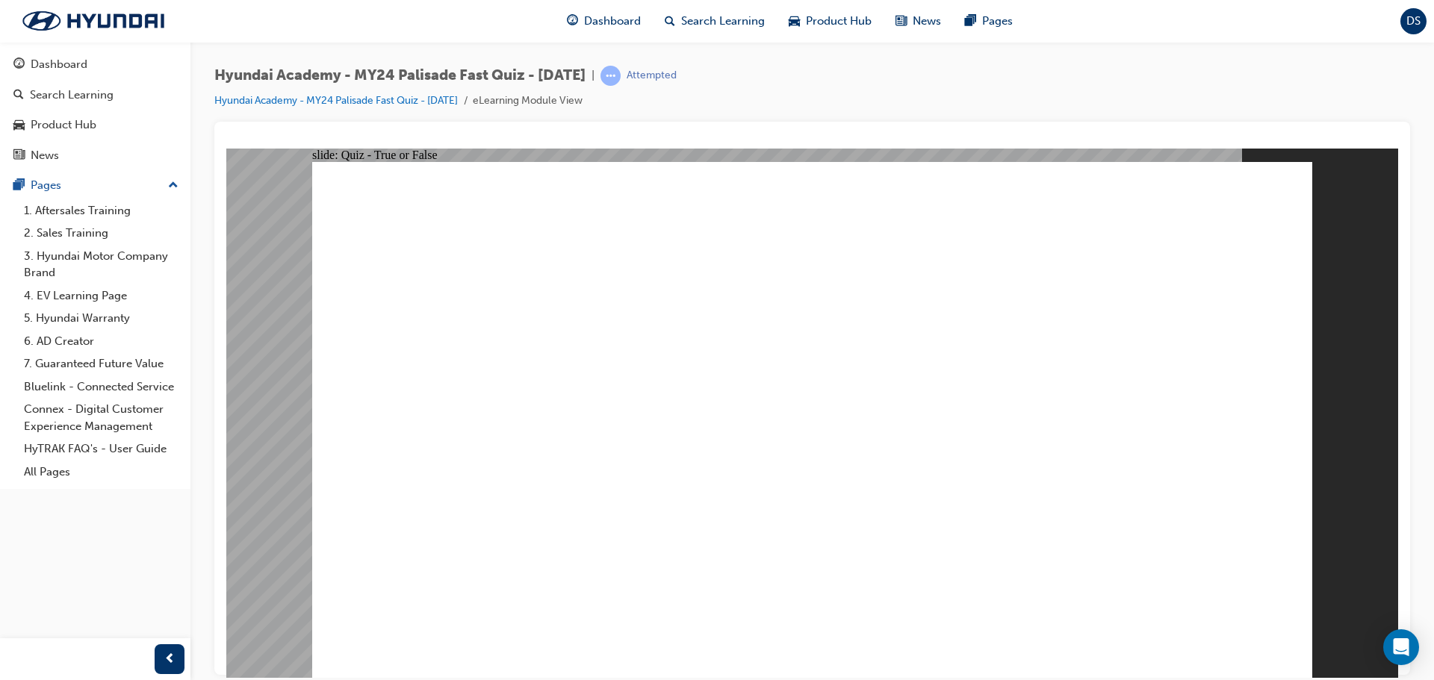
radio input "true"
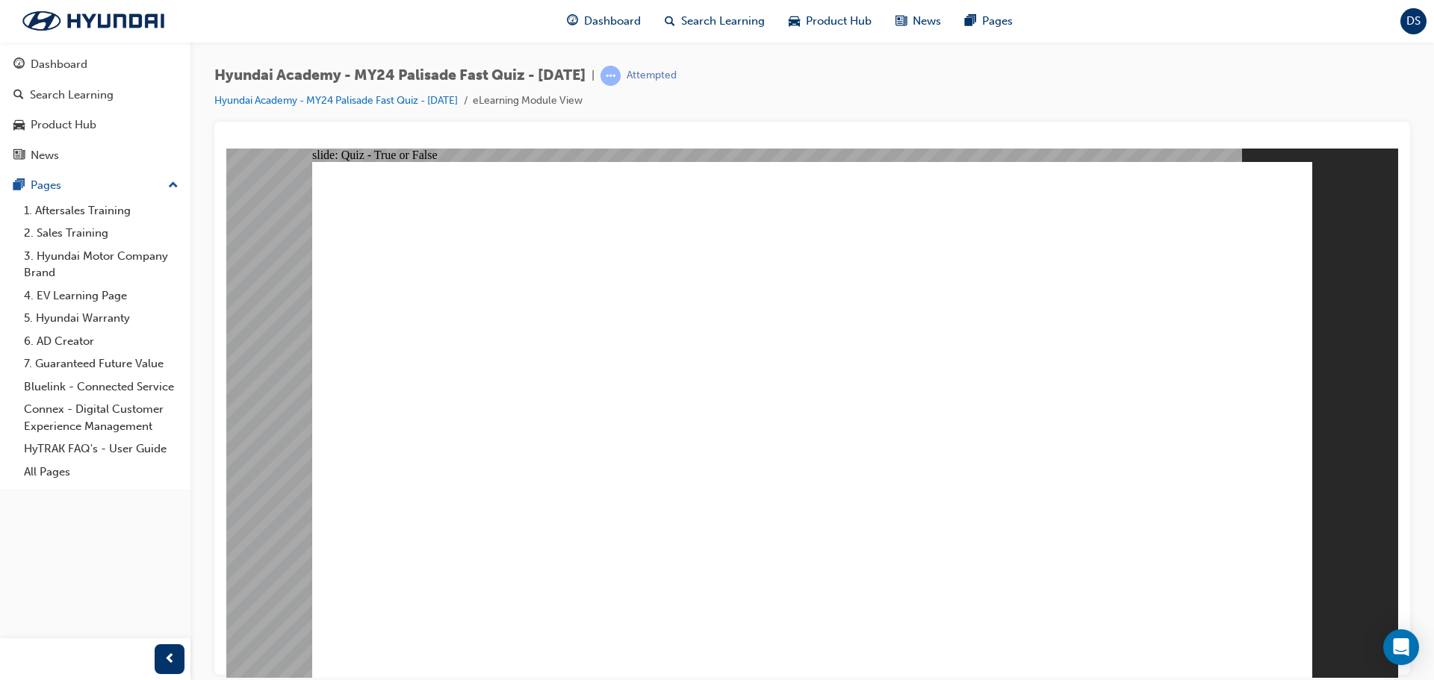
radio input "true"
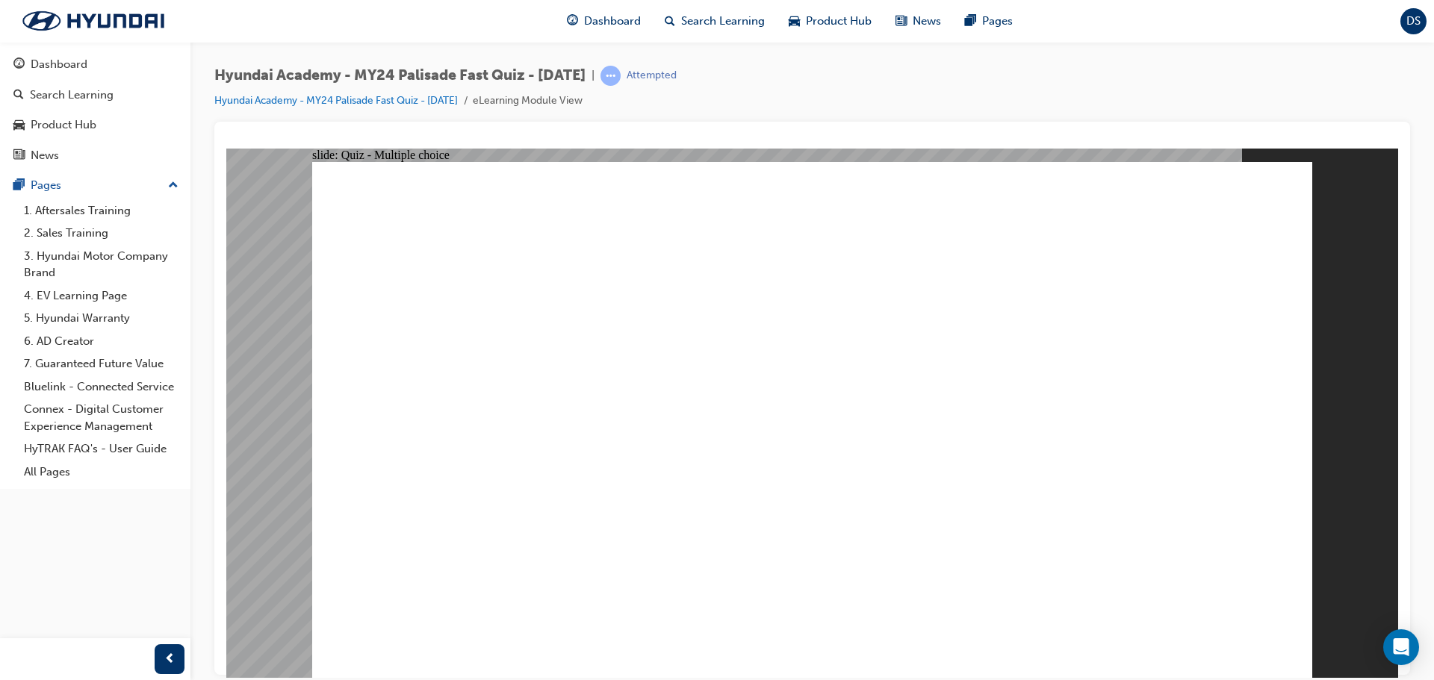
radio input "true"
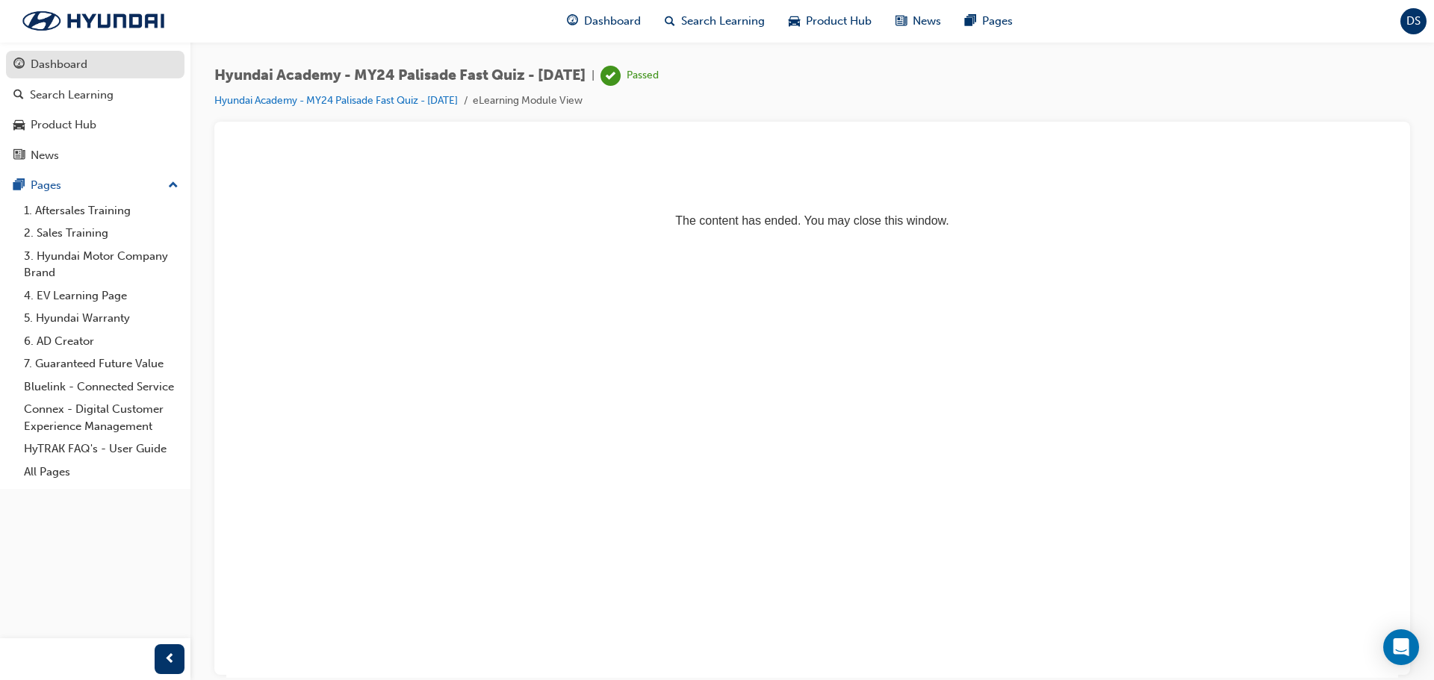
click at [58, 55] on link "Dashboard" at bounding box center [95, 65] width 178 height 28
